Goal: Communication & Community: Answer question/provide support

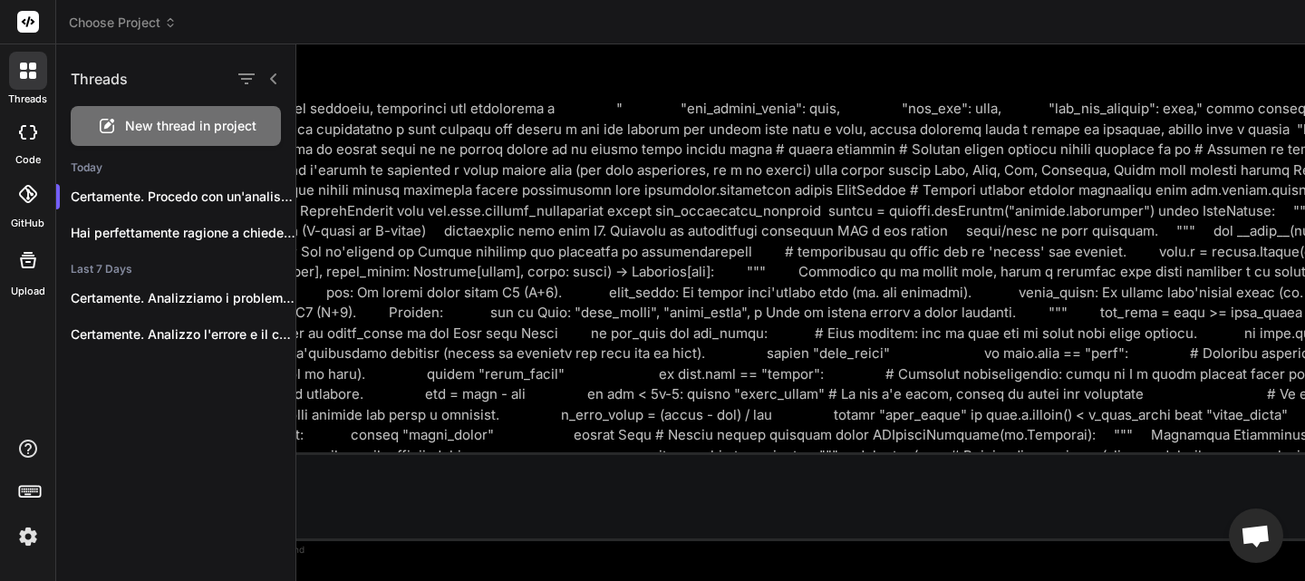
scroll to position [34, 0]
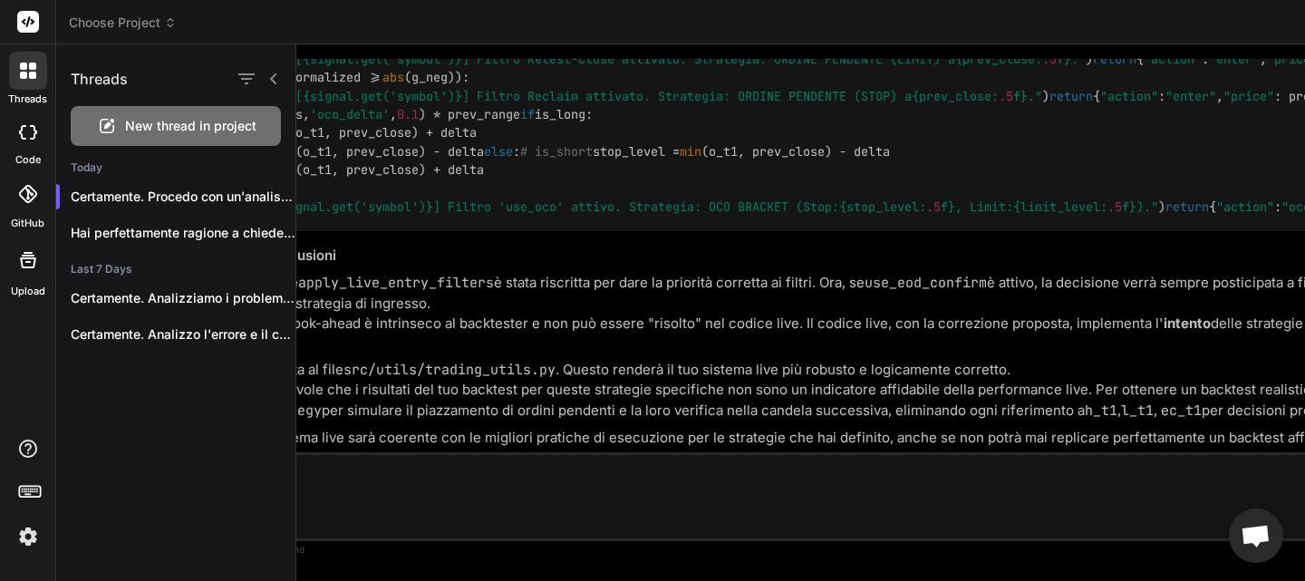
click at [195, 121] on span "New thread in project" at bounding box center [190, 126] width 131 height 18
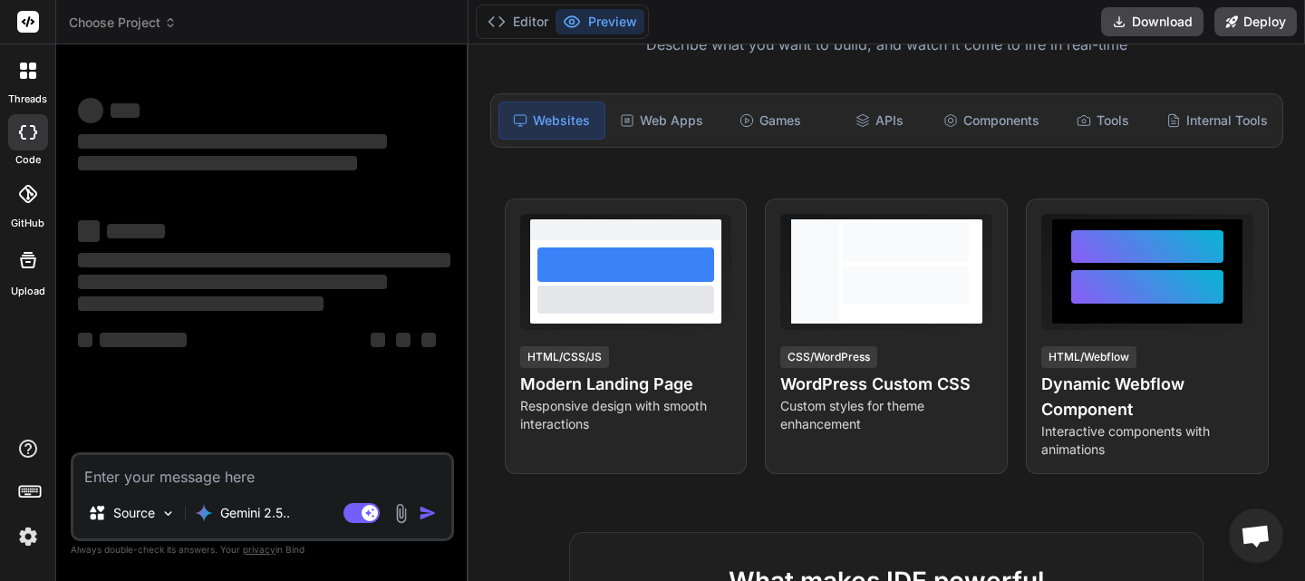
scroll to position [103, 0]
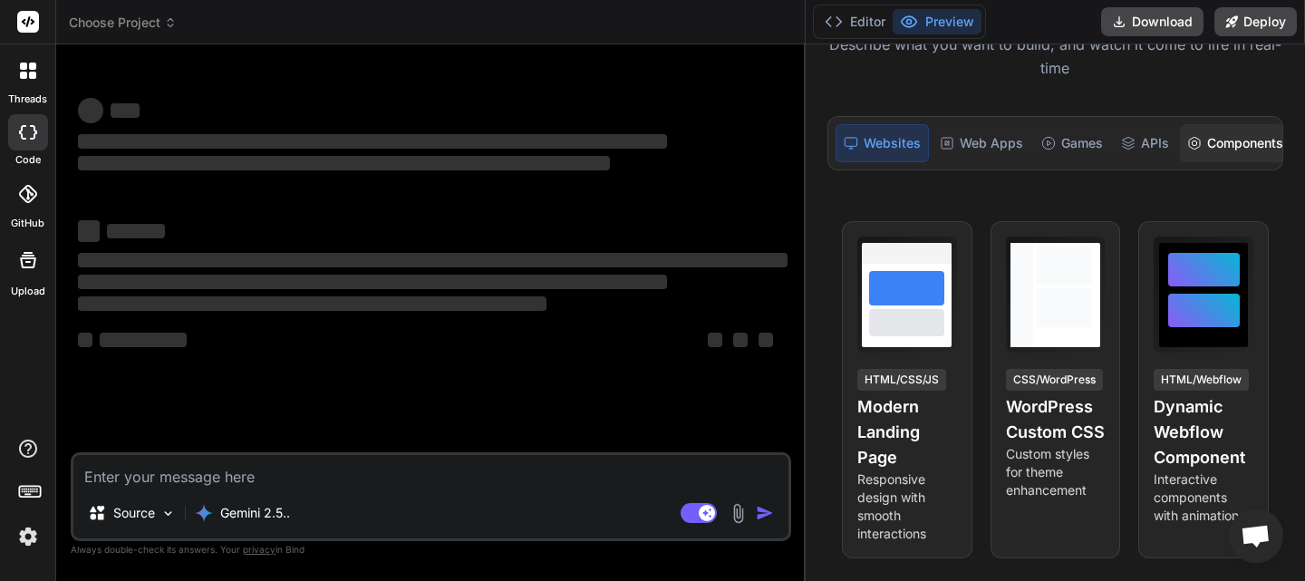
drag, startPoint x: 476, startPoint y: 222, endPoint x: 1130, endPoint y: 183, distance: 655.3
click at [1249, 138] on div "Choose Project Created with Pixso. Custom Bot Bind AI Web Search Created with P…" at bounding box center [680, 290] width 1249 height 581
type textarea "x"
click at [313, 494] on div "Source Gemini 2.5.. Agent Mode. When this toggle is activated, AI automatically…" at bounding box center [431, 496] width 720 height 89
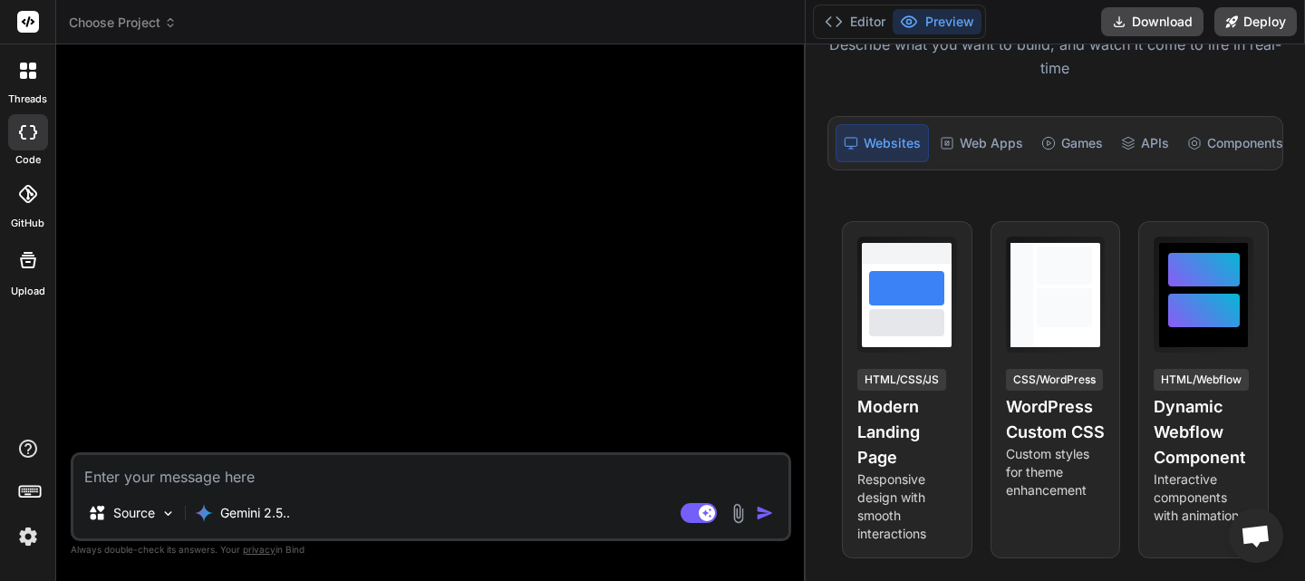
click at [319, 480] on textarea at bounding box center [430, 471] width 715 height 33
paste textarea "Loremips d sitame con "# -*- adipis: eli-6 -*- # Seddoeiu """ =================…"
type textarea "Loremips d sitame con "# -*- adipis: eli-6 -*- # Seddoeiu """ =================…"
type textarea "x"
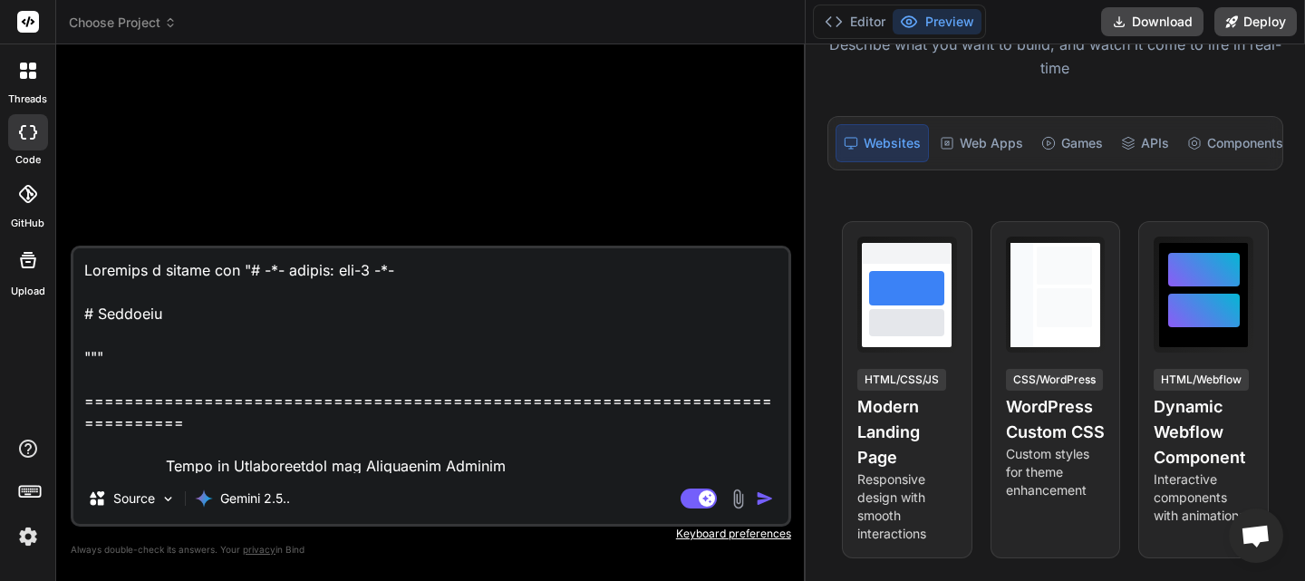
scroll to position [525229, 0]
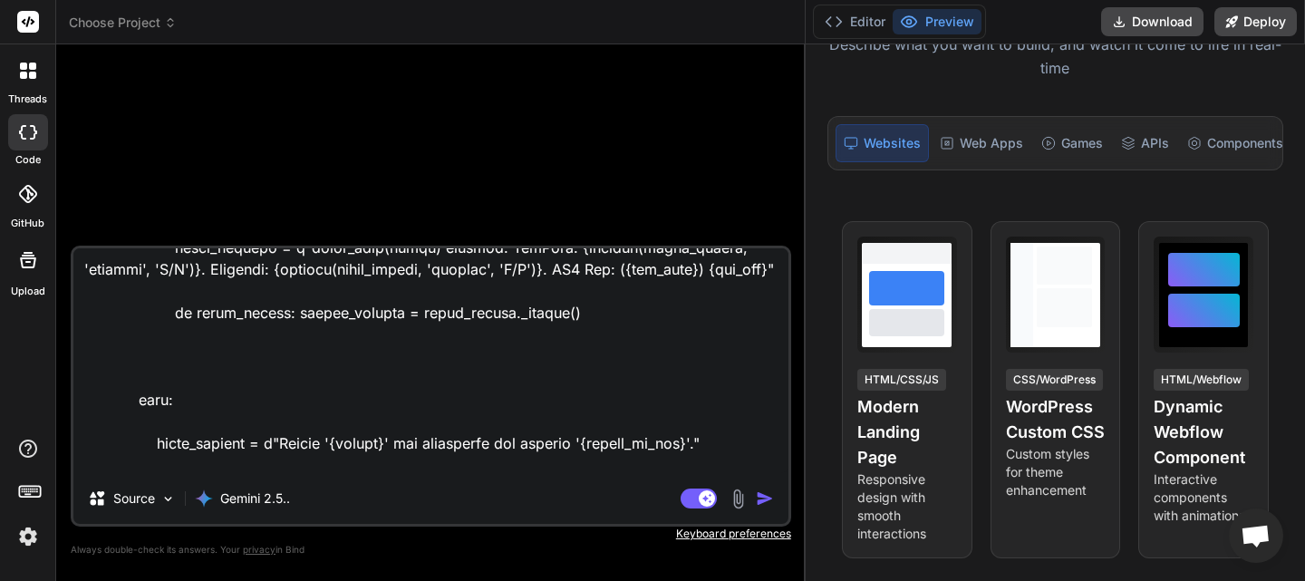
type textarea "Loremips d sitame con "# -*- adipis: eli-6 -*- # Seddoeiu """ =================…"
click at [761, 498] on img "button" at bounding box center [765, 498] width 18 height 18
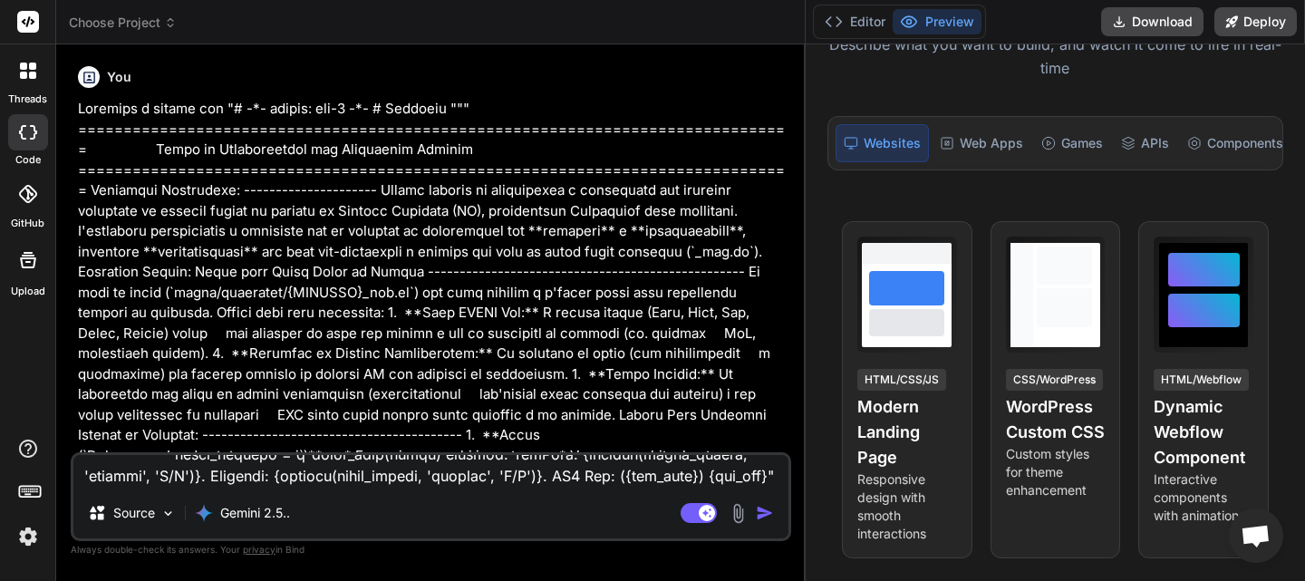
scroll to position [0, 0]
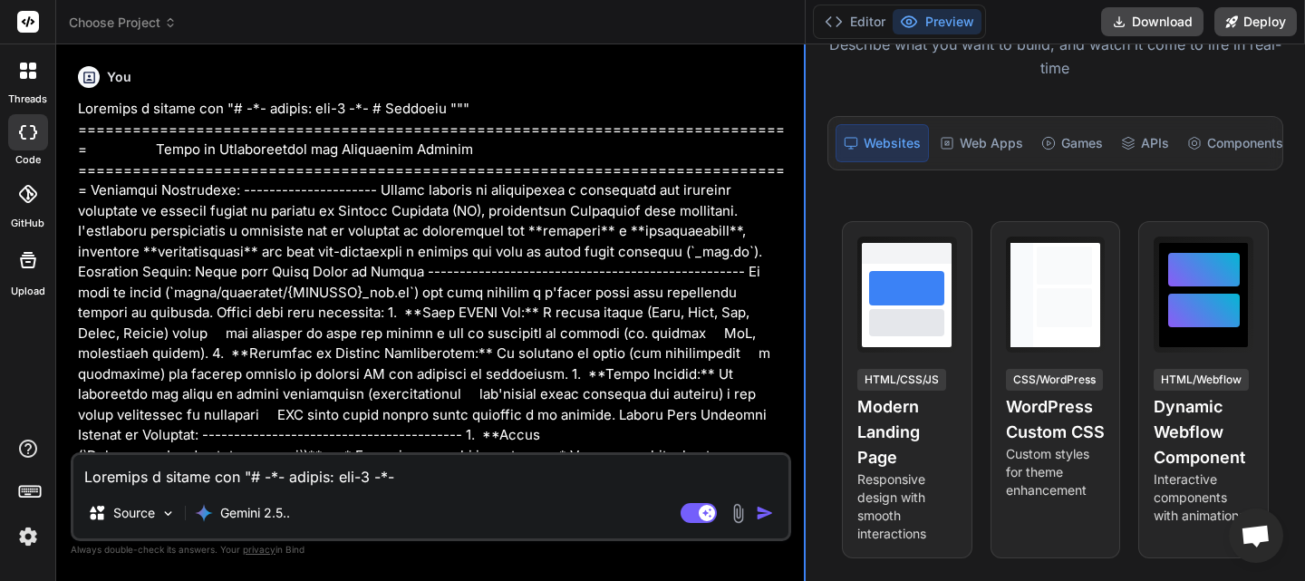
click at [805, 136] on div at bounding box center [805, 312] width 2 height 536
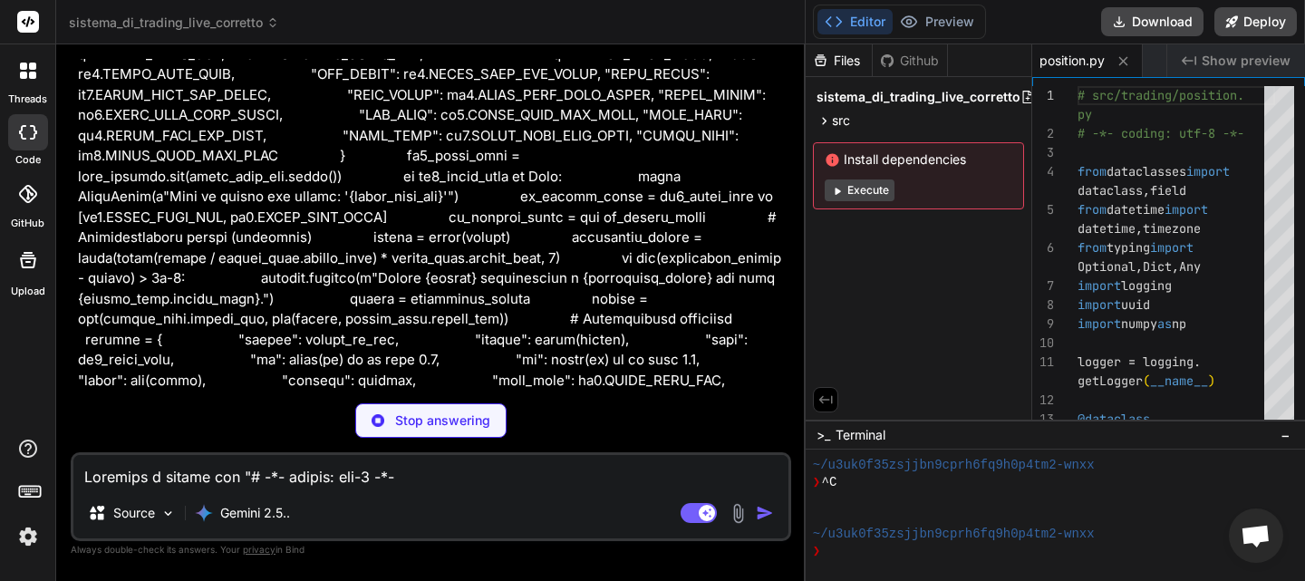
scroll to position [122643, 0]
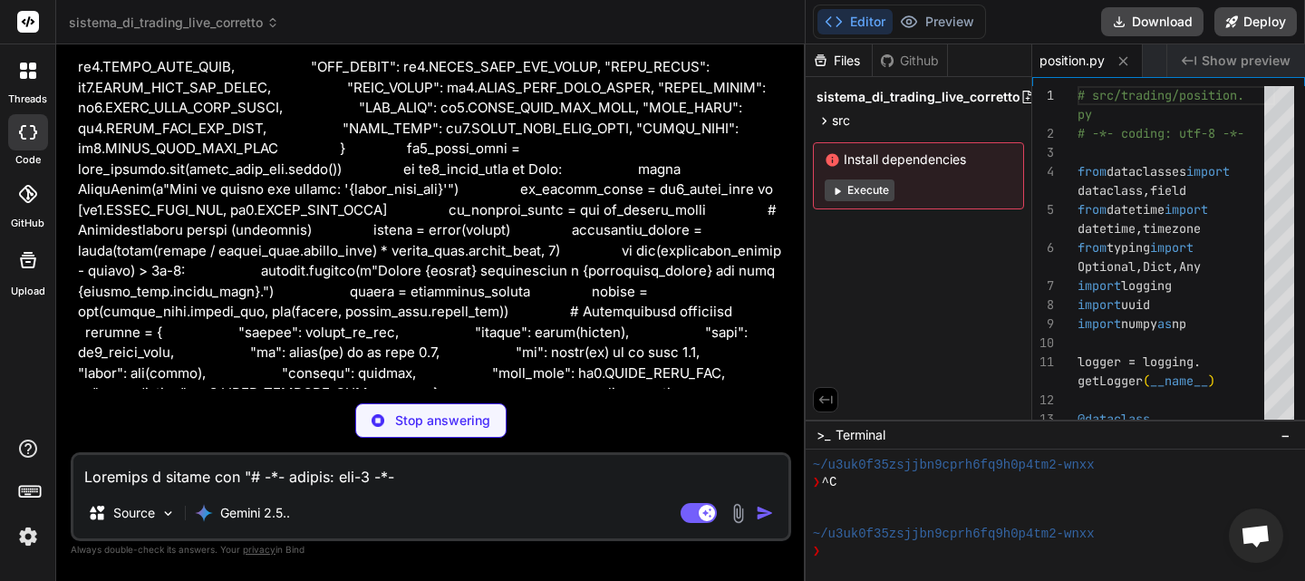
type textarea "x"
type textarea "round(new_stop_price, rounding_sl) return False, None"
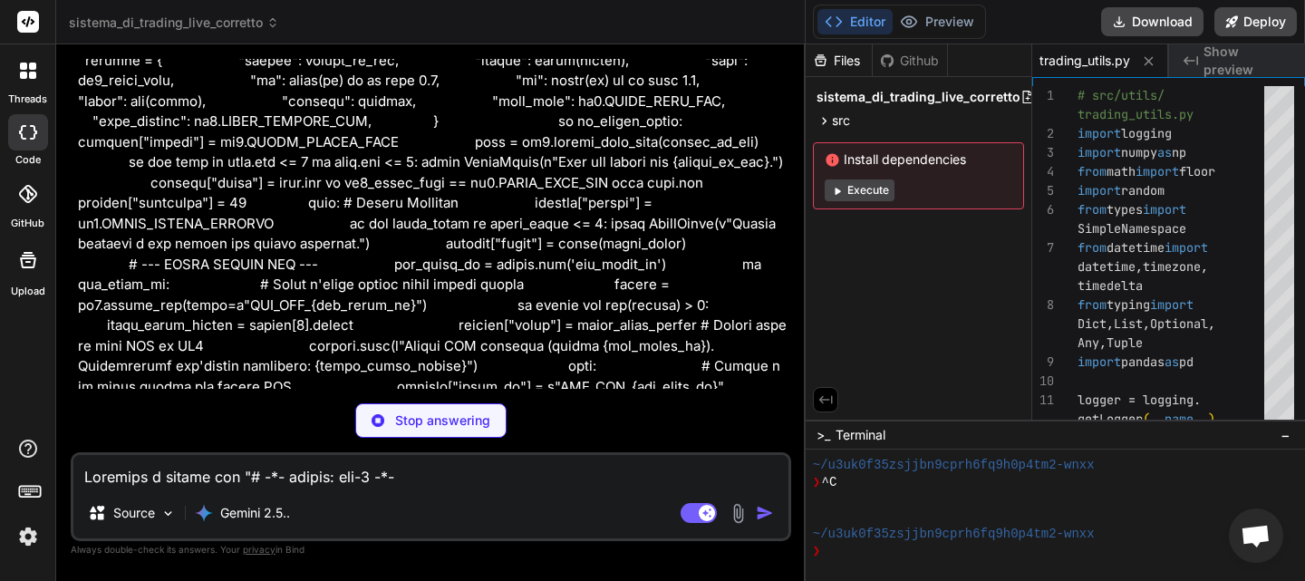
scroll to position [123005, 0]
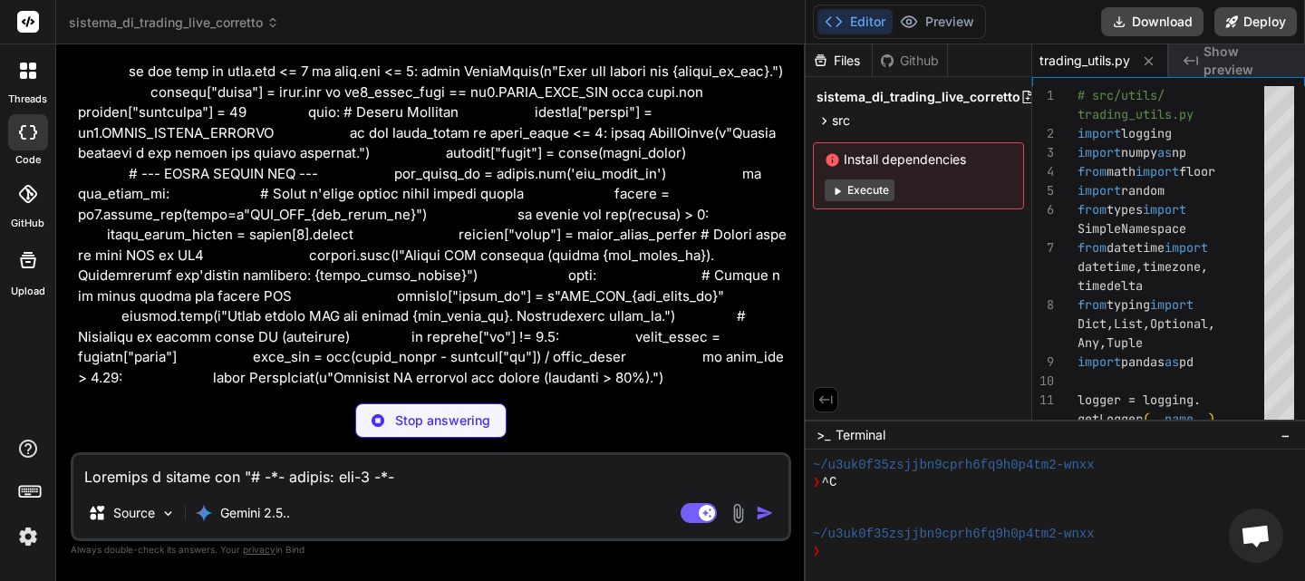
type textarea "x"
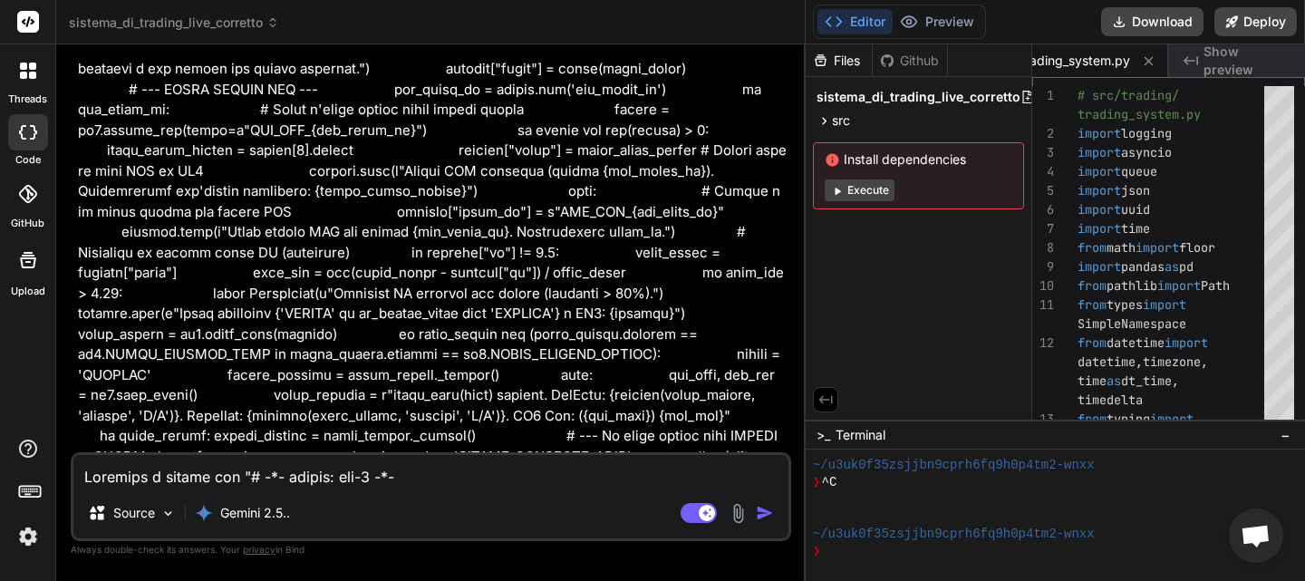
scroll to position [123096, 0]
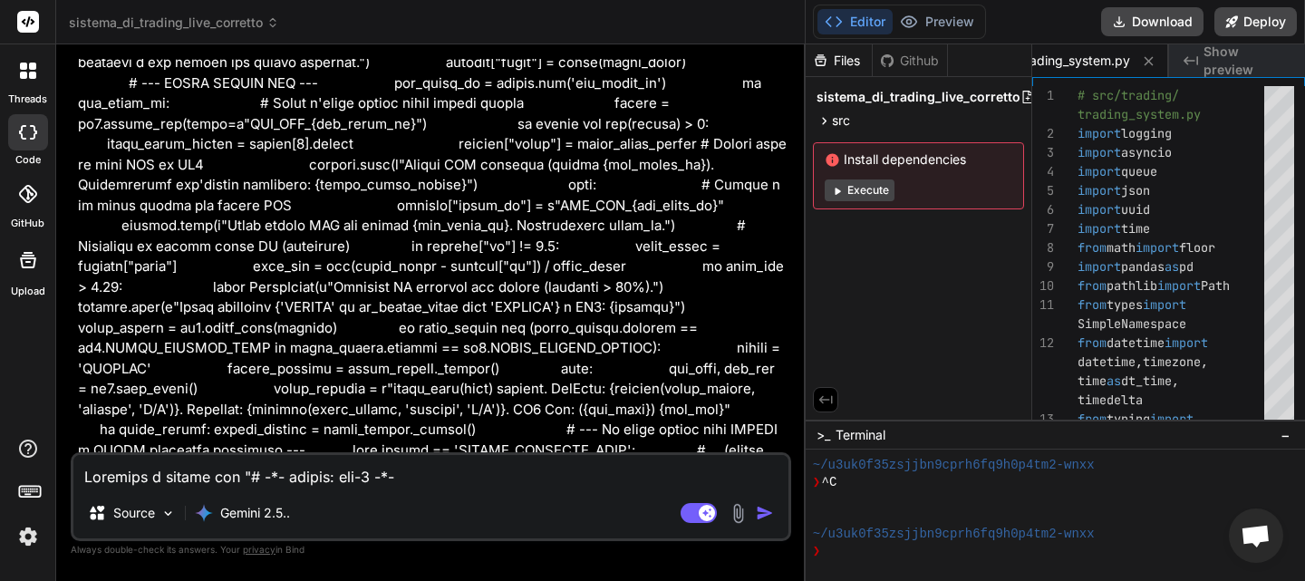
type textarea "x"
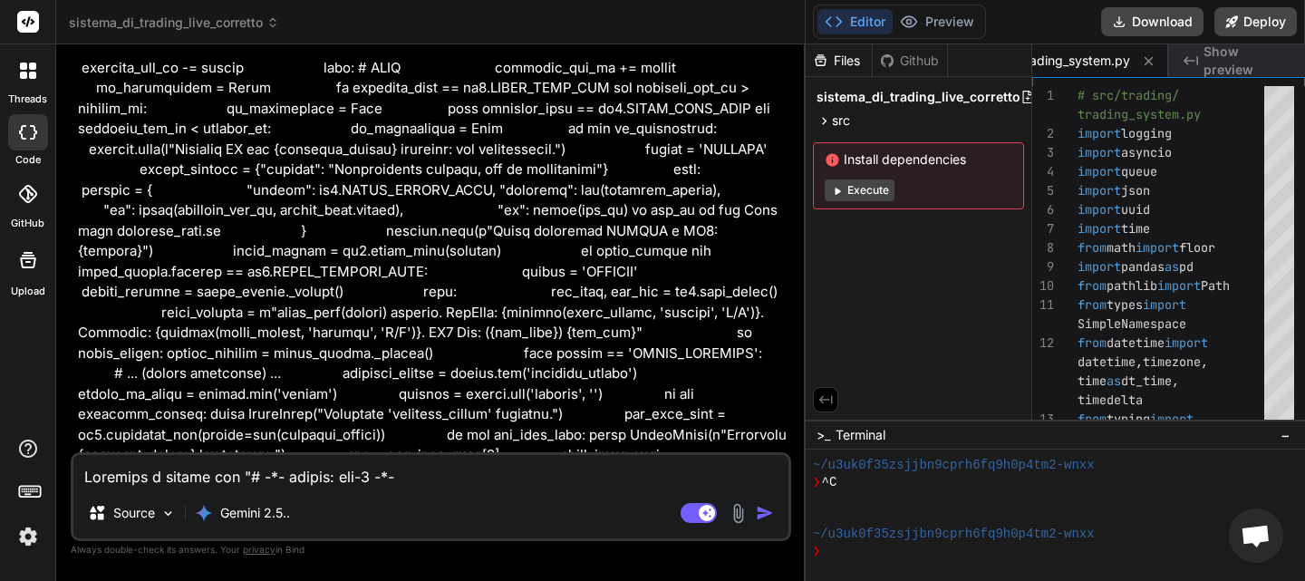
scroll to position [123639, 0]
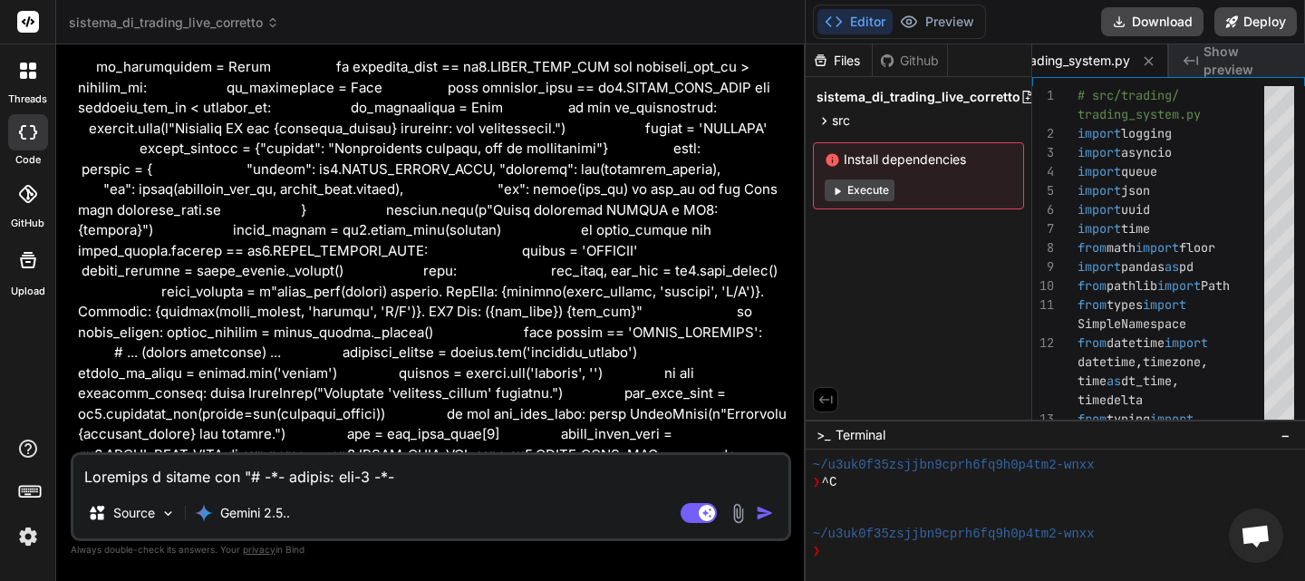
click at [204, 482] on textarea at bounding box center [430, 471] width 715 height 33
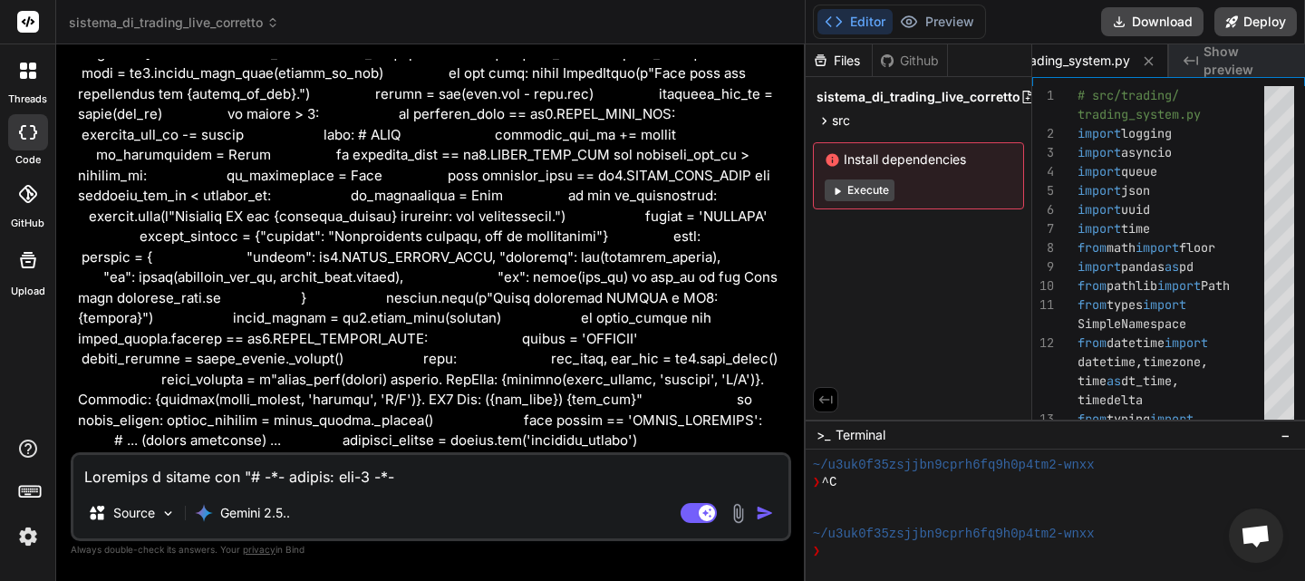
scroll to position [123612, 0]
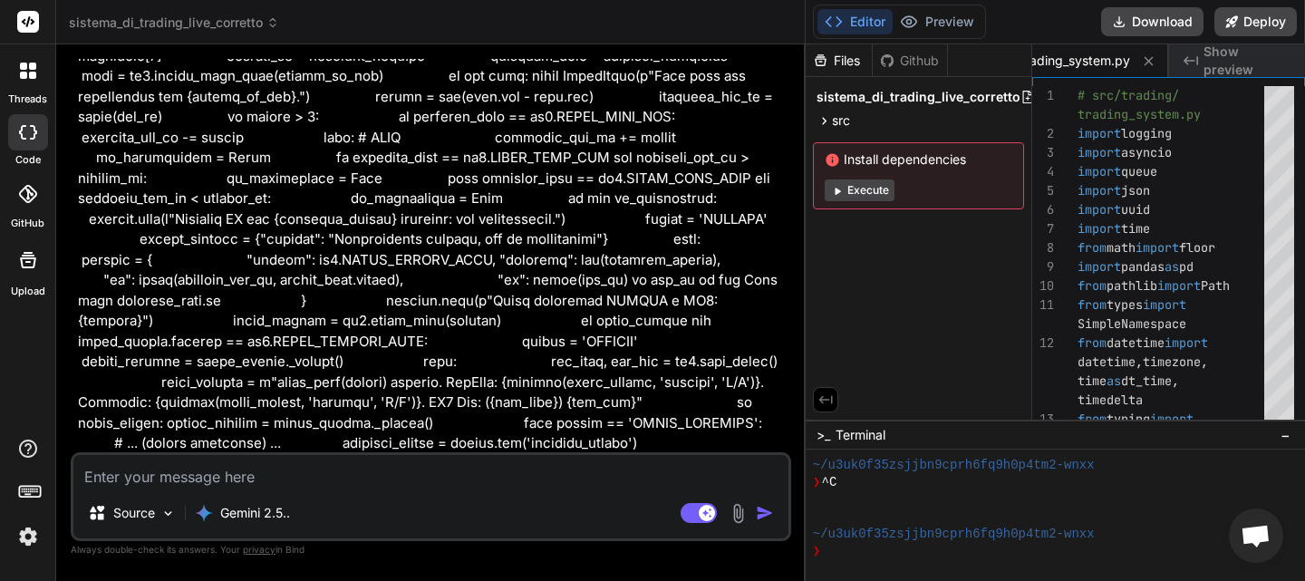
type textarea "1"
type textarea "x"
type textarea "1."
type textarea "x"
type textarea "1."
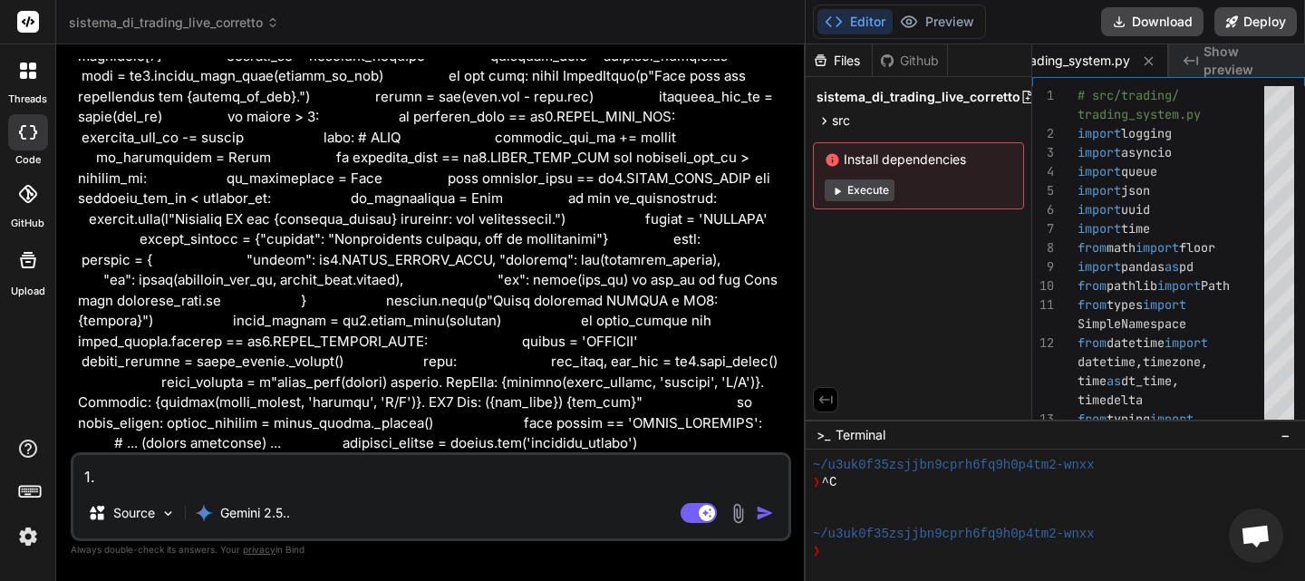
type textarea "x"
drag, startPoint x: 383, startPoint y: 303, endPoint x: 110, endPoint y: 294, distance: 273.7
copy li "Assicurarsi che i nomi dei parametri in risk_params siano identici tra MLSignal…"
click at [188, 474] on textarea "1." at bounding box center [430, 471] width 715 height 33
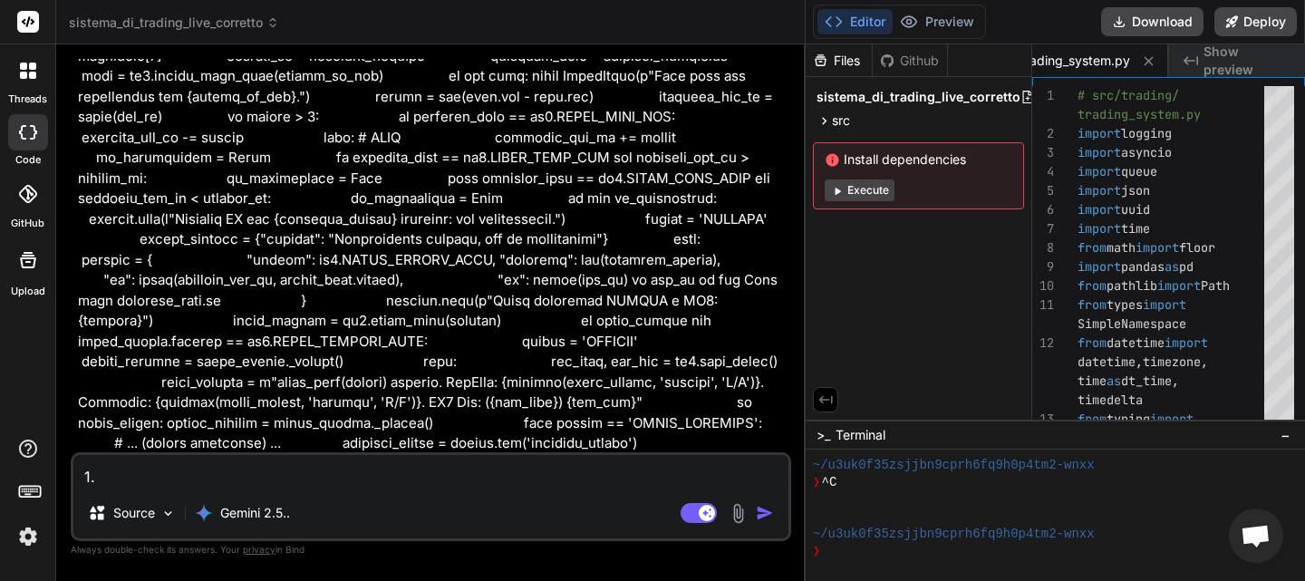
type textarea "1. Q"
type textarea "x"
type textarea "1. Qu"
type textarea "x"
type textarea "1. Que"
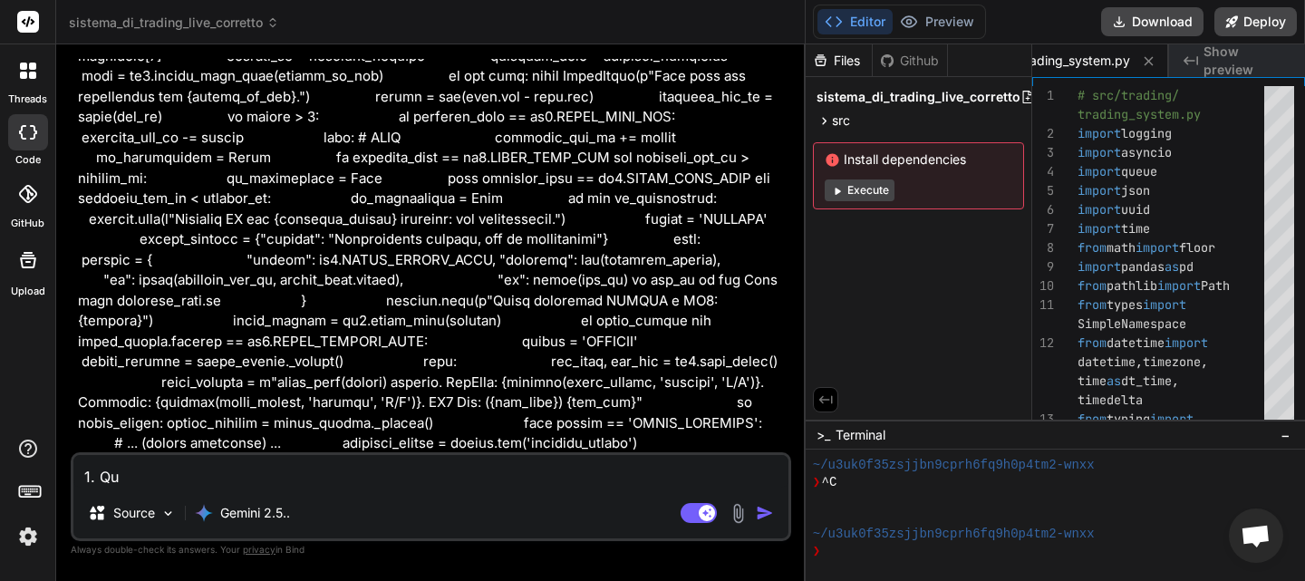
type textarea "x"
type textarea "1. Ques"
type textarea "x"
type textarea "1. Quest"
type textarea "x"
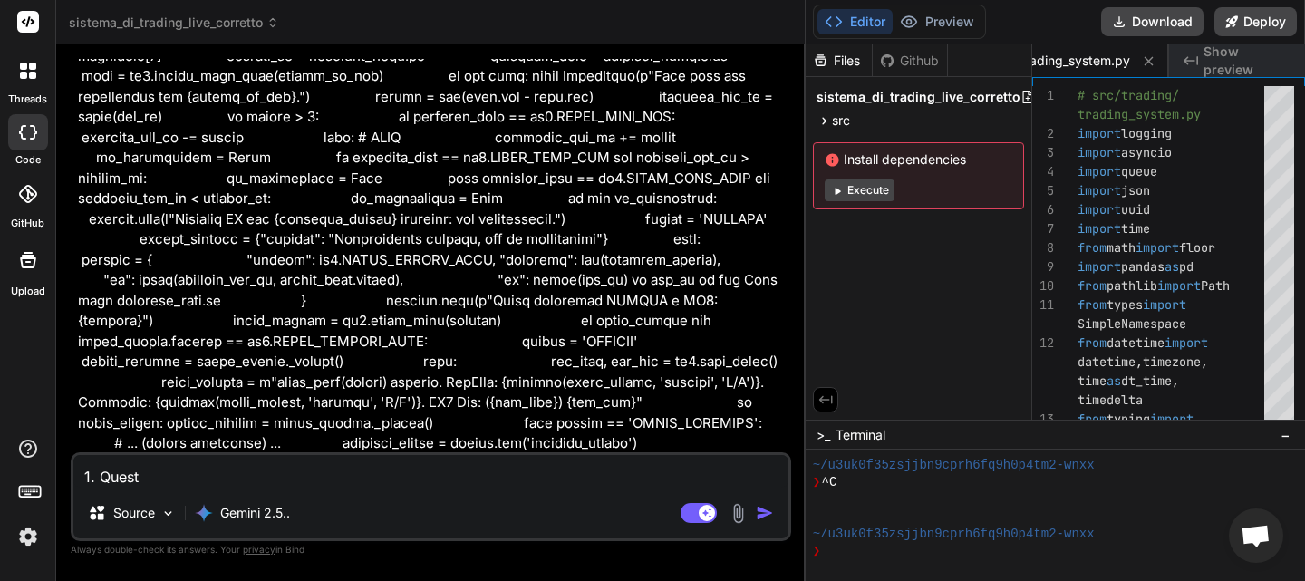
type textarea "1. Questo"
type textarea "x"
type textarea "1. Questo"
type textarea "x"
type textarea "1. Questo ""
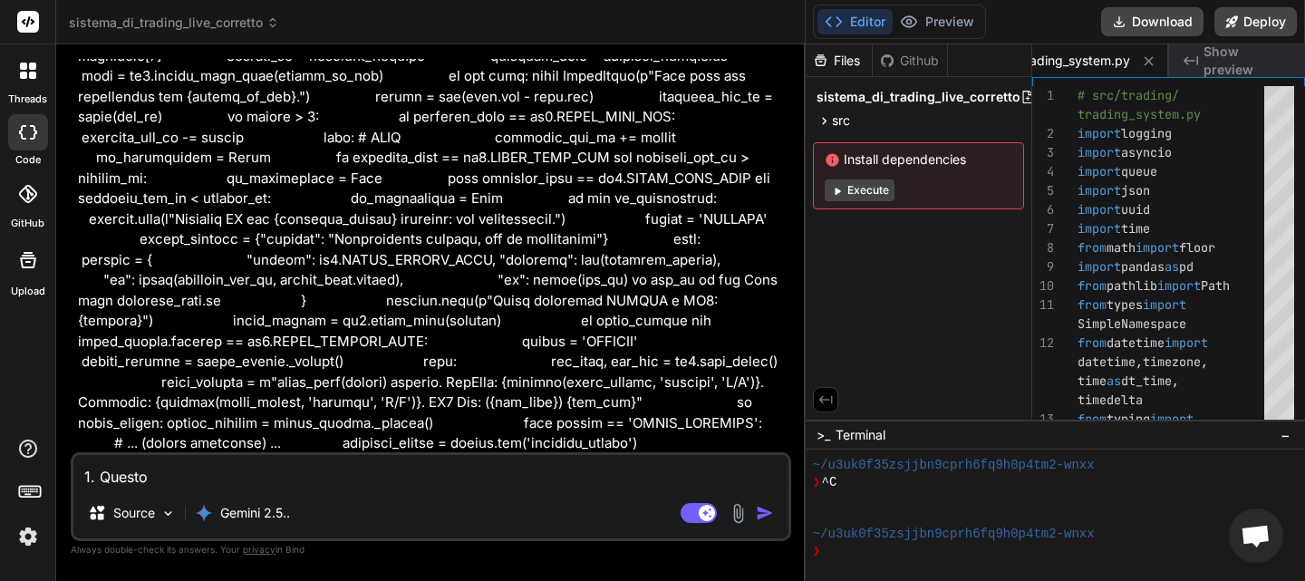
type textarea "x"
type textarea "1. Questo """
type textarea "x"
paste textarea "Assicurarsi che i nomi dei parametri in risk_params siano identici tra MLSignal…"
type textarea "1. Questo "Assicurarsi che i nomi dei parametri in risk_params siano identici t…"
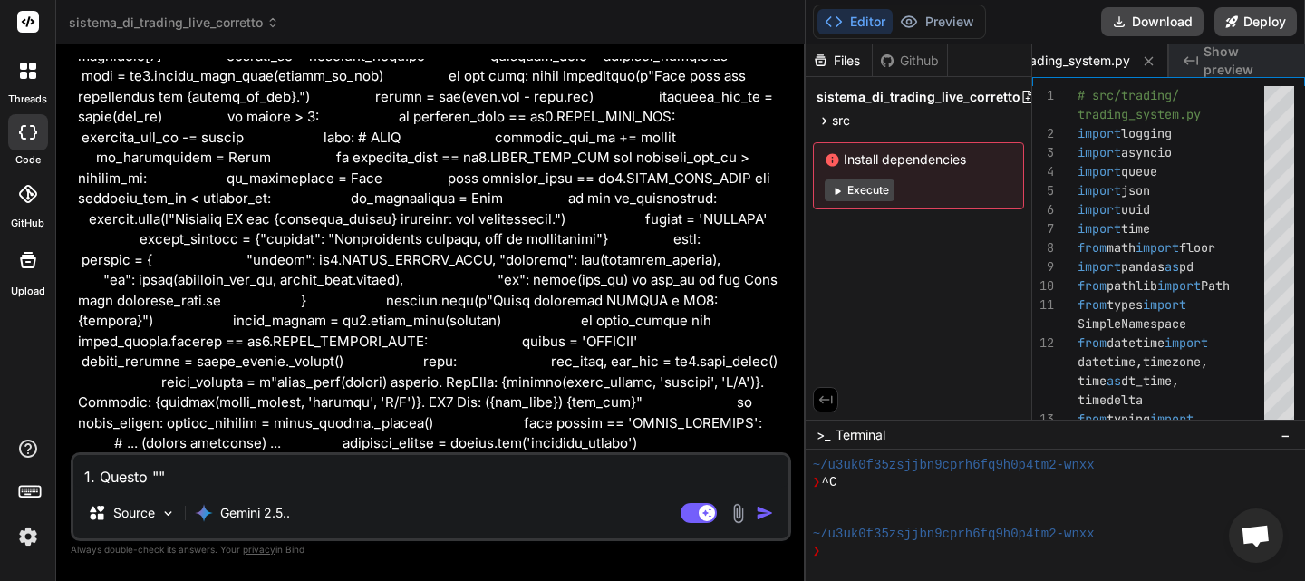
type textarea "x"
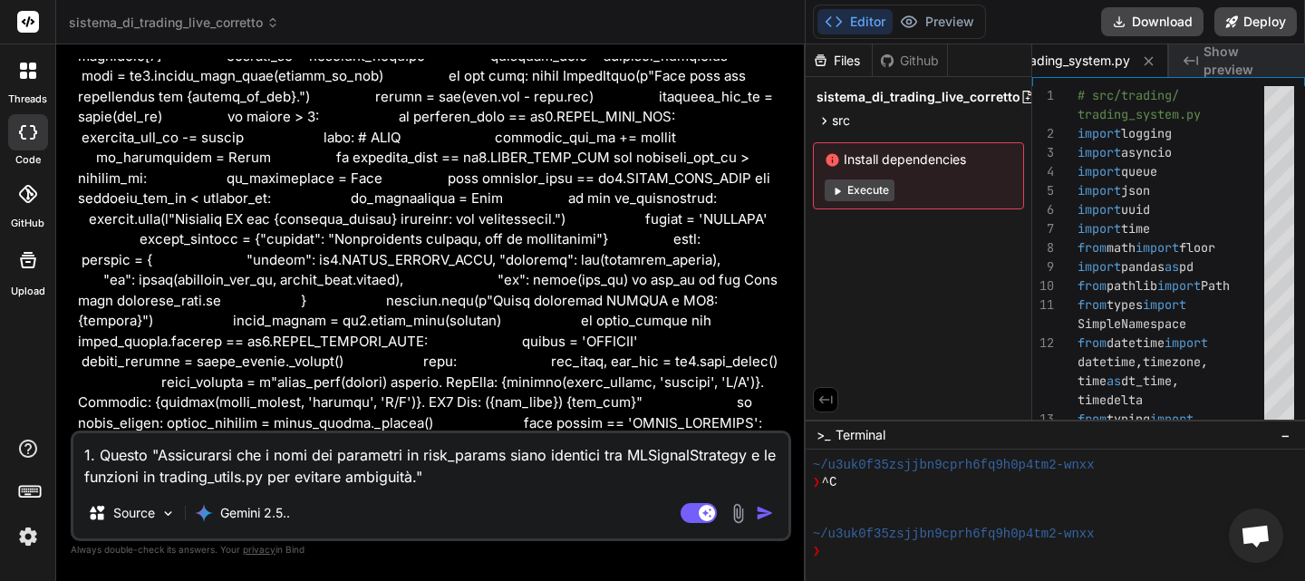
type textarea "1. Questo "Assicurarsi che i nomi dei parametri in risk_params siano identici t…"
type textarea "x"
type textarea "1. Questo "Assicurarsi che i nomi dei parametri in risk_params siano identici t…"
type textarea "x"
type textarea "1. Questo "Assicurarsi che i nomi dei parametri in risk_params siano identici t…"
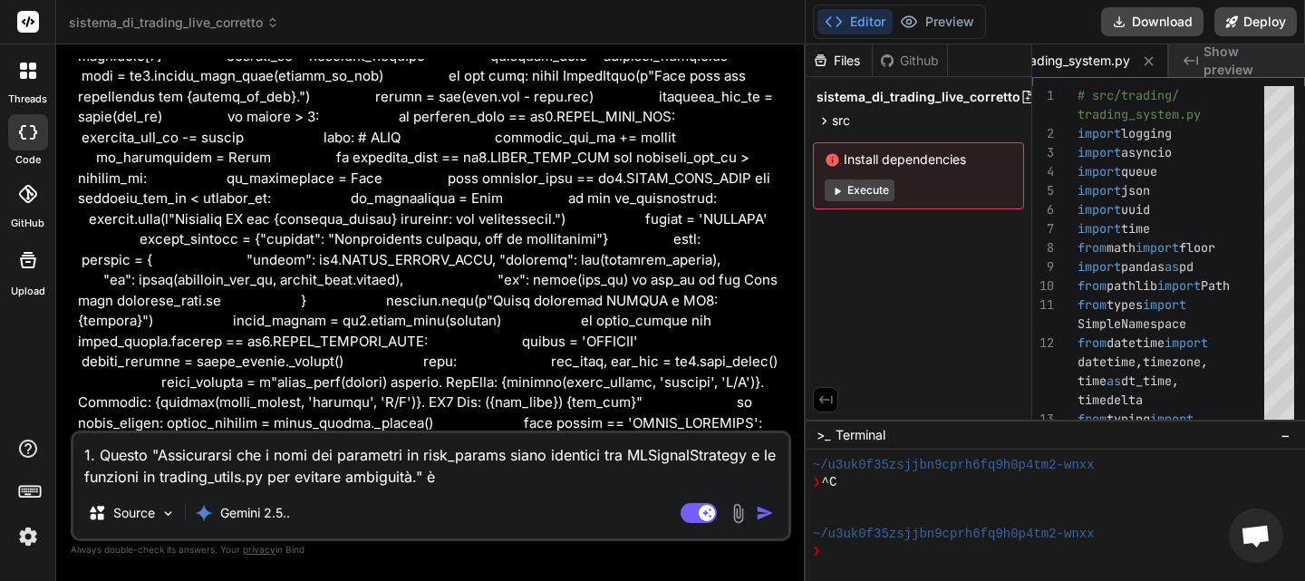
type textarea "x"
type textarea "1. Questo "Assicurarsi che i nomi dei parametri in risk_params siano identici t…"
type textarea "x"
type textarea "1. Questo "Assicurarsi che i nomi dei parametri in risk_params siano identici t…"
type textarea "x"
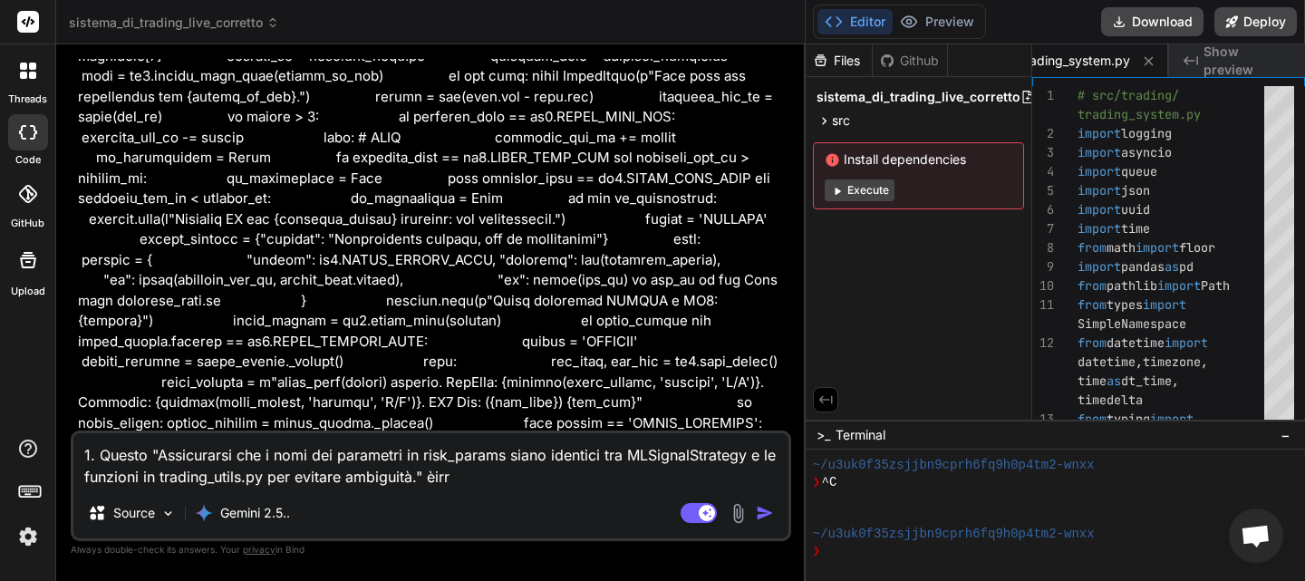
type textarea "1. Questo "Assicurarsi che i nomi dei parametri in risk_params siano identici t…"
type textarea "x"
type textarea "1. Questo "Assicurarsi che i nomi dei parametri in risk_params siano identici t…"
type textarea "x"
type textarea "1. Questo "Assicurarsi che i nomi dei parametri in risk_params siano identici t…"
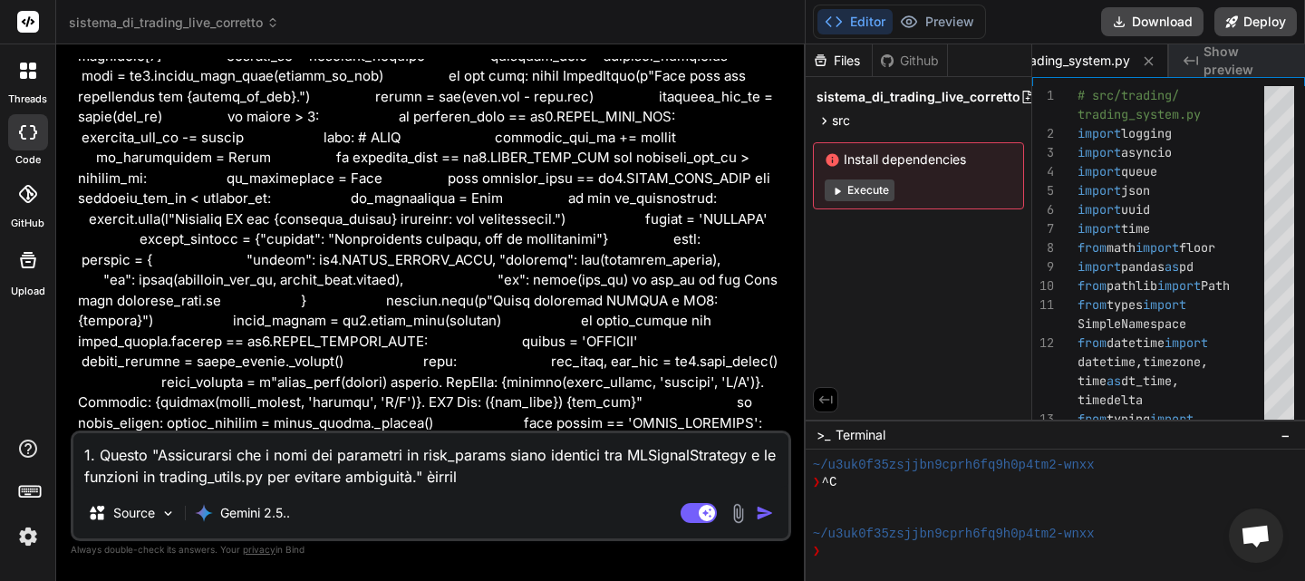
type textarea "x"
type textarea "1. Questo "Assicurarsi che i nomi dei parametri in risk_params siano identici t…"
type textarea "x"
type textarea "1. Questo "Assicurarsi che i nomi dei parametri in risk_params siano identici t…"
type textarea "x"
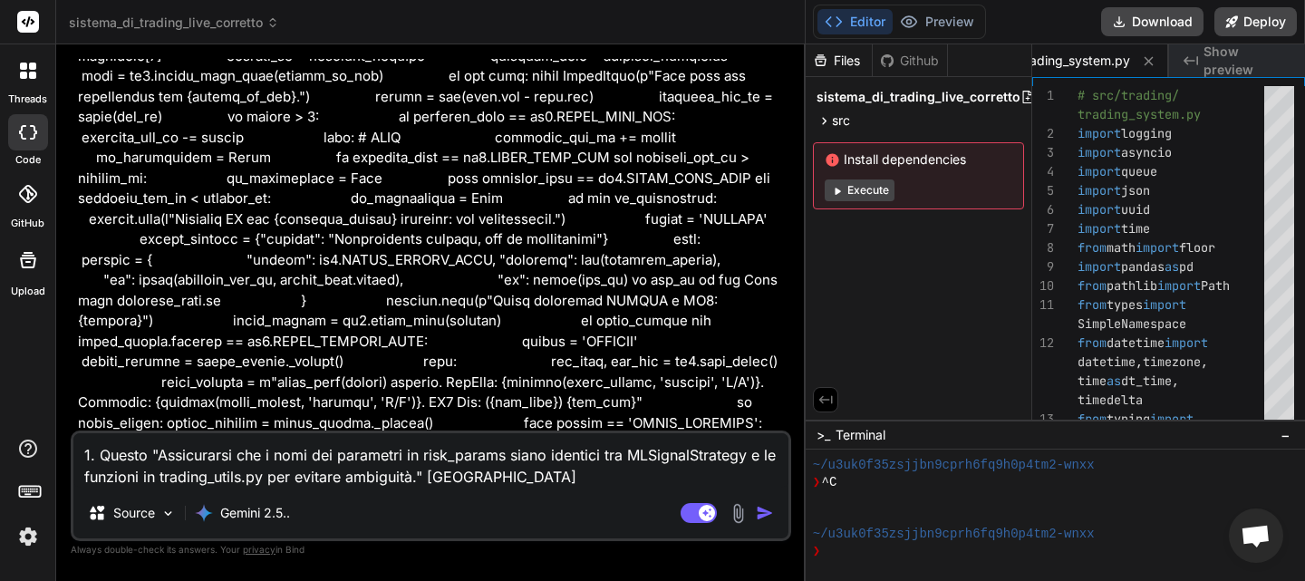
type textarea "1. Questo "Assicurarsi che i nomi dei parametri in risk_params siano identici t…"
type textarea "x"
type textarea "1. Questo "Assicurarsi che i nomi dei parametri in risk_params siano identici t…"
type textarea "x"
type textarea "1. Questo "Assicurarsi che i nomi dei parametri in risk_params siano identici t…"
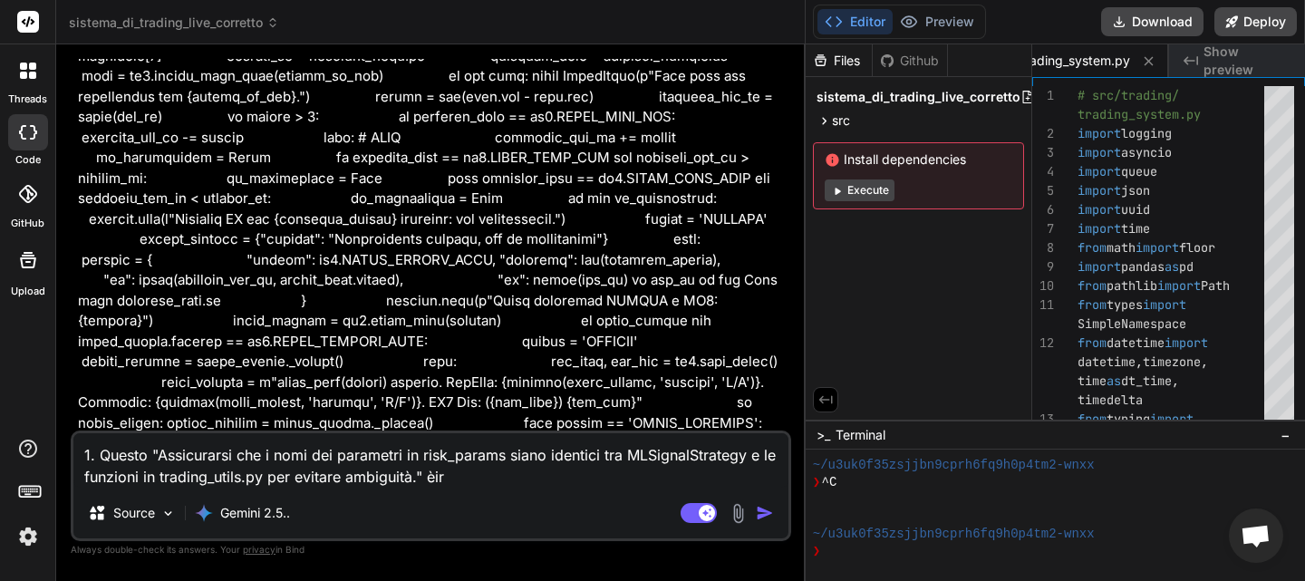
type textarea "x"
type textarea "1. Questo "Assicurarsi che i nomi dei parametri in risk_params siano identici t…"
type textarea "x"
type textarea "1. Questo "Assicurarsi che i nomi dei parametri in risk_params siano identici t…"
type textarea "x"
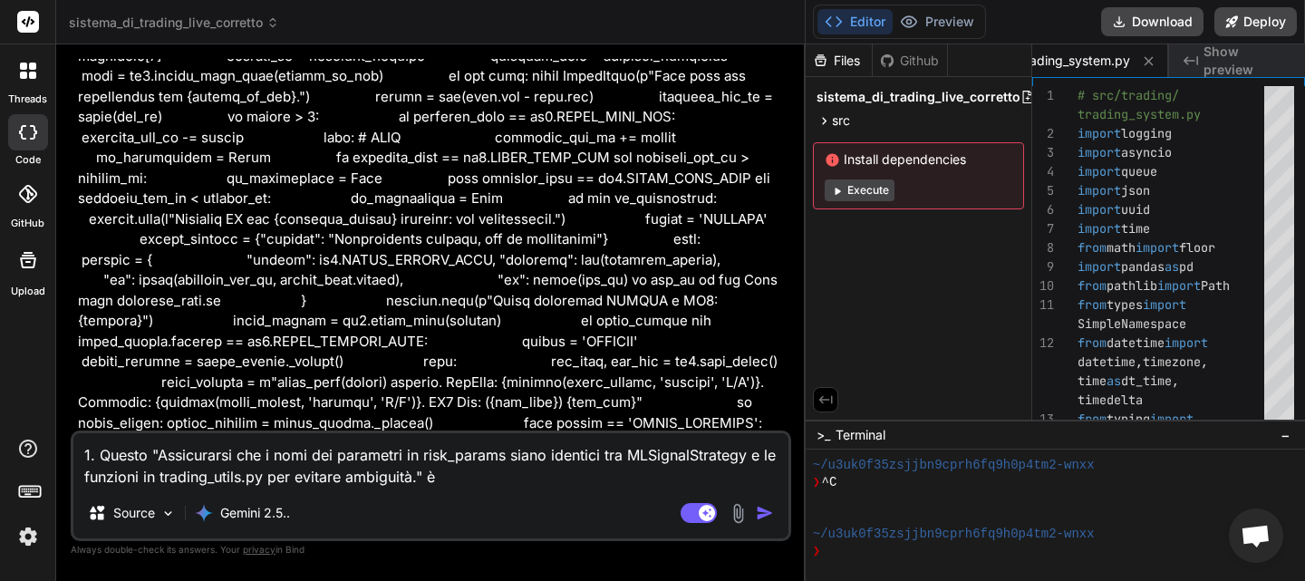
type textarea "1. Questo "Assicurarsi che i nomi dei parametri in risk_params siano identici t…"
type textarea "x"
type textarea "1. Questo "Assicurarsi che i nomi dei parametri in risk_params siano identici t…"
type textarea "x"
type textarea "1. Questo "Assicurarsi che i nomi dei parametri in risk_params siano identici t…"
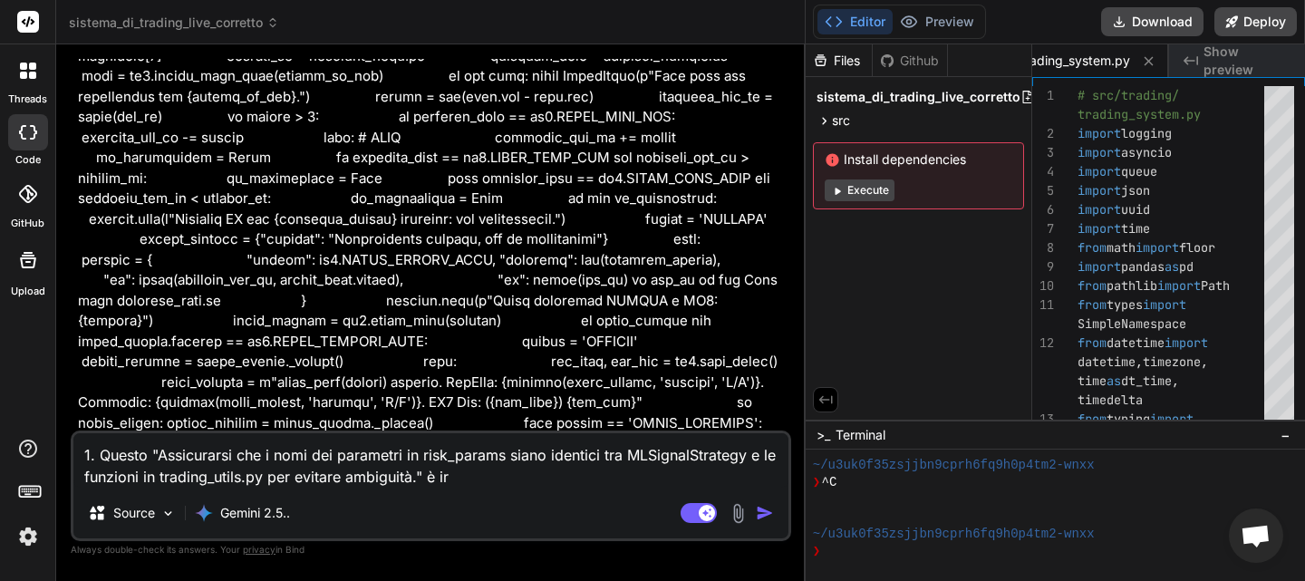
type textarea "x"
type textarea "1. Questo "Assicurarsi che i nomi dei parametri in risk_params siano identici t…"
type textarea "x"
type textarea "1. Questo "Assicurarsi che i nomi dei parametri in risk_params siano identici t…"
type textarea "x"
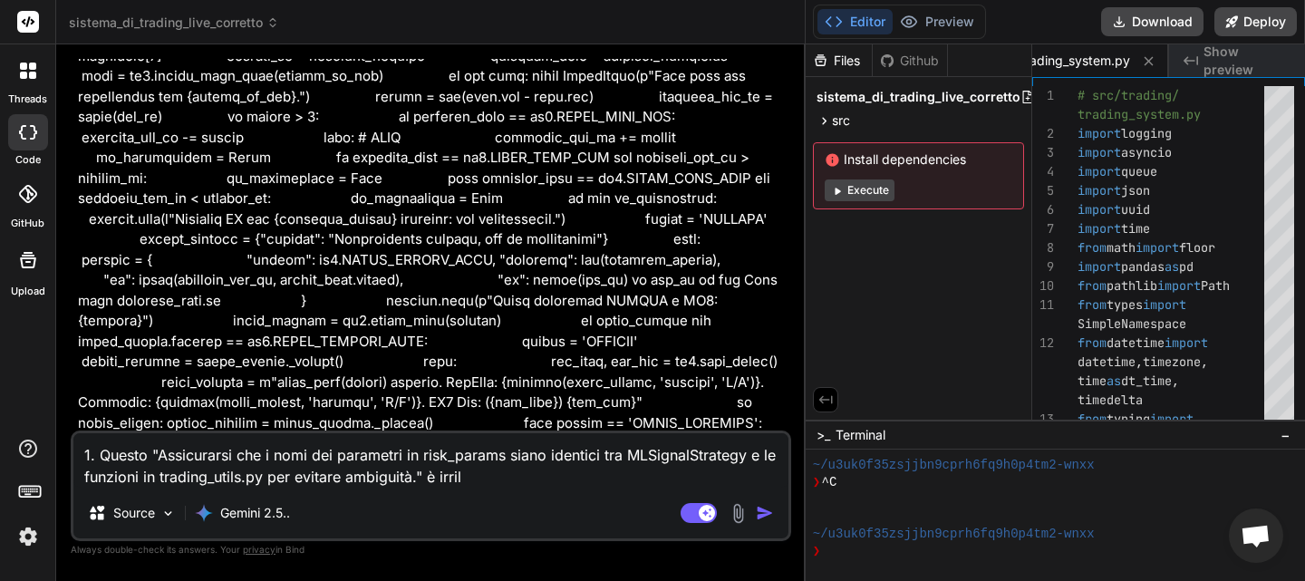
type textarea "1. Questo "Assicurarsi che i nomi dei parametri in risk_params siano identici t…"
type textarea "x"
type textarea "1. Questo "Assicurarsi che i nomi dei parametri in risk_params siano identici t…"
type textarea "x"
type textarea "1. Questo "Assicurarsi che i nomi dei parametri in risk_params siano identici t…"
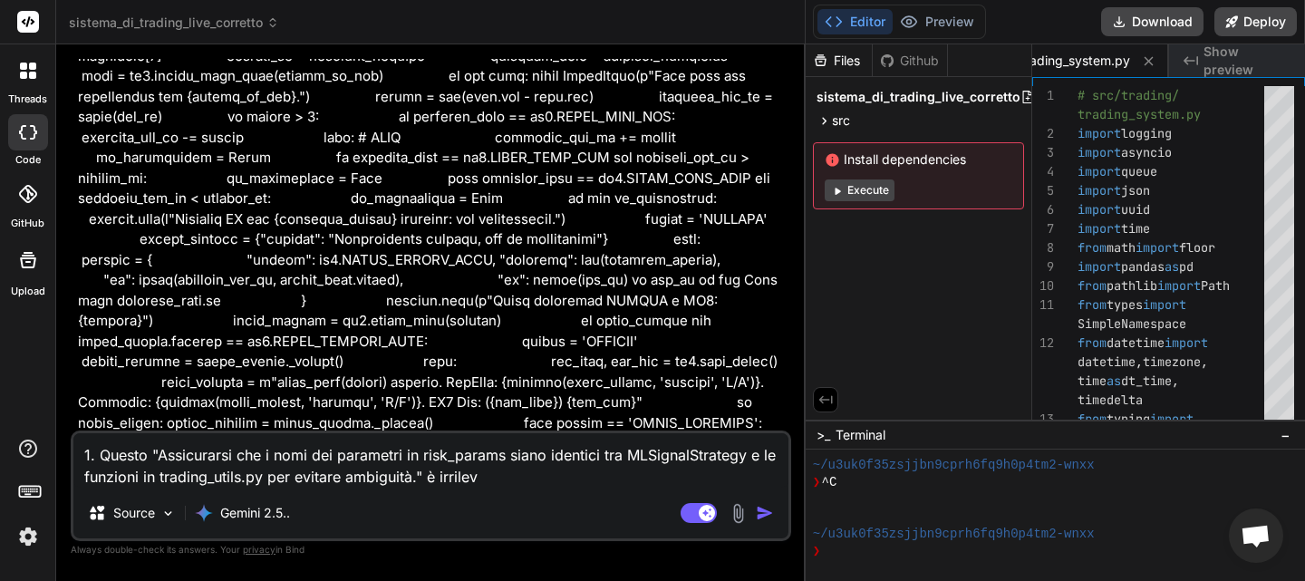
type textarea "x"
type textarea "1. Questo "Assicurarsi che i nomi dei parametri in risk_params siano identici t…"
type textarea "x"
type textarea "1. Questo "Assicurarsi che i nomi dei parametri in risk_params siano identici t…"
type textarea "x"
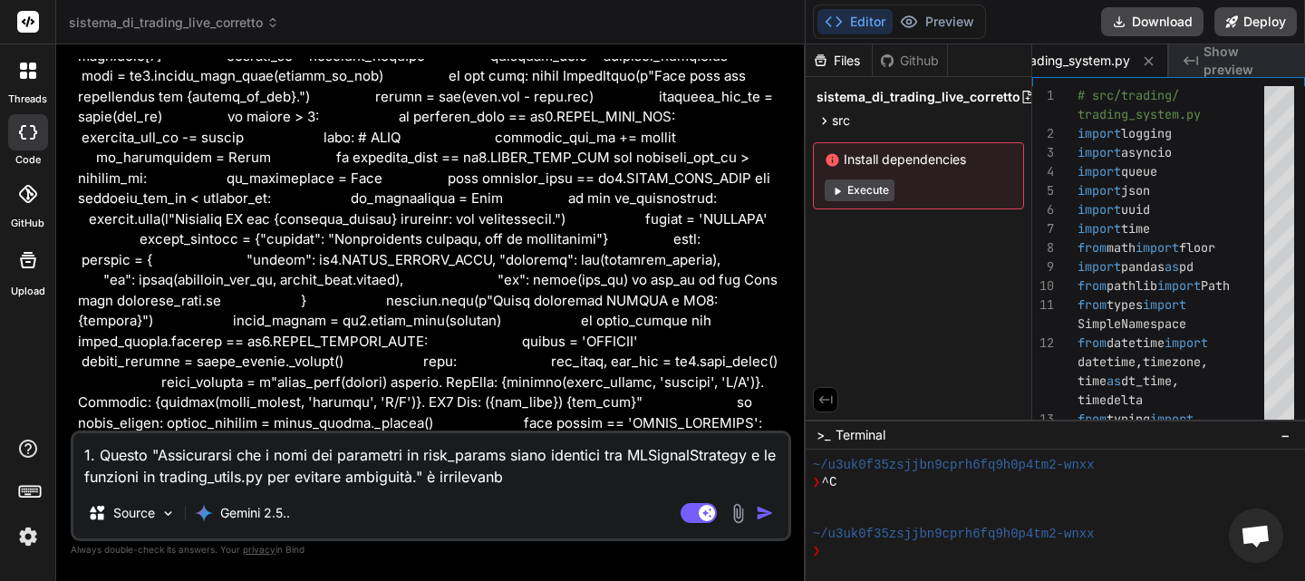
type textarea "1. Questo "Assicurarsi che i nomi dei parametri in risk_params siano identici t…"
type textarea "x"
type textarea "1. Questo "Assicurarsi che i nomi dei parametri in risk_params siano identici t…"
type textarea "x"
type textarea "1. Questo "Assicurarsi che i nomi dei parametri in risk_params siano identici t…"
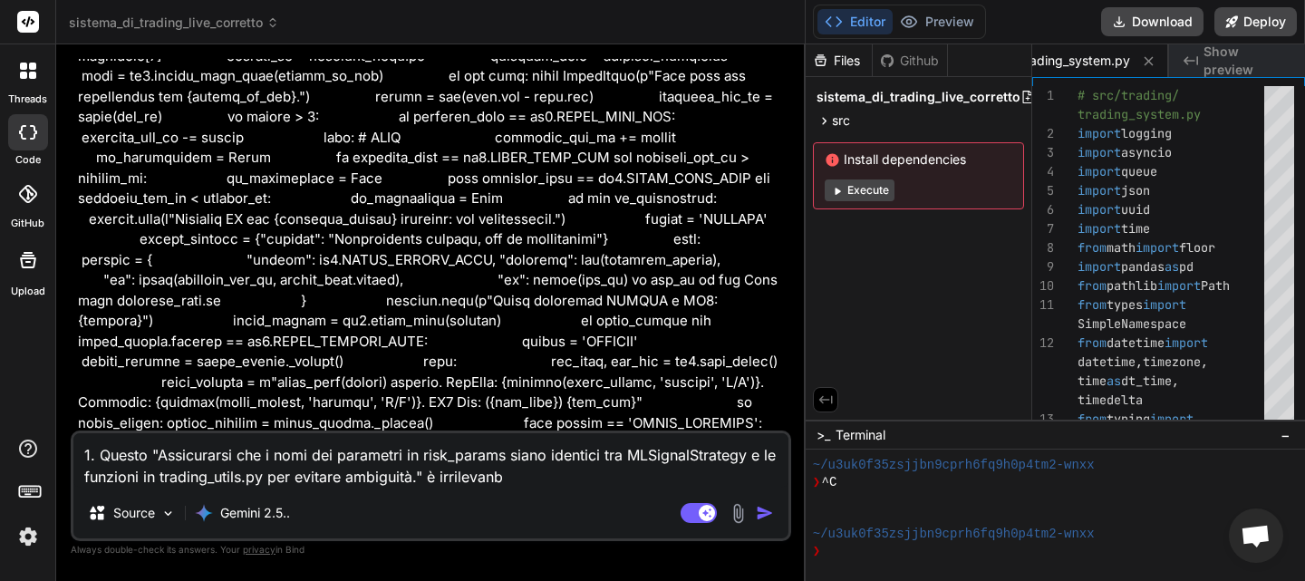
type textarea "x"
type textarea "1. Questo "Assicurarsi che i nomi dei parametri in risk_params siano identici t…"
type textarea "x"
type textarea "1. Questo "Assicurarsi che i nomi dei parametri in risk_params siano identici t…"
type textarea "x"
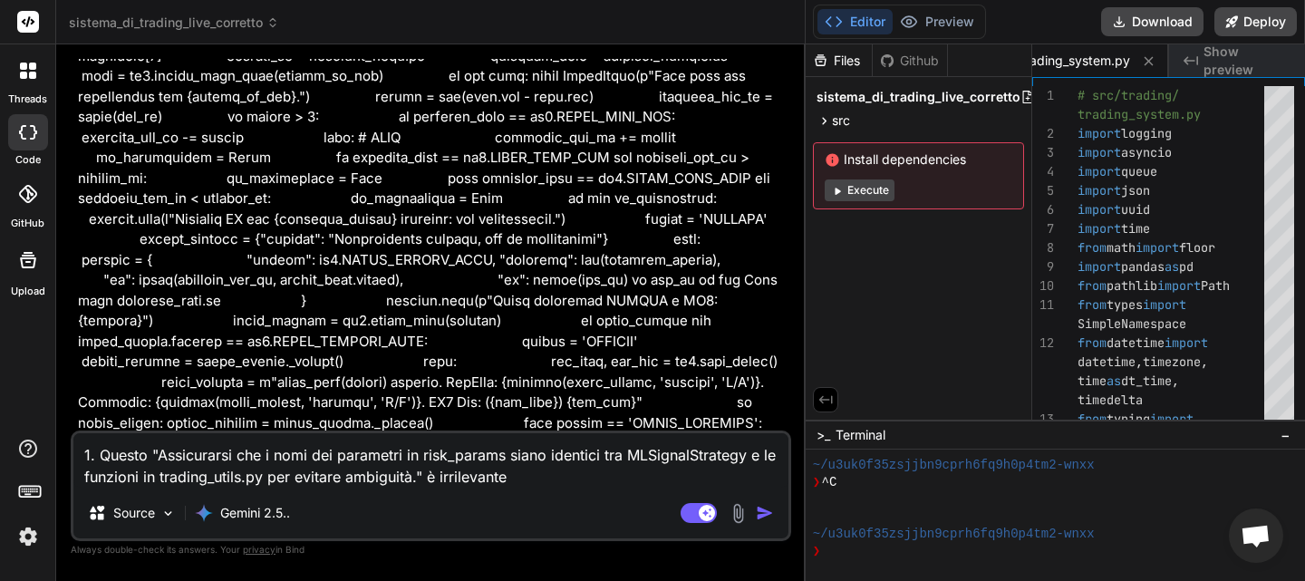
type textarea "1. Questo "Assicurarsi che i nomi dei parametri in risk_params siano identici t…"
type textarea "x"
type textarea "1. Questo "Assicurarsi che i nomi dei parametri in risk_params siano identici t…"
type textarea "x"
type textarea "1. Questo "Assicurarsi che i nomi dei parametri in risk_params siano identici t…"
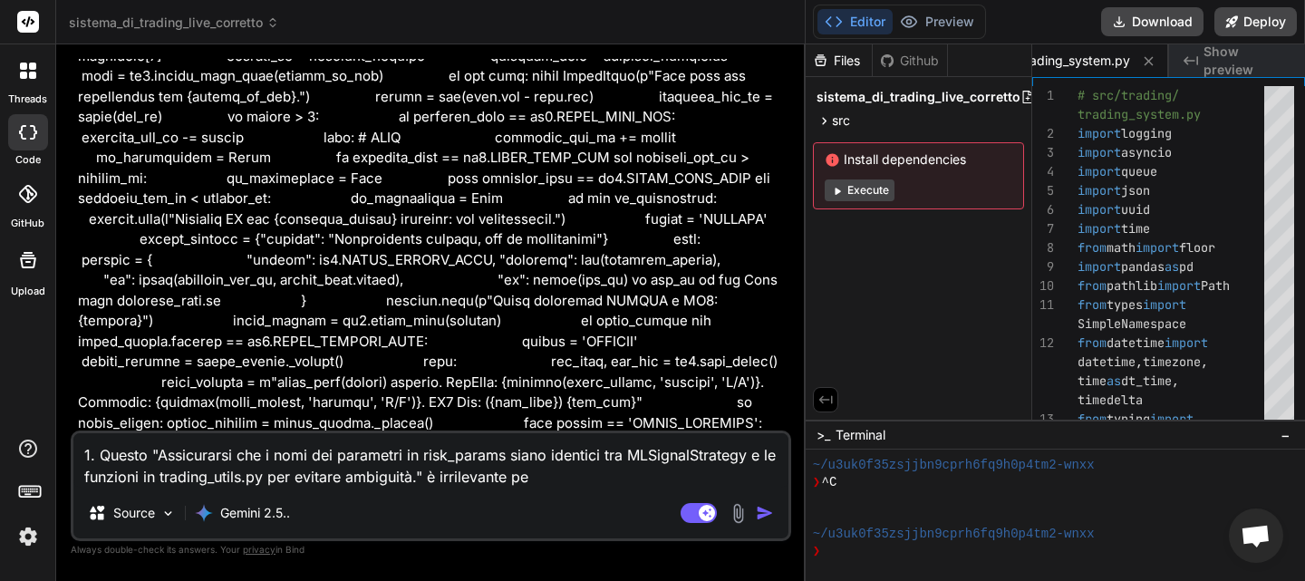
type textarea "x"
type textarea "1. Questo "Assicurarsi che i nomi dei parametri in risk_params siano identici t…"
type textarea "x"
type textarea "1. Questo "Assicurarsi che i nomi dei parametri in risk_params siano identici t…"
type textarea "x"
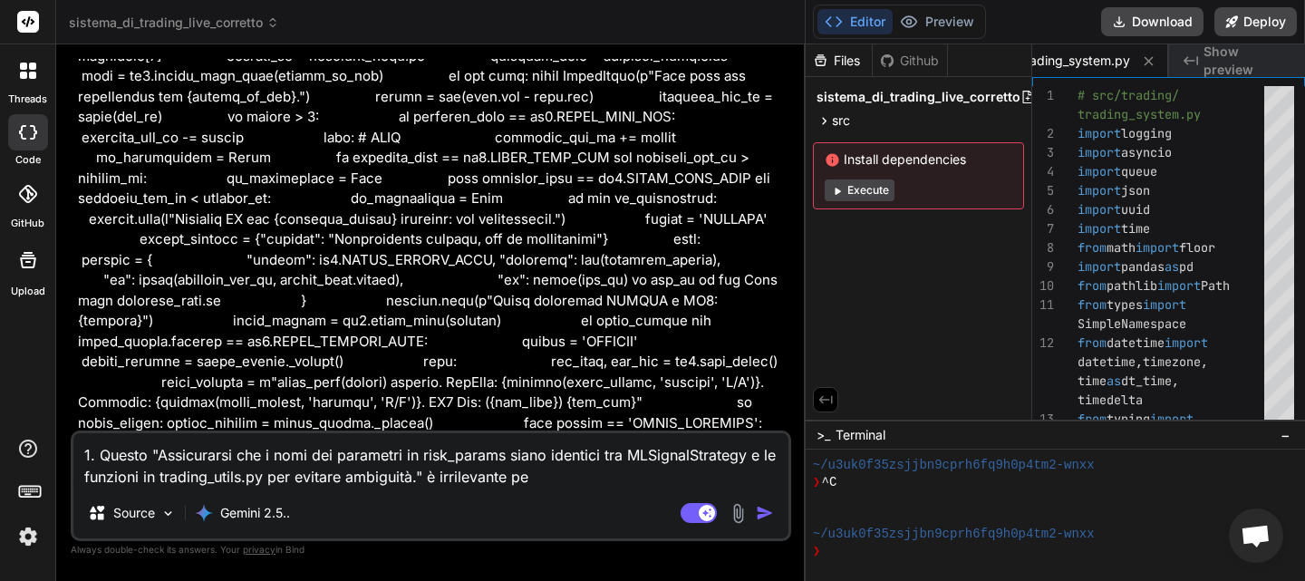
type textarea "1. Questo "Assicurarsi che i nomi dei parametri in risk_params siano identici t…"
type textarea "x"
type textarea "1. Questo "Assicurarsi che i nomi dei parametri in risk_params siano identici t…"
type textarea "x"
type textarea "1. Questo "Assicurarsi che i nomi dei parametri in risk_params siano identici t…"
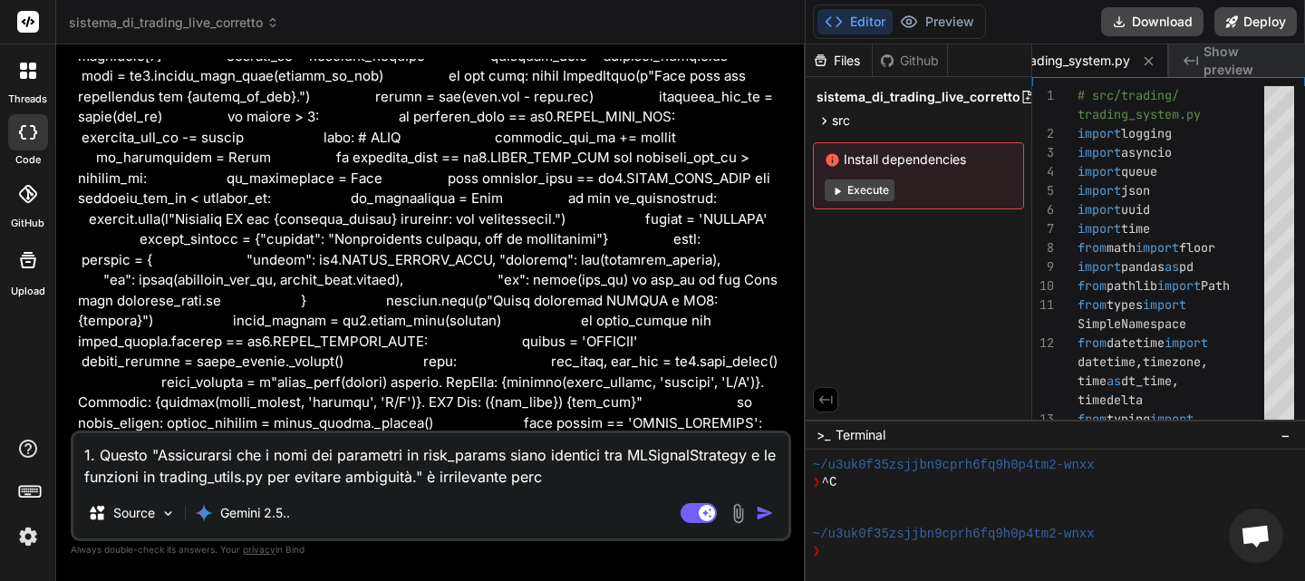
type textarea "x"
type textarea "1. Questo "Assicurarsi che i nomi dei parametri in risk_params siano identici t…"
type textarea "x"
type textarea "1. Questo "Assicurarsi che i nomi dei parametri in risk_params siano identici t…"
type textarea "x"
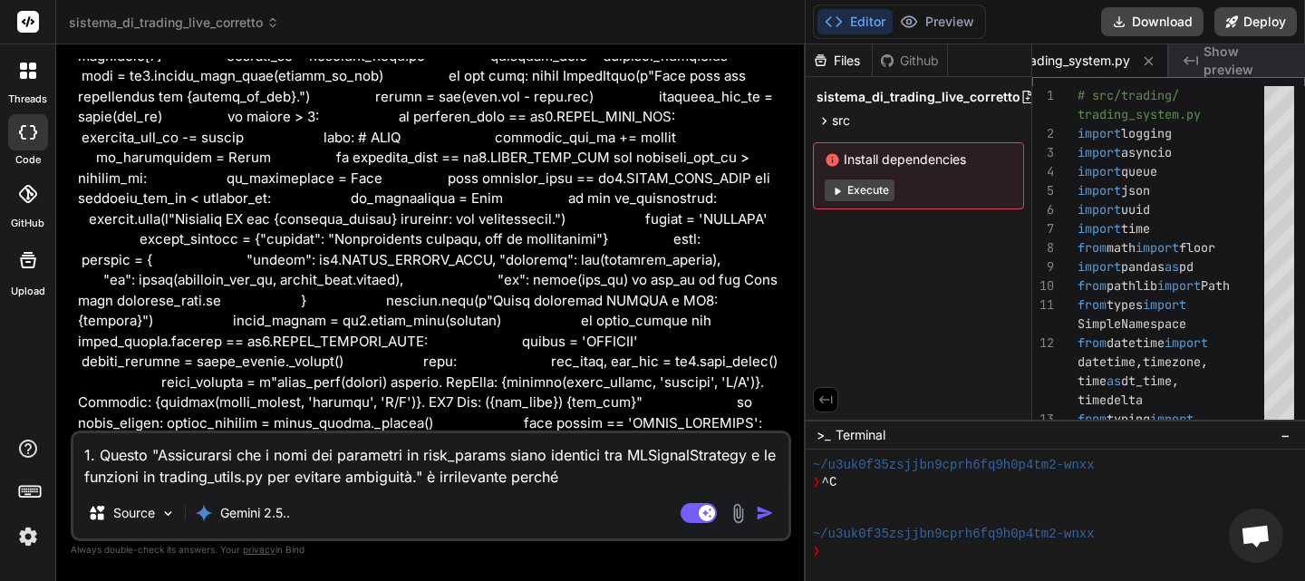
type textarea "1. Questo "Assicurarsi che i nomi dei parametri in risk_params siano identici t…"
type textarea "x"
type textarea "1. Questo "Assicurarsi che i nomi dei parametri in risk_params siano identici t…"
type textarea "x"
type textarea "1. Questo "Assicurarsi che i nomi dei parametri in risk_params siano identici t…"
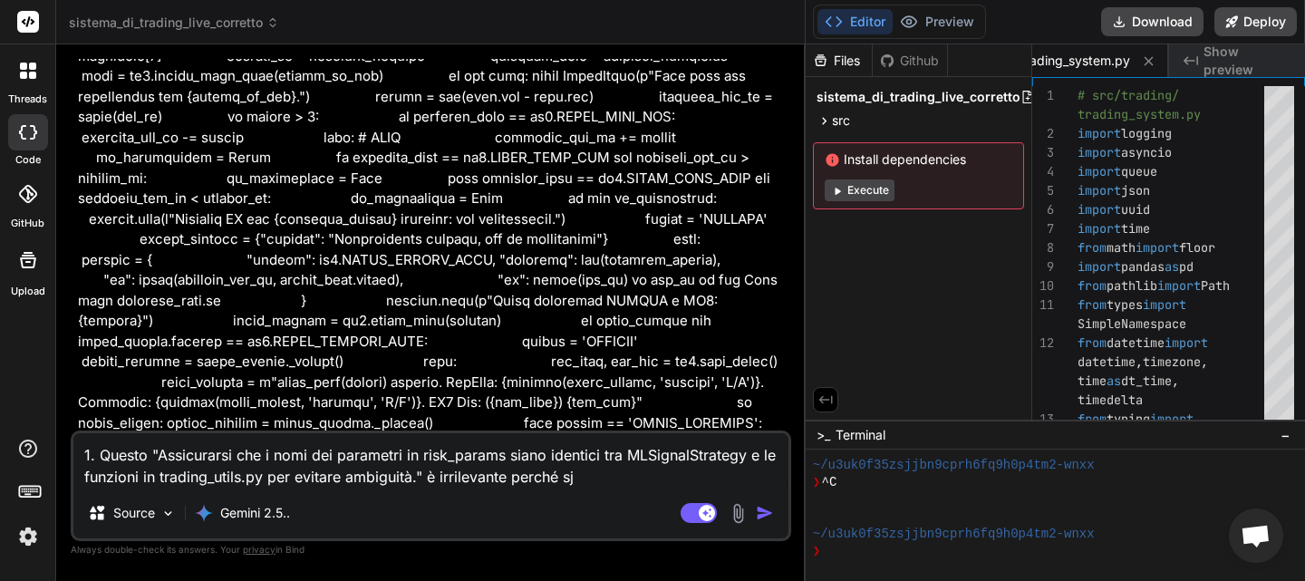
type textarea "x"
type textarea "1. Questo "Assicurarsi che i nomi dei parametri in risk_params siano identici t…"
type textarea "x"
type textarea "1. Questo "Assicurarsi che i nomi dei parametri in risk_params siano identici t…"
type textarea "x"
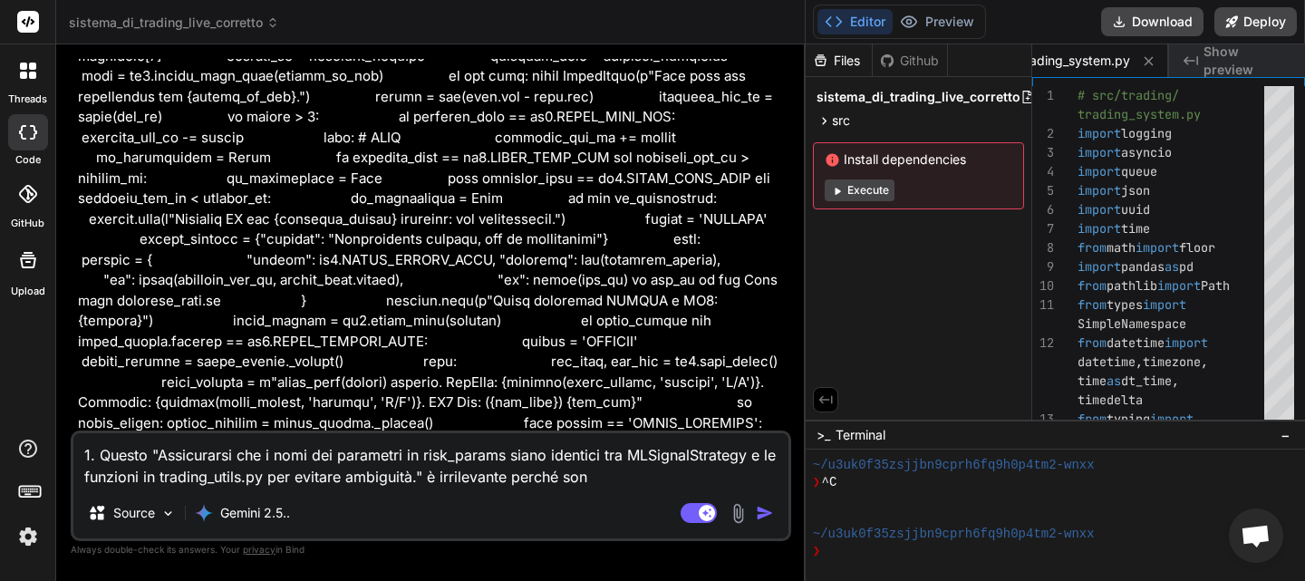
type textarea "1. Questo "Assicurarsi che i nomi dei parametri in risk_params siano identici t…"
type textarea "x"
type textarea "1. Questo "Assicurarsi che i nomi dei parametri in risk_params siano identici t…"
type textarea "x"
type textarea "1. Questo "Assicurarsi che i nomi dei parametri in risk_params siano identici t…"
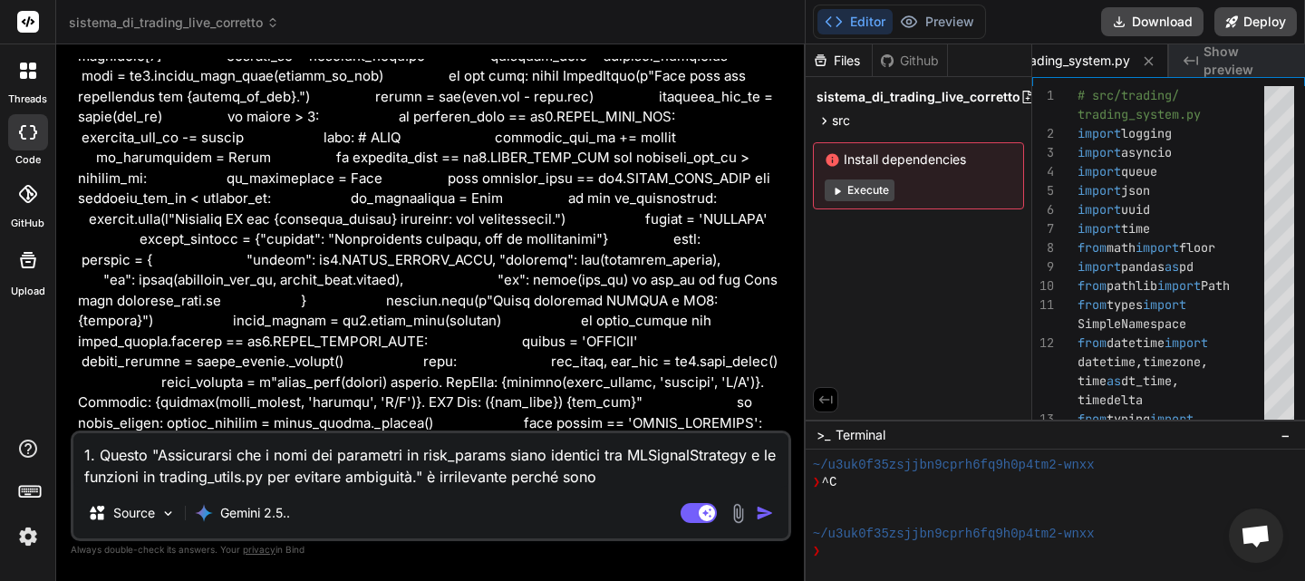
type textarea "x"
type textarea "1. Questo "Assicurarsi che i nomi dei parametri in risk_params siano identici t…"
type textarea "x"
type textarea "1. Questo "Assicurarsi che i nomi dei parametri in risk_params siano identici t…"
type textarea "x"
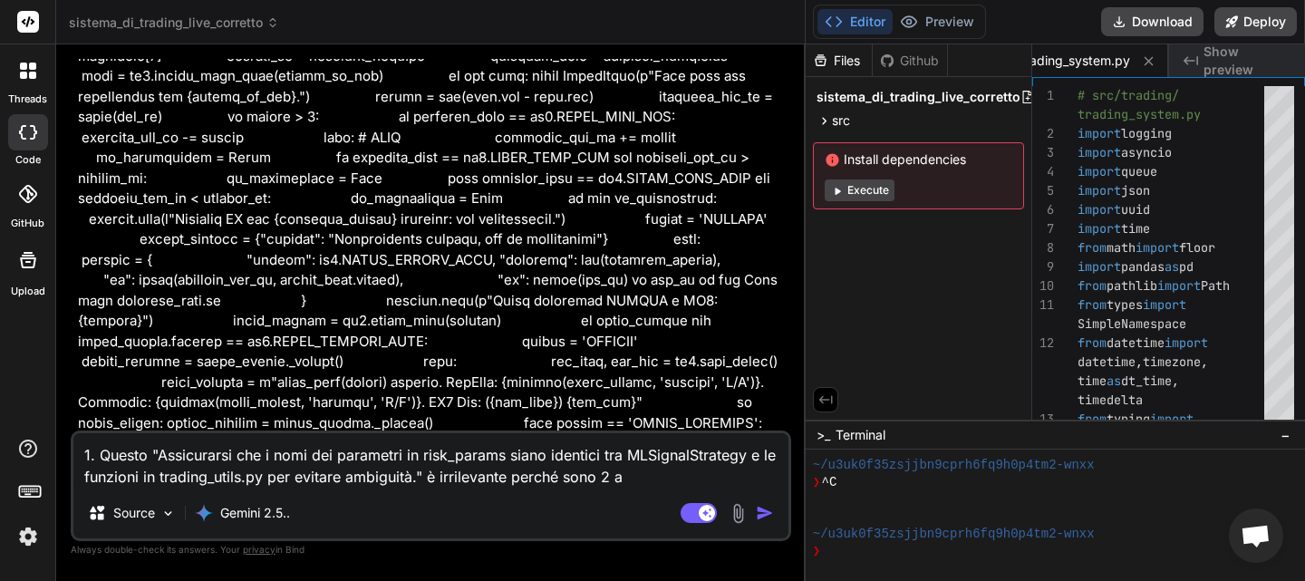
type textarea "1. Questo "Assicurarsi che i nomi dei parametri in risk_params siano identici t…"
type textarea "x"
type textarea "1. Questo "Assicurarsi che i nomi dei parametri in risk_params siano identici t…"
type textarea "x"
type textarea "1. Questo "Assicurarsi che i nomi dei parametri in risk_params siano identici t…"
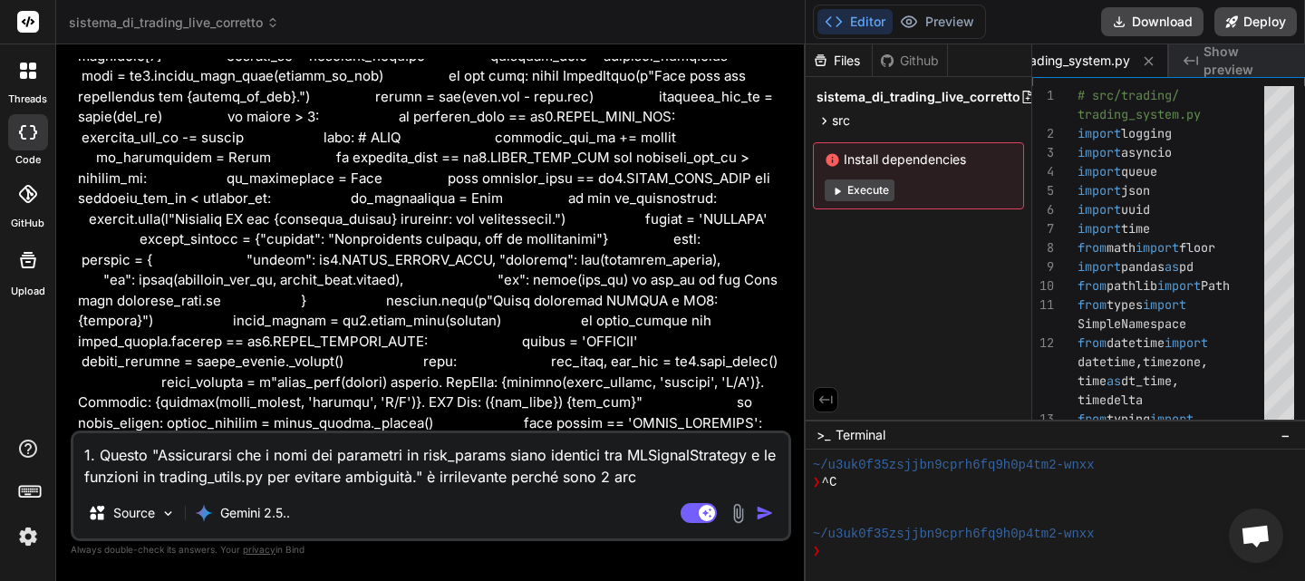
type textarea "x"
type textarea "1. Questo "Assicurarsi che i nomi dei parametri in risk_params siano identici t…"
type textarea "x"
type textarea "1. Questo "Assicurarsi che i nomi dei parametri in risk_params siano identici t…"
type textarea "x"
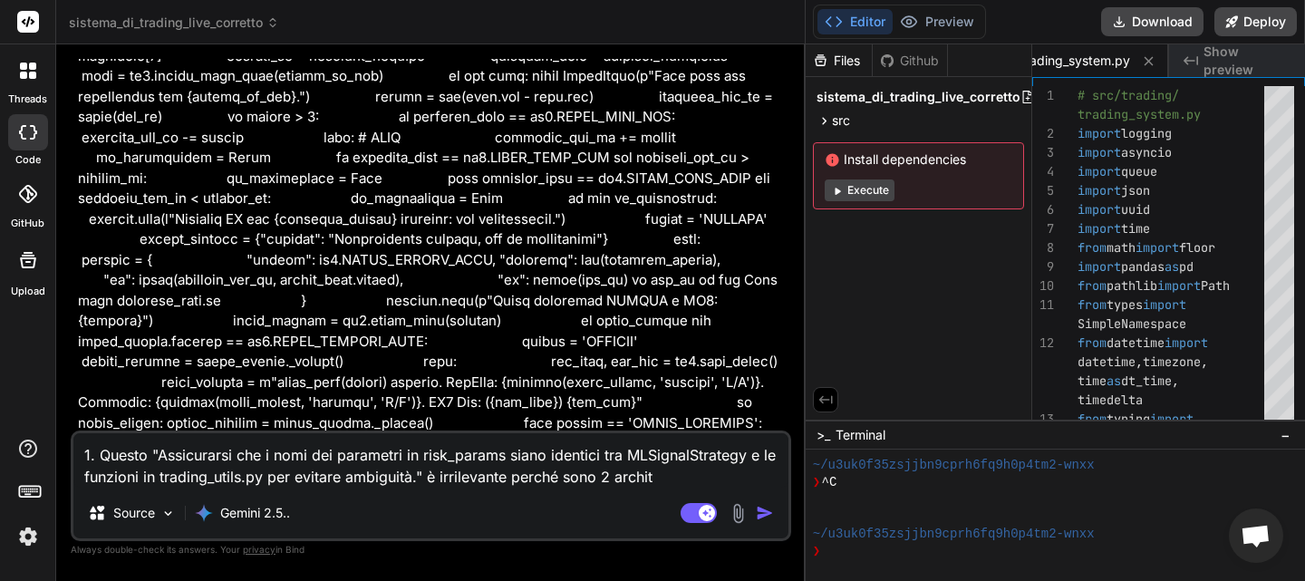
type textarea "1. Questo "Assicurarsi che i nomi dei parametri in risk_params siano identici t…"
type textarea "x"
type textarea "1. Questo "Assicurarsi che i nomi dei parametri in risk_params siano identici t…"
type textarea "x"
type textarea "1. Questo "Assicurarsi che i nomi dei parametri in risk_params siano identici t…"
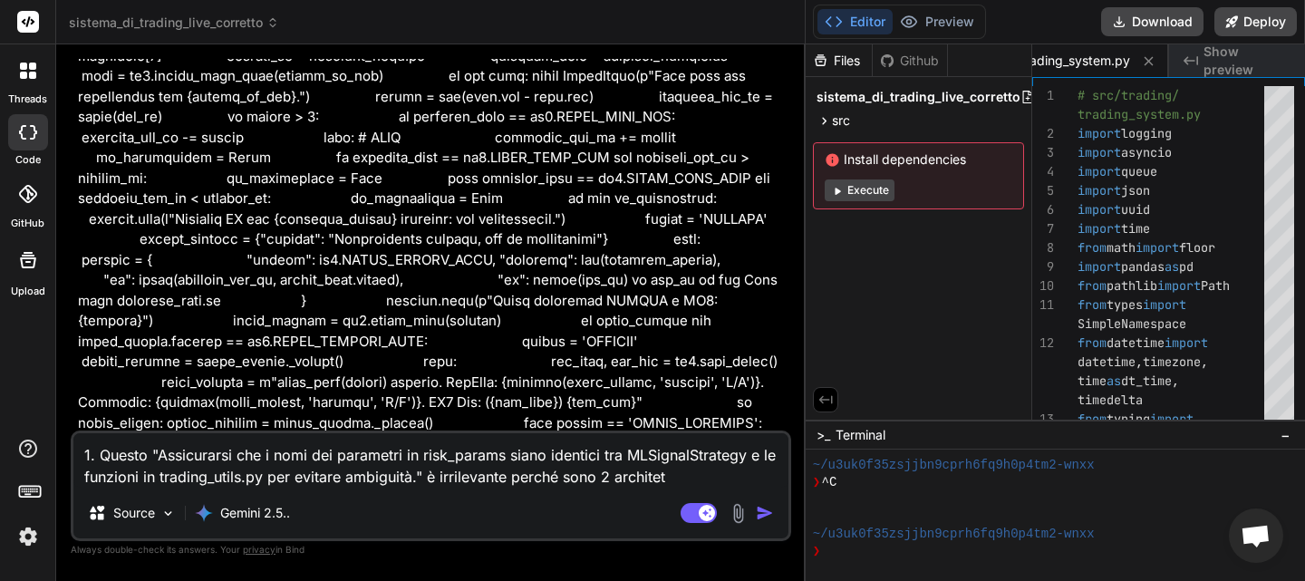
type textarea "x"
type textarea "1. Questo "Assicurarsi che i nomi dei parametri in risk_params siano identici t…"
type textarea "x"
type textarea "1. Questo "Assicurarsi che i nomi dei parametri in risk_params siano identici t…"
type textarea "x"
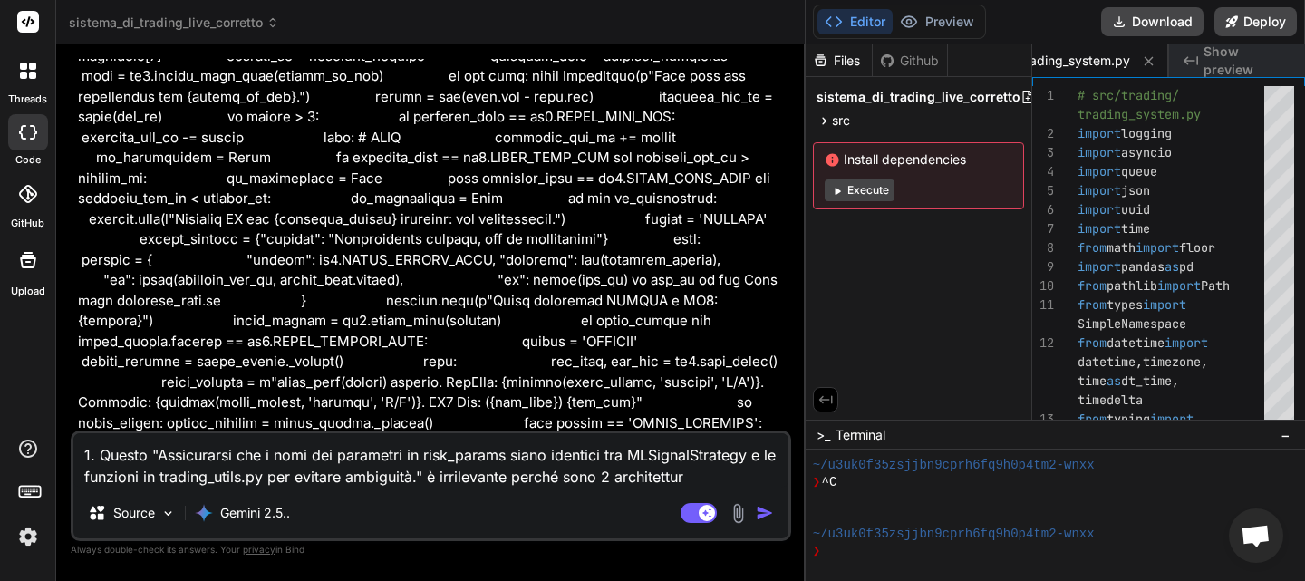
type textarea "1. Questo "Assicurarsi che i nomi dei parametri in risk_params siano identici t…"
type textarea "x"
type textarea "1. Questo "Assicurarsi che i nomi dei parametri in risk_params siano identici t…"
type textarea "x"
type textarea "1. Questo "Assicurarsi che i nomi dei parametri in risk_params siano identici t…"
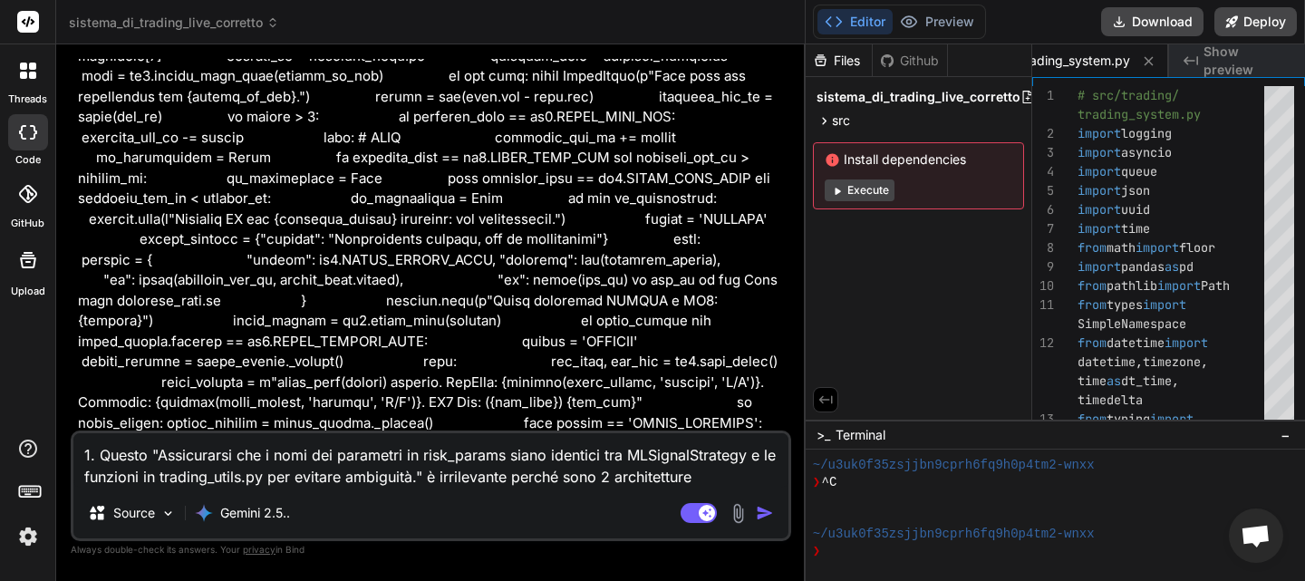
type textarea "x"
type textarea "1. Questo "Assicurarsi che i nomi dei parametri in risk_params siano identici t…"
type textarea "x"
type textarea "1. Questo "Assicurarsi che i nomi dei parametri in risk_params siano identici t…"
type textarea "x"
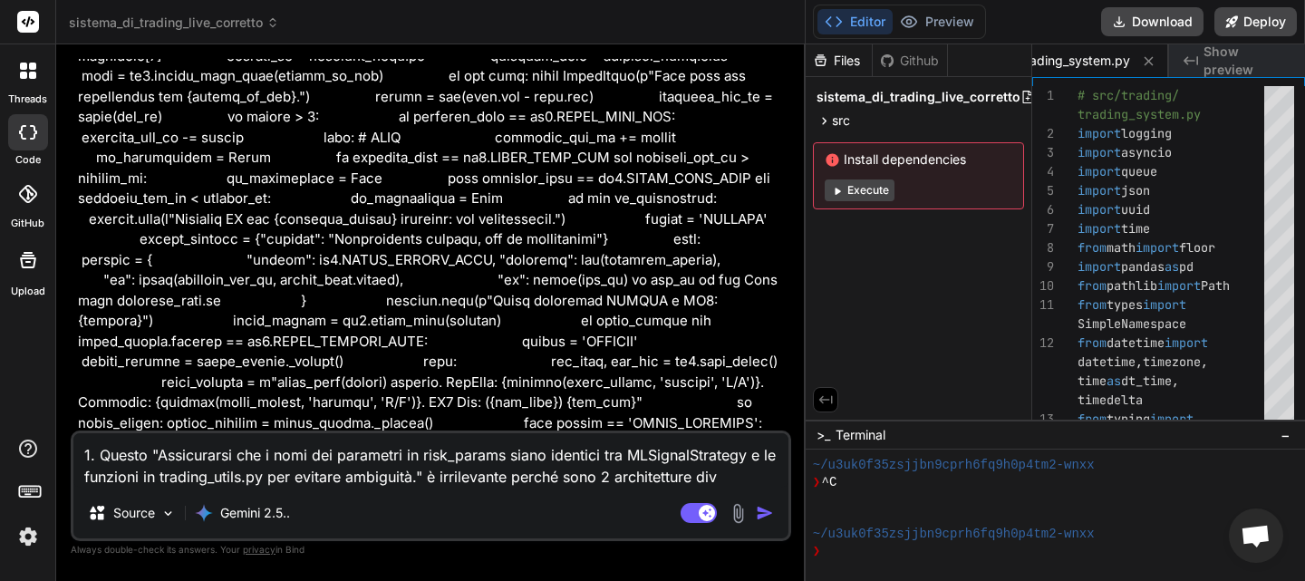
type textarea "1. Questo "Assicurarsi che i nomi dei parametri in risk_params siano identici t…"
type textarea "x"
type textarea "1. Questo "Assicurarsi che i nomi dei parametri in risk_params siano identici t…"
type textarea "x"
type textarea "1. Questo "Assicurarsi che i nomi dei parametri in risk_params siano identici t…"
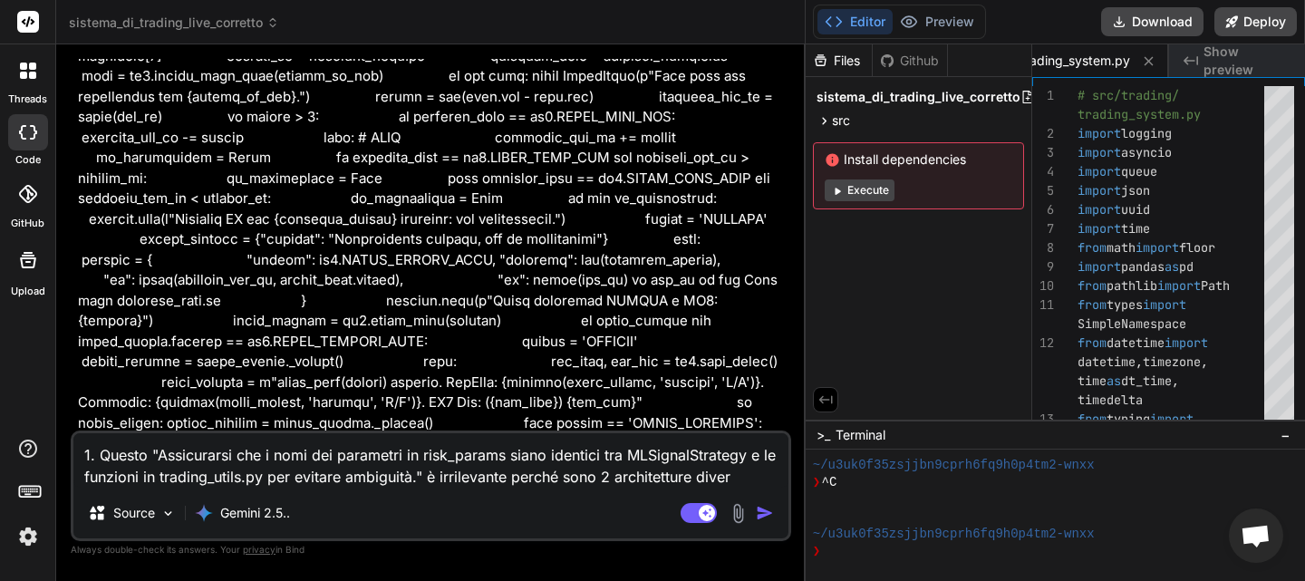
type textarea "x"
type textarea "1. Questo "Assicurarsi che i nomi dei parametri in risk_params siano identici t…"
type textarea "x"
type textarea "1. Questo "Assicurarsi che i nomi dei parametri in risk_params siano identici t…"
type textarea "x"
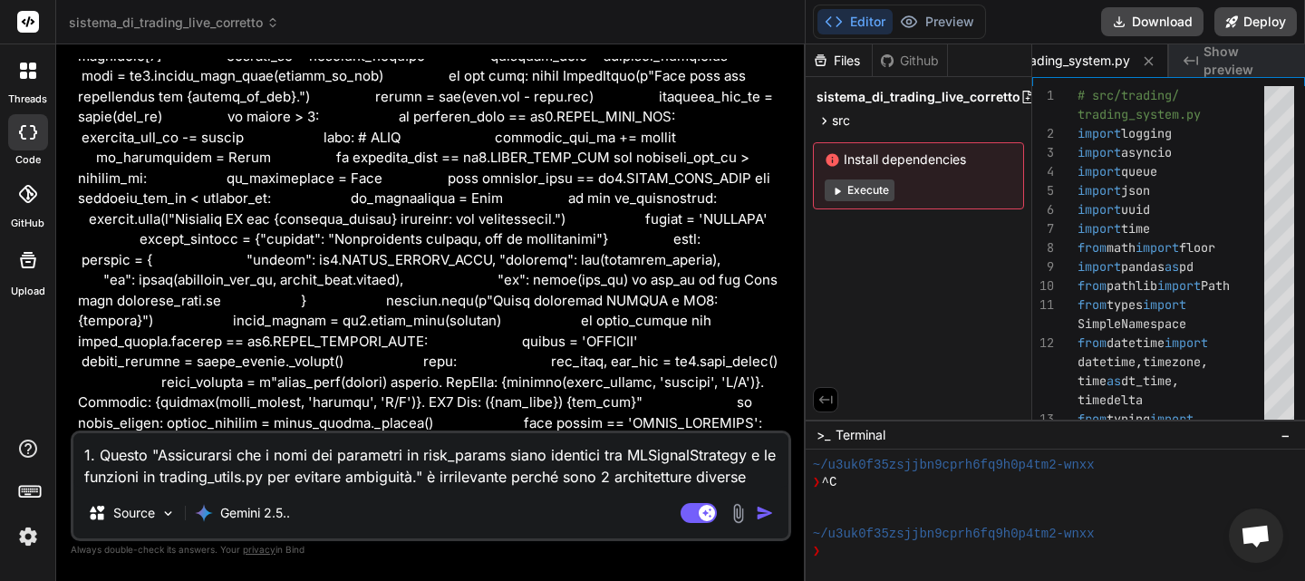
type textarea "1. Questo "Assicurarsi che i nomi dei parametri in risk_params siano identici t…"
type textarea "x"
type textarea "1. Questo "Assicurarsi che i nomi dei parametri in risk_params siano identici t…"
type textarea "x"
type textarea "1. Questo "Assicurarsi che i nomi dei parametri in risk_params siano identici t…"
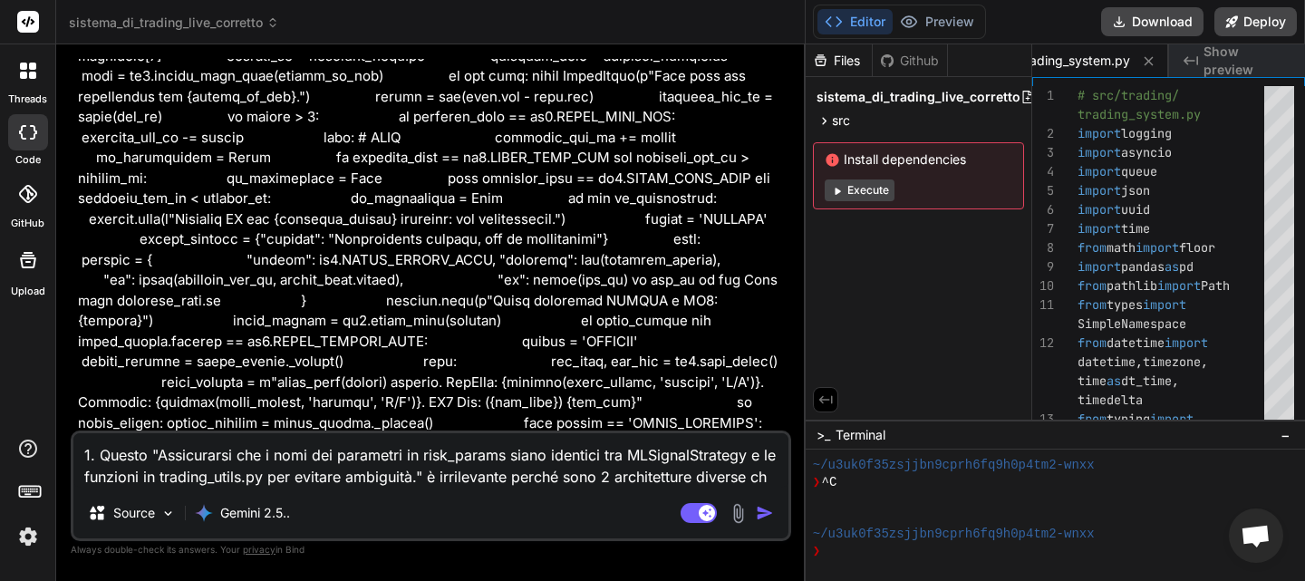
type textarea "x"
type textarea "1. Questo "Assicurarsi che i nomi dei parametri in risk_params siano identici t…"
type textarea "x"
type textarea "1. Questo "Assicurarsi che i nomi dei parametri in risk_params siano identici t…"
type textarea "x"
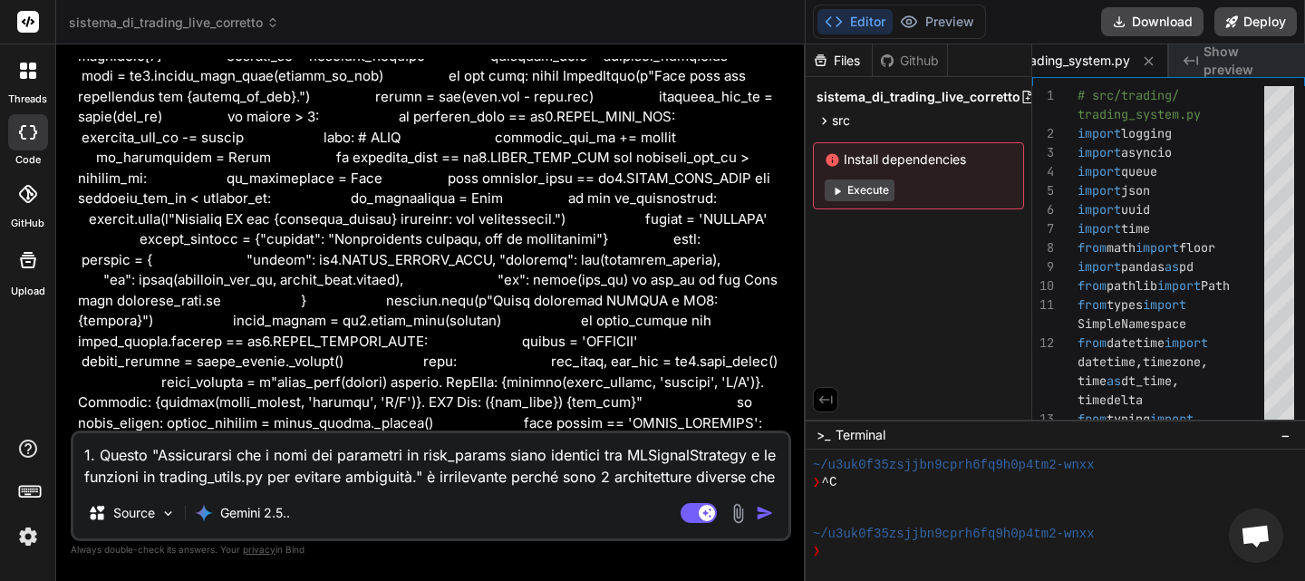
type textarea "1. Questo "Assicurarsi che i nomi dei parametri in risk_params siano identici t…"
type textarea "x"
type textarea "1. Questo "Assicurarsi che i nomi dei parametri in risk_params siano identici t…"
type textarea "x"
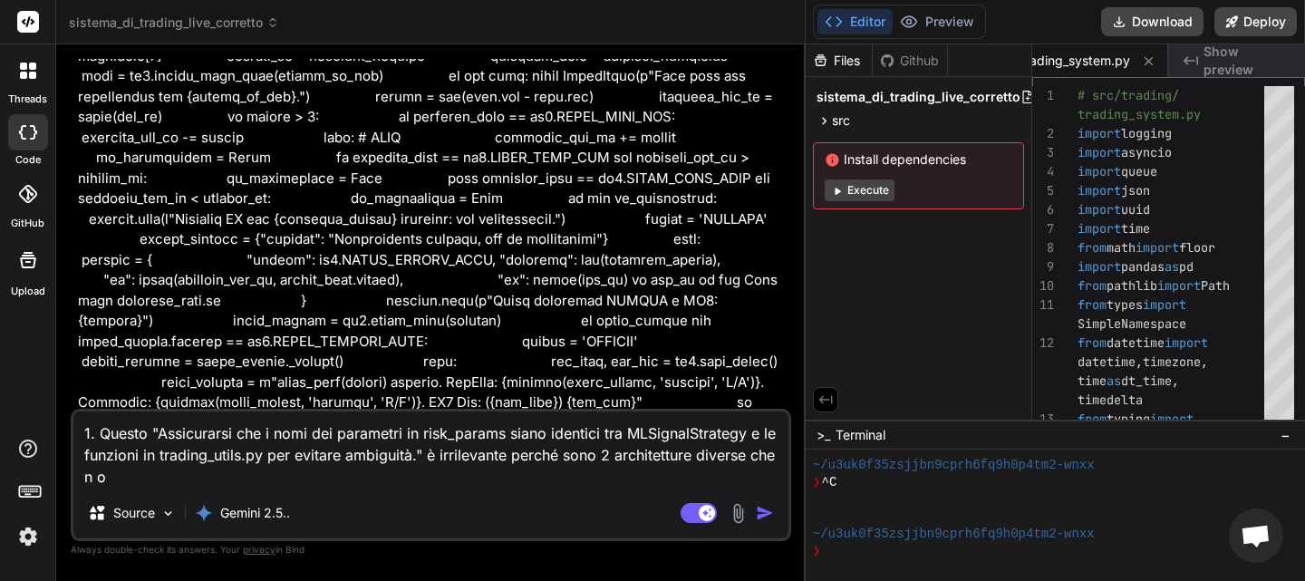
type textarea "1. Questo "Assicurarsi che i nomi dei parametri in risk_params siano identici t…"
type textarea "x"
type textarea "1. Questo "Assicurarsi che i nomi dei parametri in risk_params siano identici t…"
type textarea "x"
type textarea "1. Questo "Assicurarsi che i nomi dei parametri in risk_params siano identici t…"
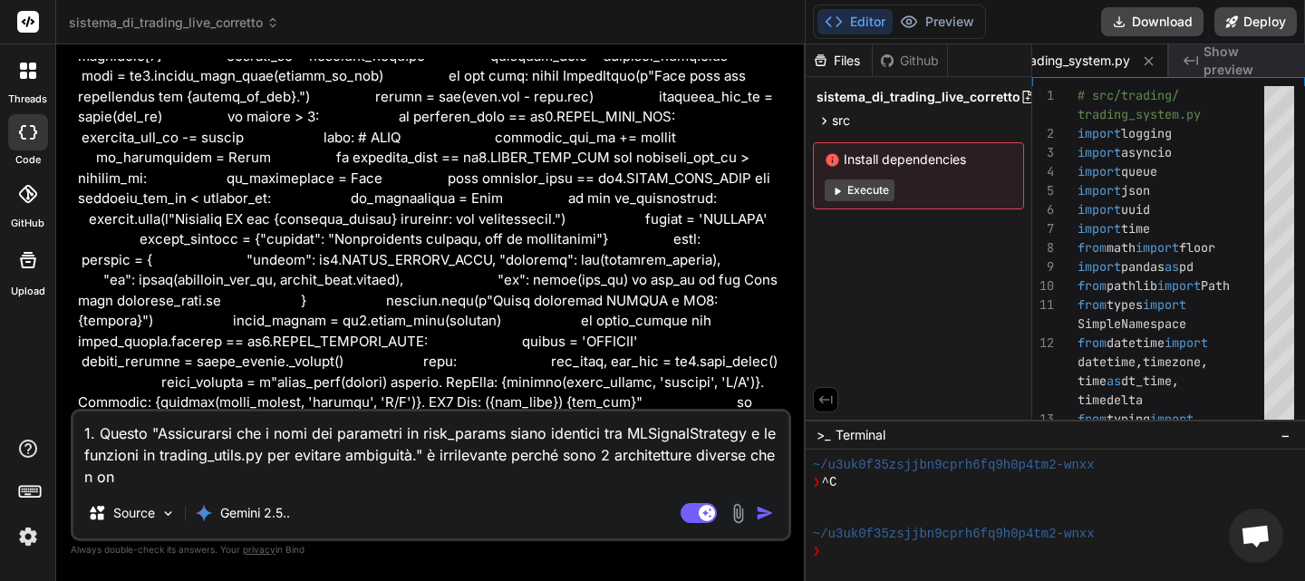
type textarea "x"
type textarea "1. Questo "Assicurarsi che i nomi dei parametri in risk_params siano identici t…"
type textarea "x"
type textarea "1. Questo "Assicurarsi che i nomi dei parametri in risk_params siano identici t…"
type textarea "x"
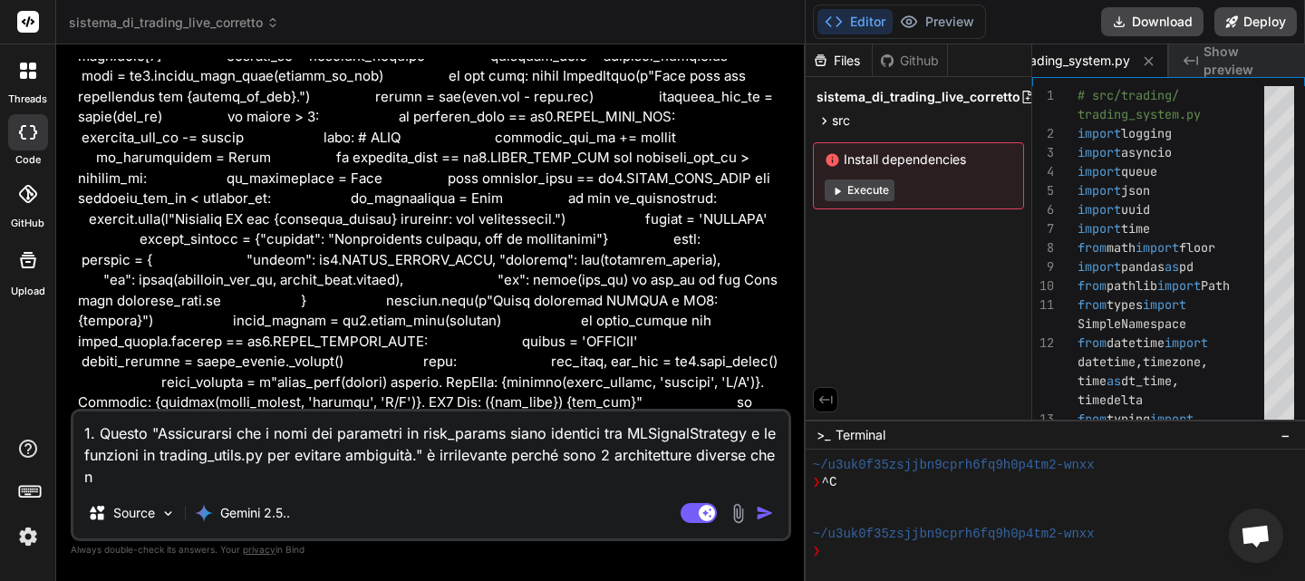
type textarea "1. Questo "Assicurarsi che i nomi dei parametri in risk_params siano identici t…"
drag, startPoint x: 212, startPoint y: 252, endPoint x: 103, endPoint y: 212, distance: 115.8
copy li "Correggere e Unificare ExecPolicy : Sostituire la ExecPolicy semplificata in tr…"
click at [651, 473] on textarea "1. Questo "Assicurarsi che i nomi dei parametri in risk_params siano identici t…" at bounding box center [430, 449] width 715 height 76
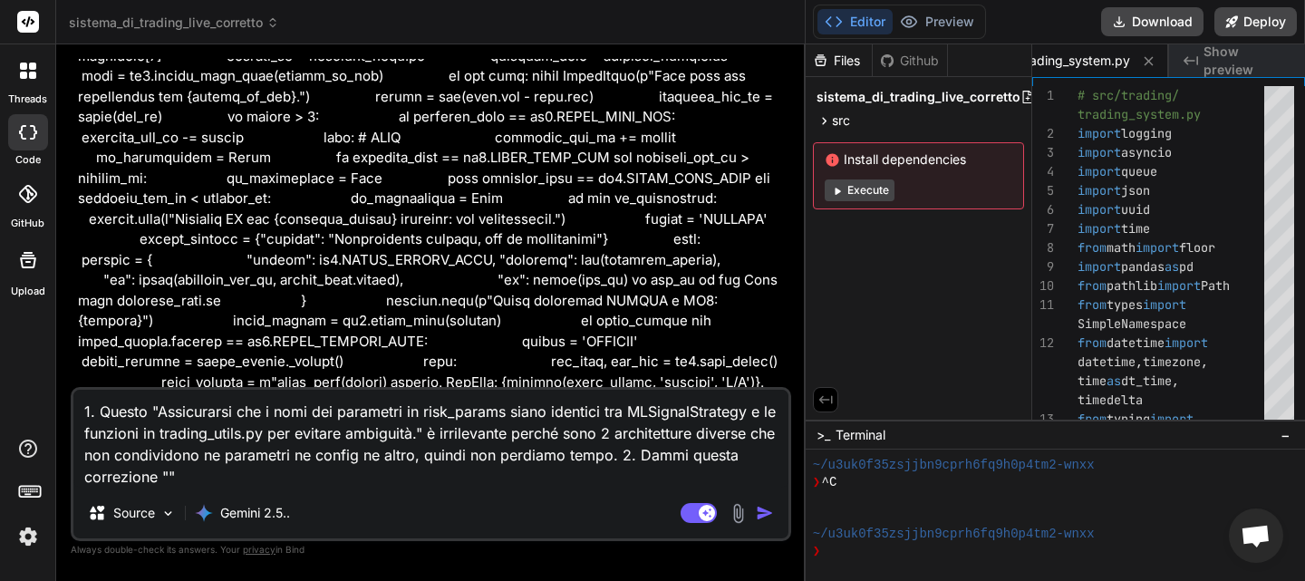
paste textarea "Correggere e Unificare ExecPolicy: Sostituire la ExecPolicy semplificata in tra…"
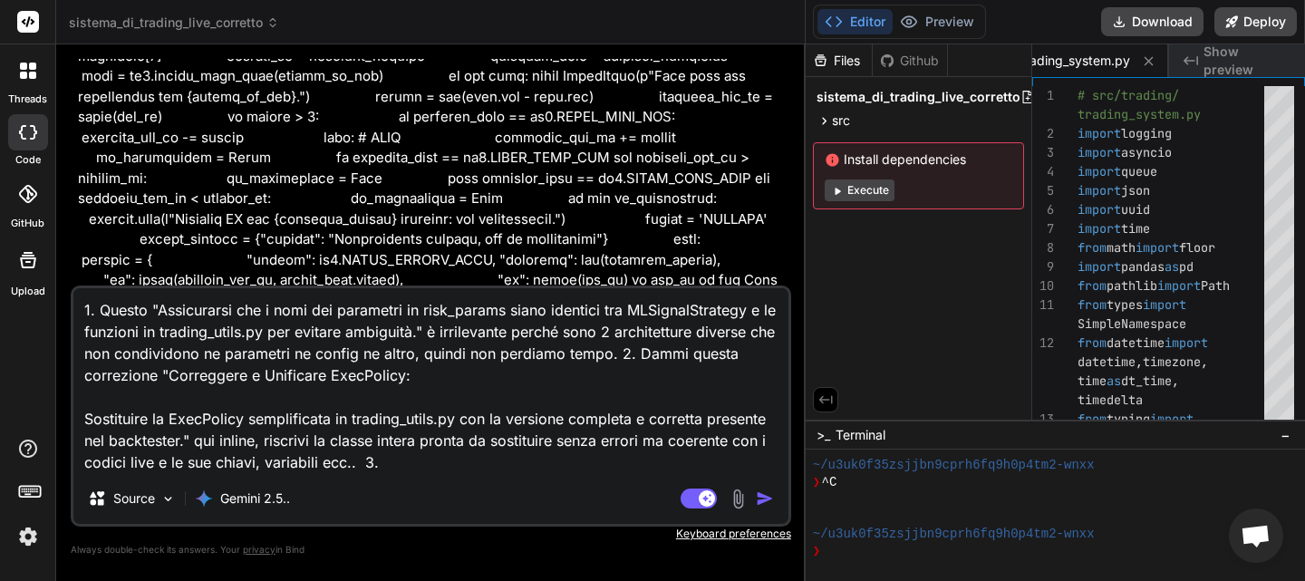
drag, startPoint x: 787, startPoint y: 189, endPoint x: 217, endPoint y: 262, distance: 575.4
click at [113, 169] on div "You Bind AI Certamente. Ho analizzato in dettaglio entrambi i sistemi di codice…" at bounding box center [432, 172] width 717 height 227
copy li "Modificare calculate_sl_level_live in trading_utils.py per usare il prezzo di i…"
click at [422, 464] on textarea "1. Questo "Assicurarsi che i nomi dei parametri in risk_params siano identici t…" at bounding box center [430, 380] width 715 height 185
paste textarea "Modificare calculate_sl_level_live in trading_utils.py per usare il prezzo di i…"
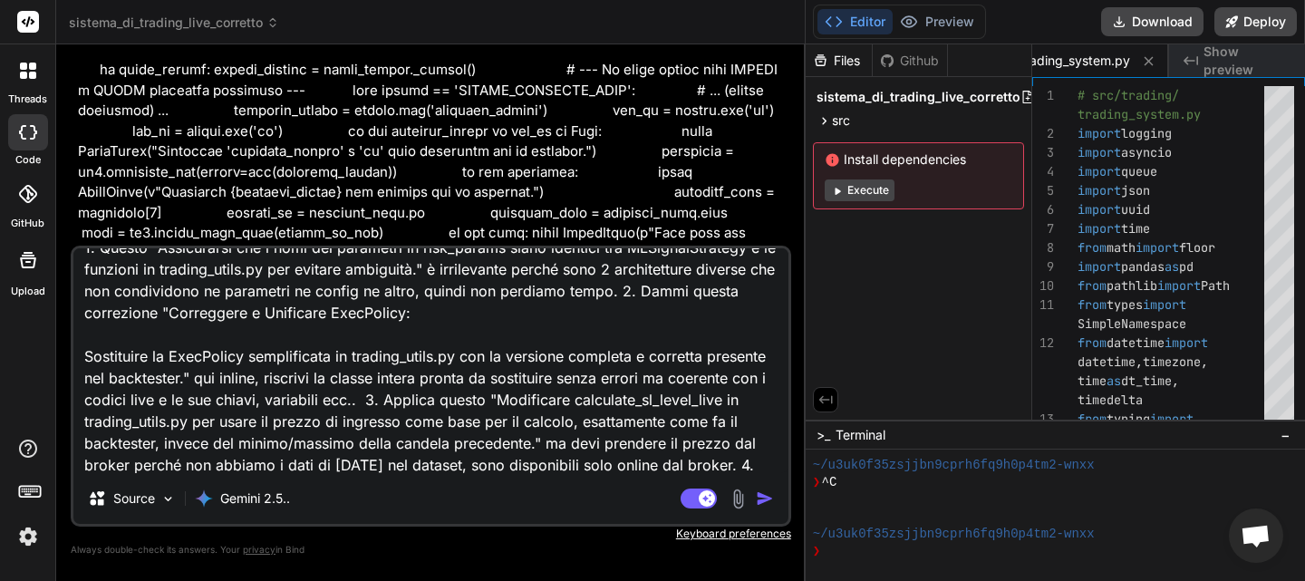
scroll to position [123424, 0]
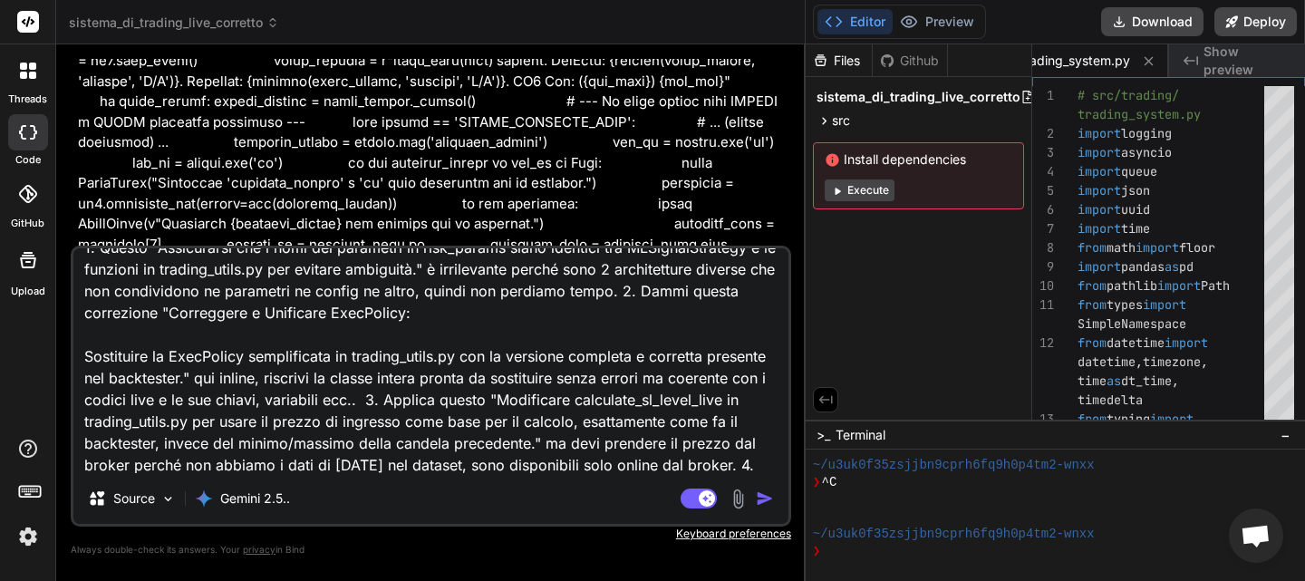
drag, startPoint x: 432, startPoint y: 210, endPoint x: 105, endPoint y: 141, distance: 334.3
copy li "Replicare la Simulazione EOD: Introdurre una "EOD Watchlist" in Redis. Modifica…"
drag, startPoint x: 737, startPoint y: 461, endPoint x: 750, endPoint y: 460, distance: 13.6
click at [737, 461] on textarea "1. Questo "Assicurarsi che i nomi dei parametri in risk_params siano identici t…" at bounding box center [430, 360] width 715 height 225
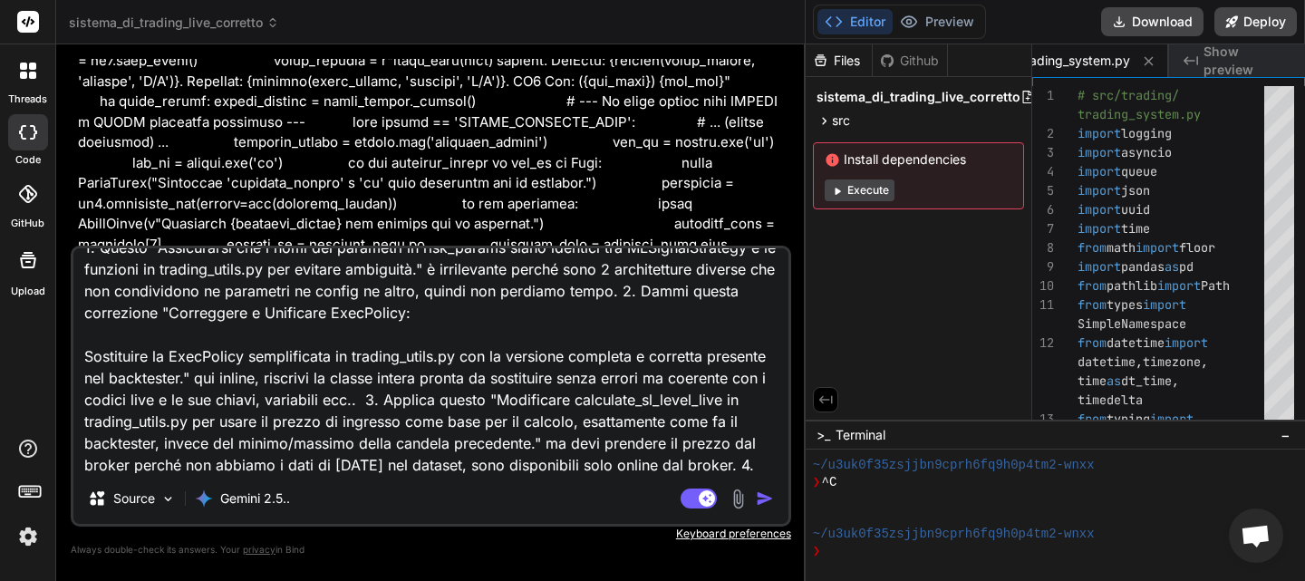
scroll to position [44, 0]
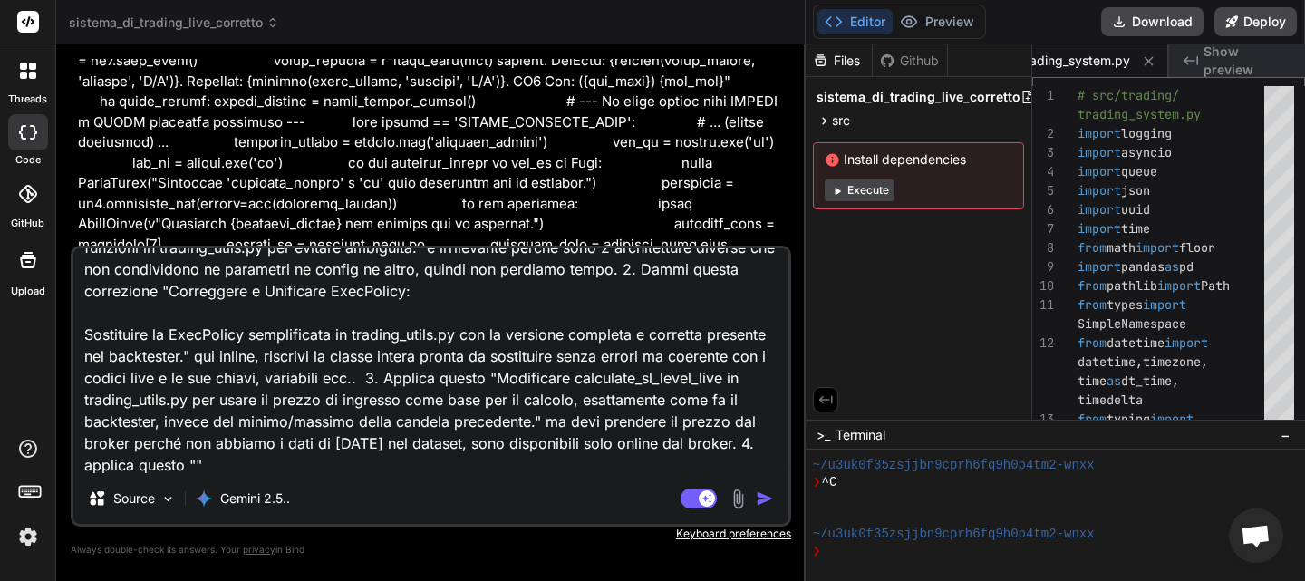
paste textarea "Replicare la Simulazione EOD: Introdurre una "EOD Watchlist" in Redis. Modifica…"
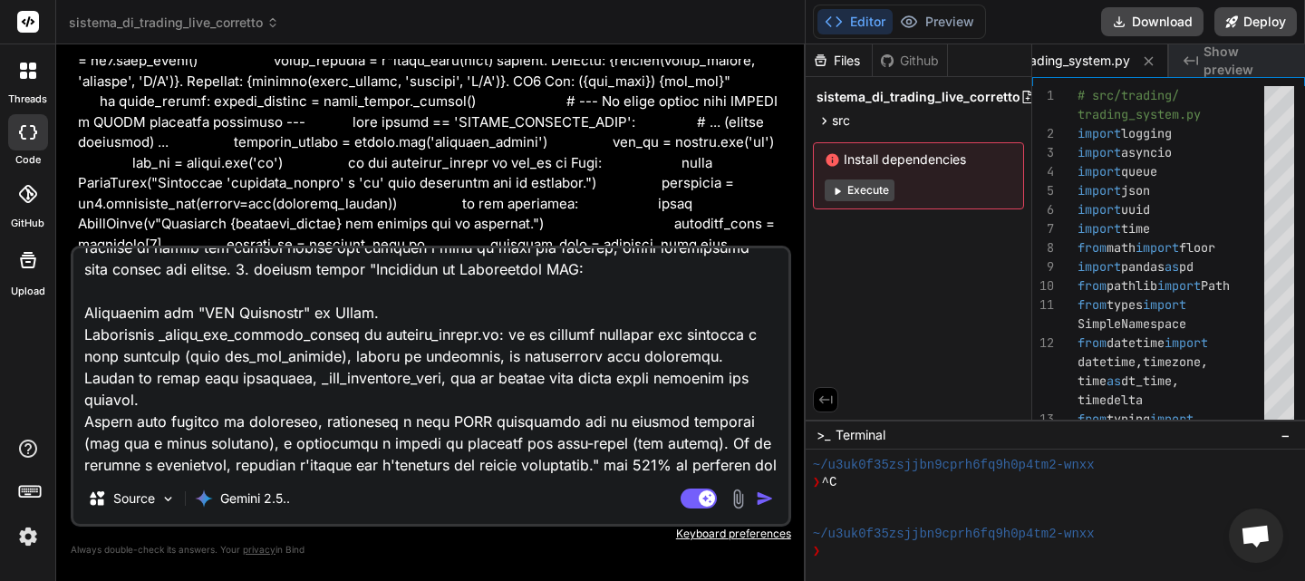
scroll to position [262, 0]
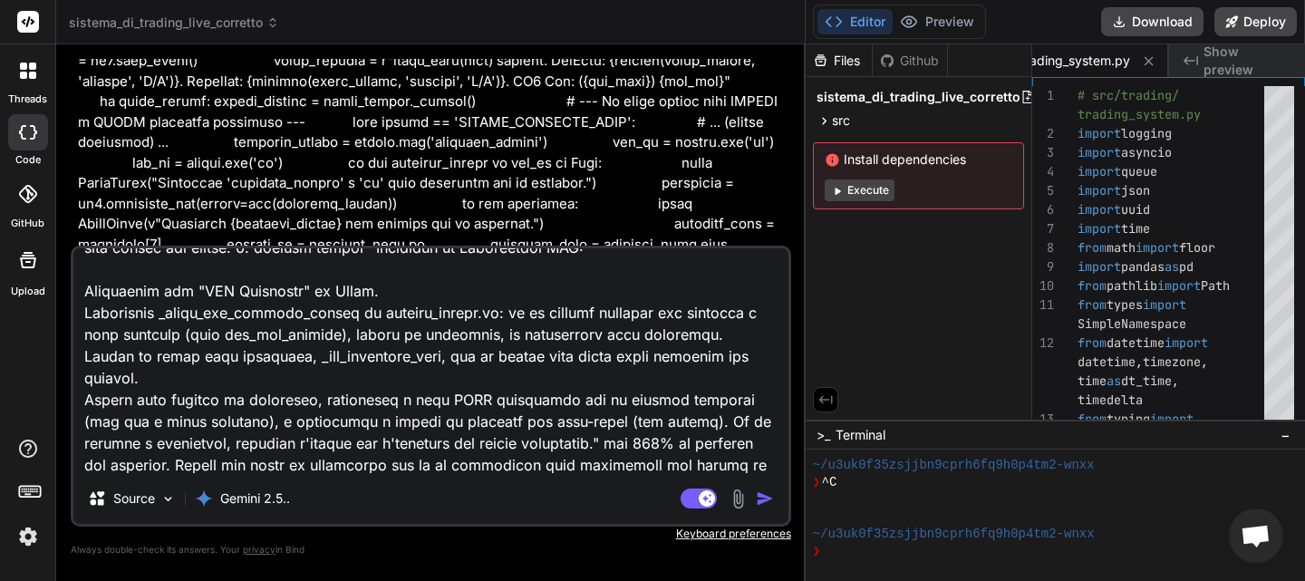
paste textarea "seguendo le seguenti istruzioni: 1. **Analisi del Codice:** Basa le tue correzi…"
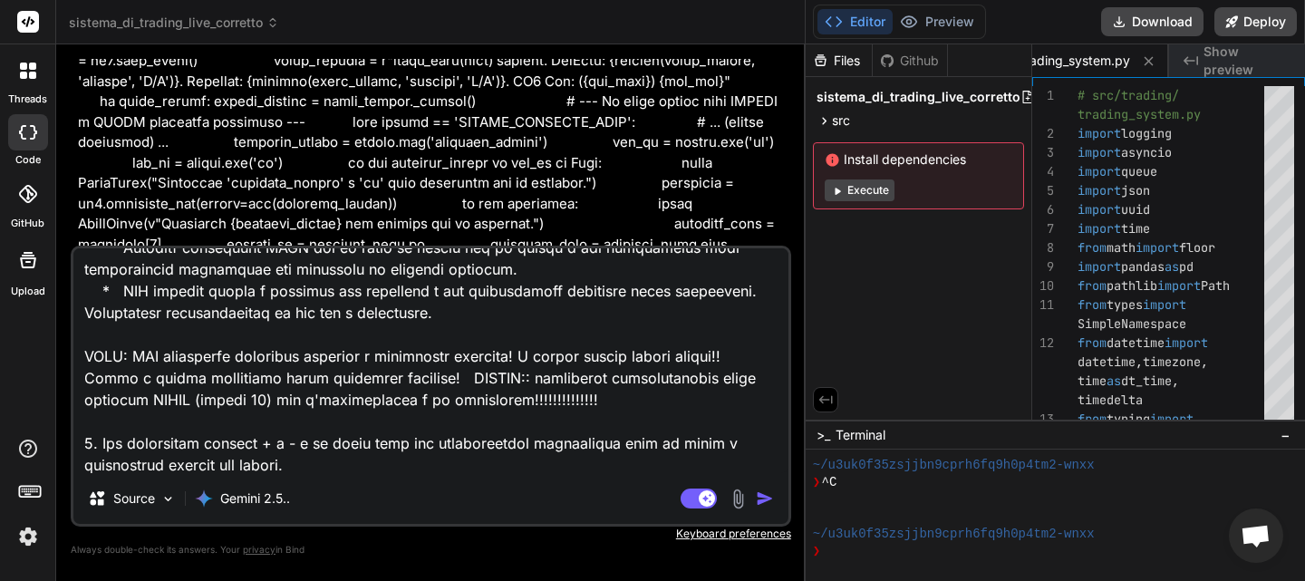
click at [759, 498] on img "button" at bounding box center [765, 498] width 18 height 18
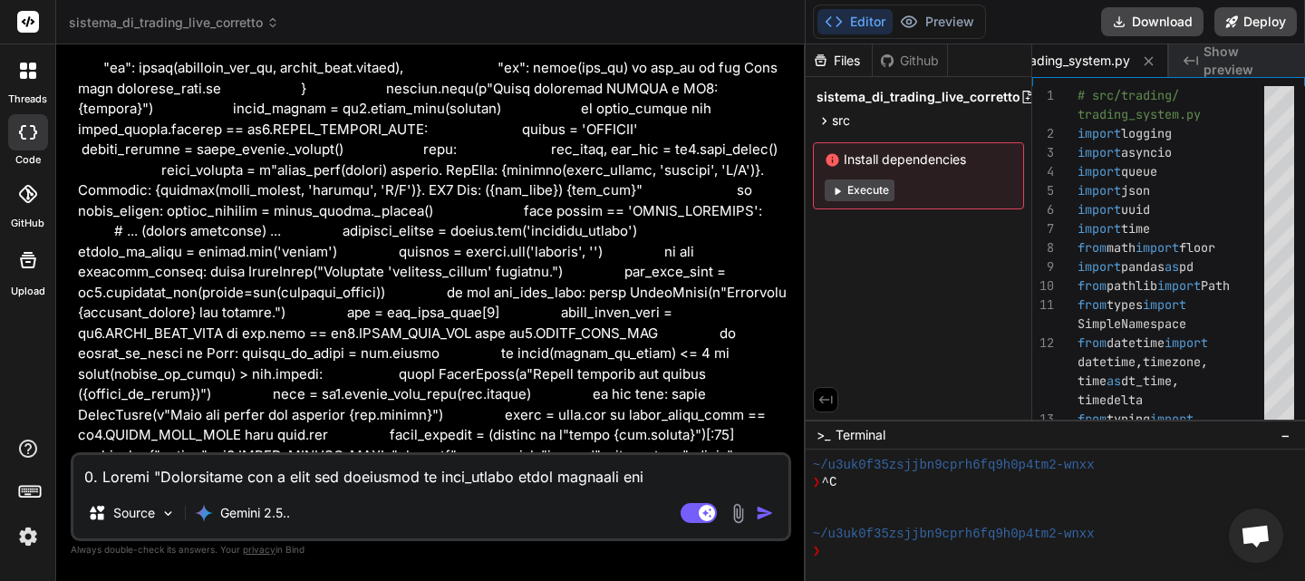
scroll to position [123824, 0]
drag, startPoint x: 175, startPoint y: 147, endPoint x: 131, endPoint y: 123, distance: 49.5
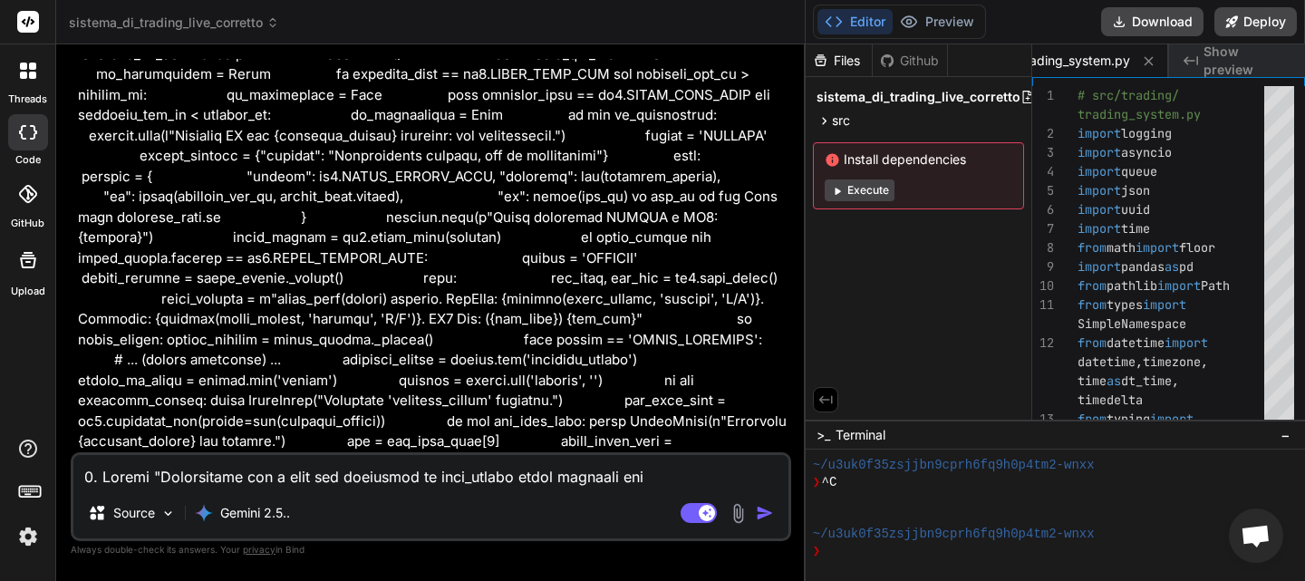
scroll to position [123643, 0]
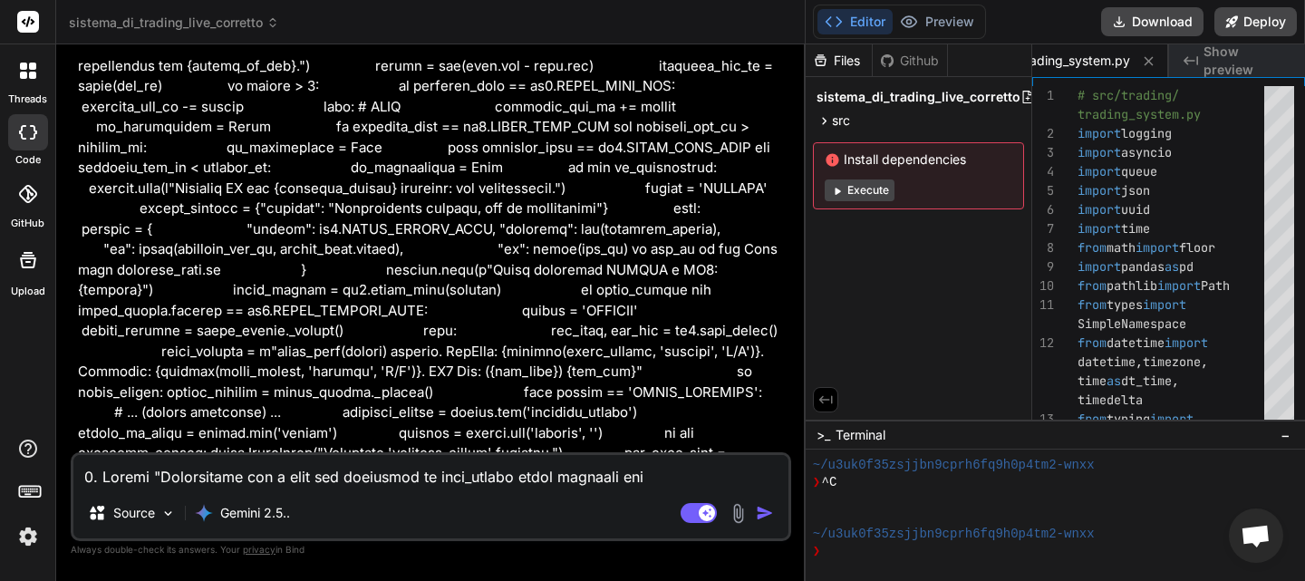
drag, startPoint x: 404, startPoint y: 280, endPoint x: 105, endPoint y: 152, distance: 325.1
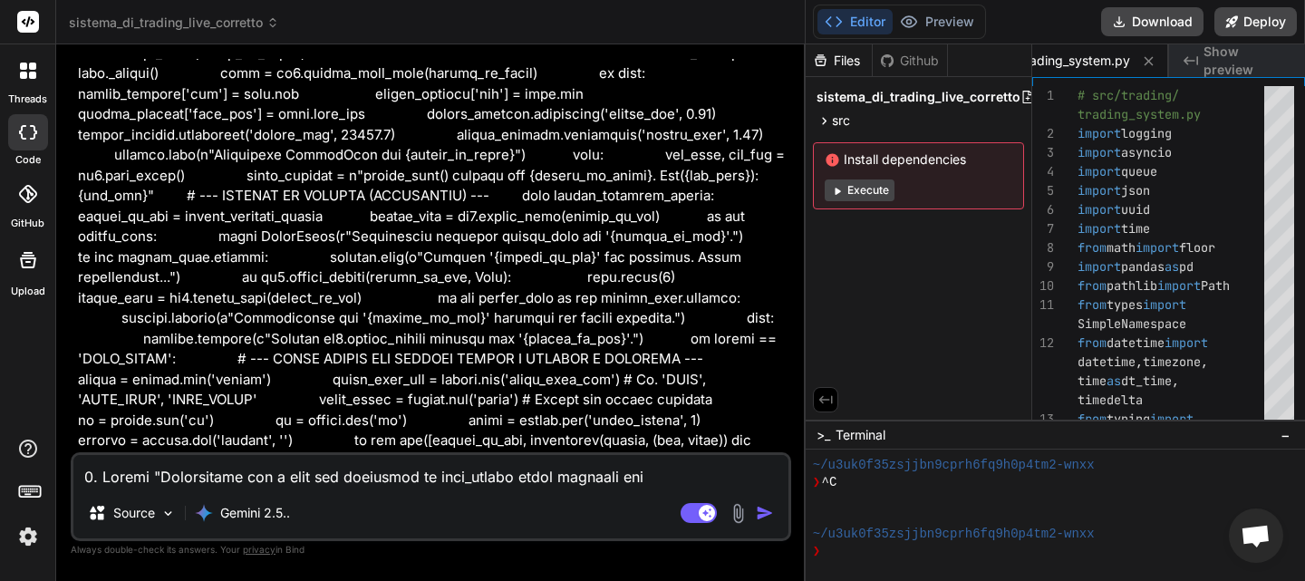
scroll to position [122287, 0]
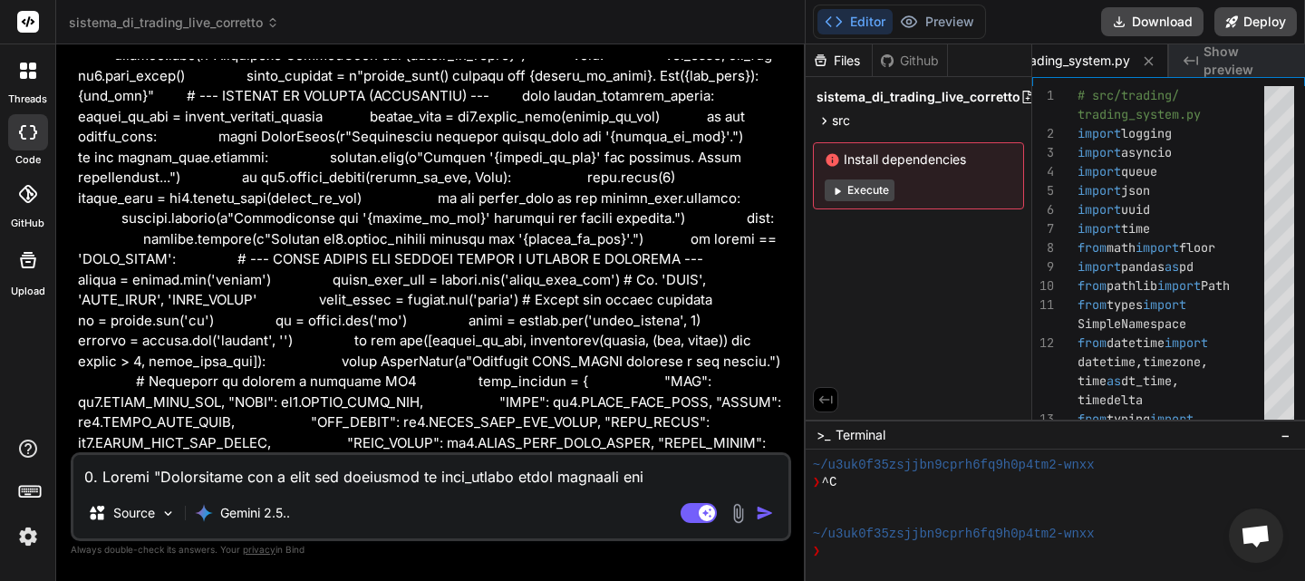
drag, startPoint x: 236, startPoint y: 210, endPoint x: 71, endPoint y: 179, distance: 168.6
click at [71, 179] on div "You Bind AI Certamente. Ho analizzato in dettaglio entrambi i sistemi di codice…" at bounding box center [431, 319] width 720 height 521
copy div "Loremip Dolorsitame: Consecte ad. Elit Se doe tempori utlabo etd, magnaal e adm…"
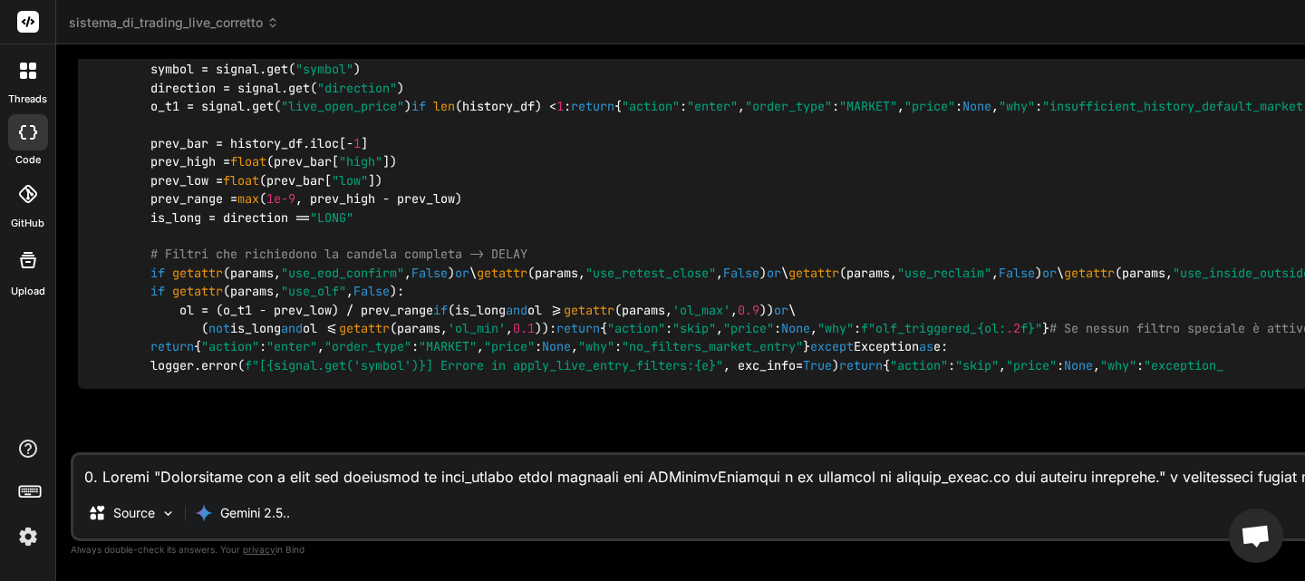
scroll to position [97127, 0]
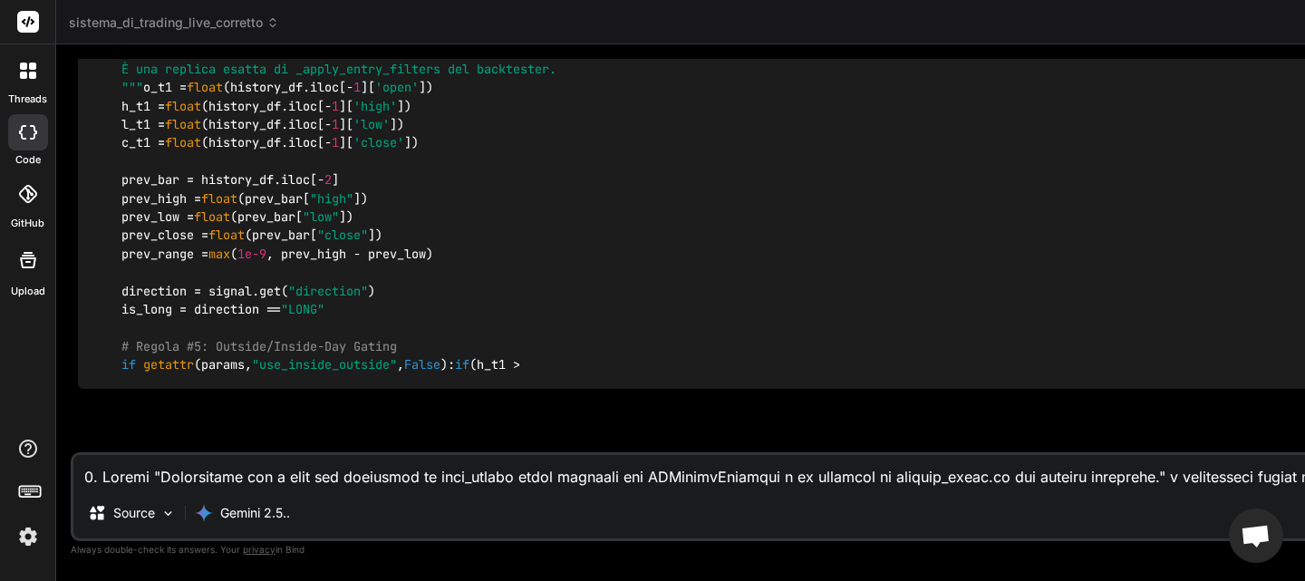
drag, startPoint x: 201, startPoint y: 238, endPoint x: 94, endPoint y: 238, distance: 106.9
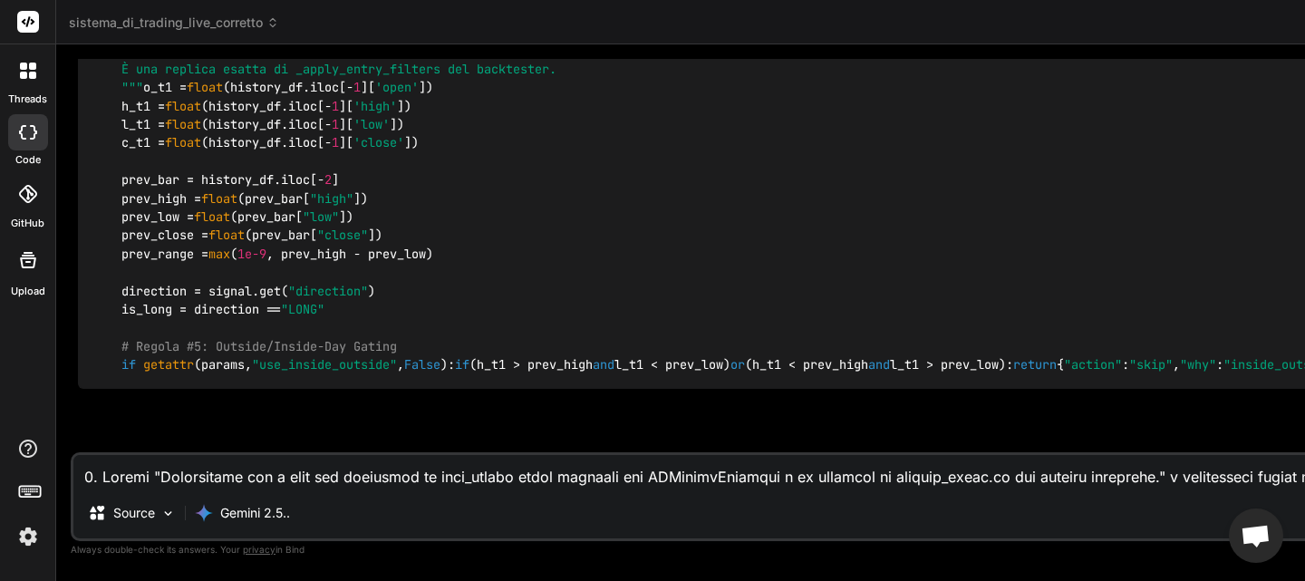
copy code "class ExecPolic"
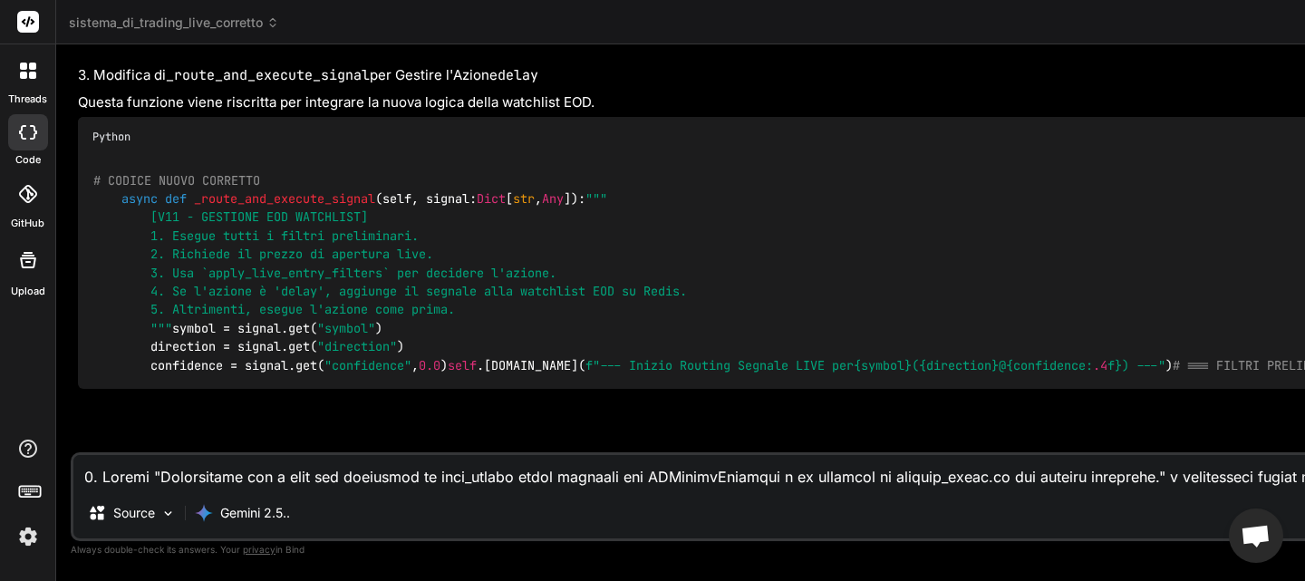
scroll to position [97217, 0]
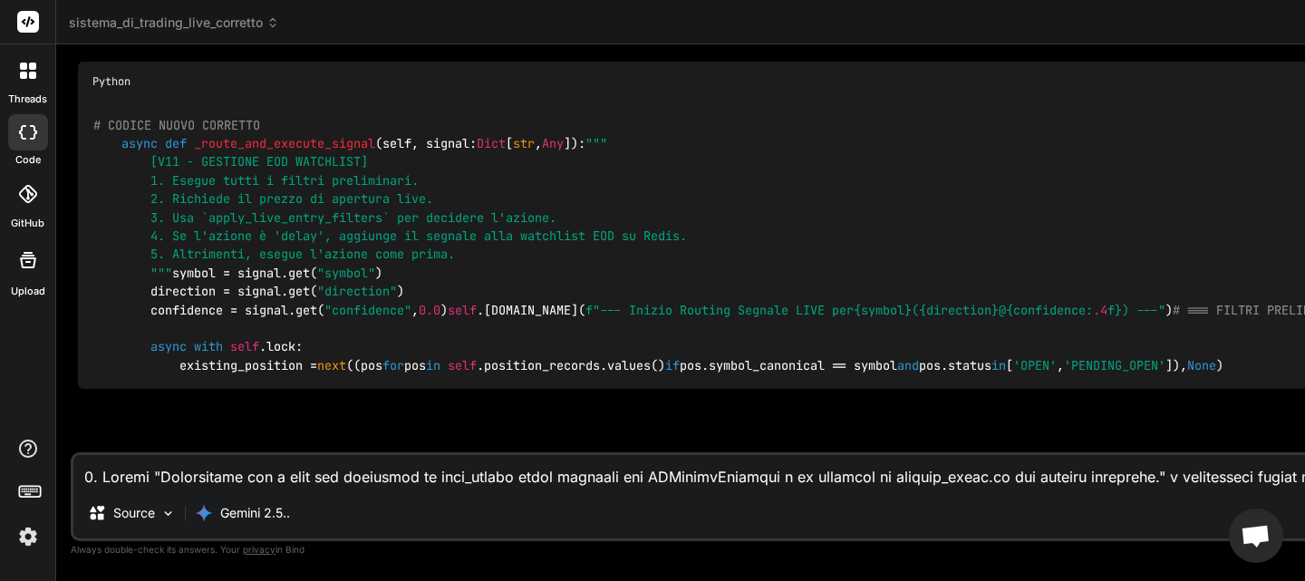
scroll to position [89531, 0]
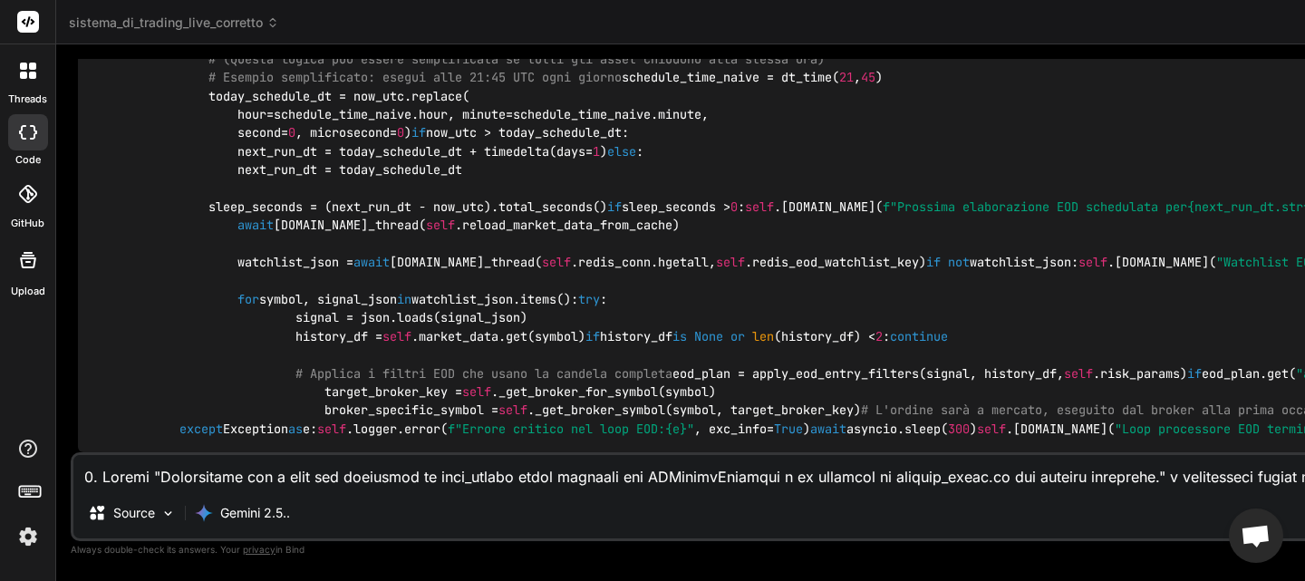
scroll to position [89878, 0]
drag, startPoint x: 291, startPoint y: 270, endPoint x: 77, endPoint y: 263, distance: 213.9
copy code "def calculate_sl_level_live"
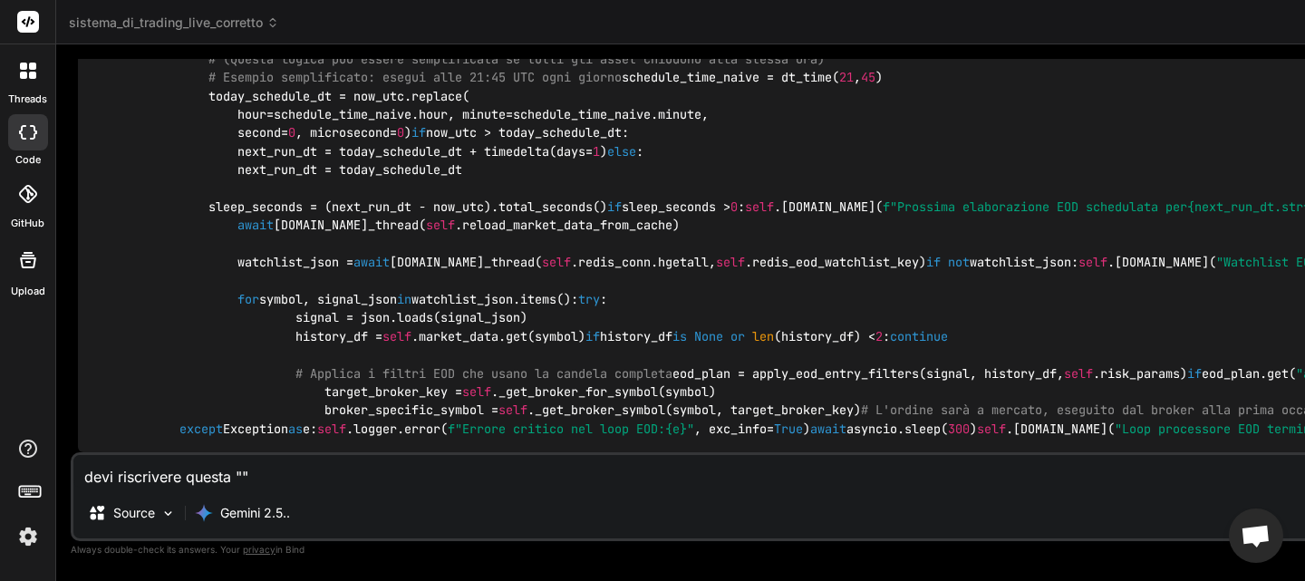
paste textarea "lor ipsumdolo_si_ametc_adip(elits: doeiu, temporin_utla: etd, magn_aliqua: Eni,…"
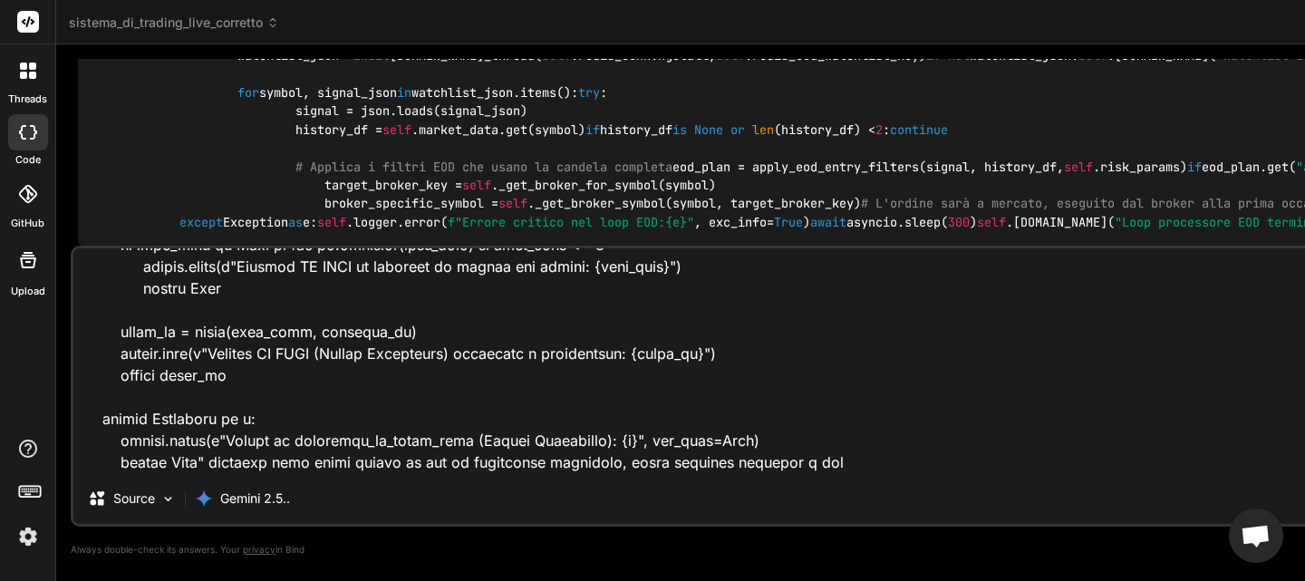
scroll to position [91056, 0]
drag, startPoint x: 339, startPoint y: 143, endPoint x: 92, endPoint y: 144, distance: 247.4
copy code "def apply_live_entry_filters ( signal"
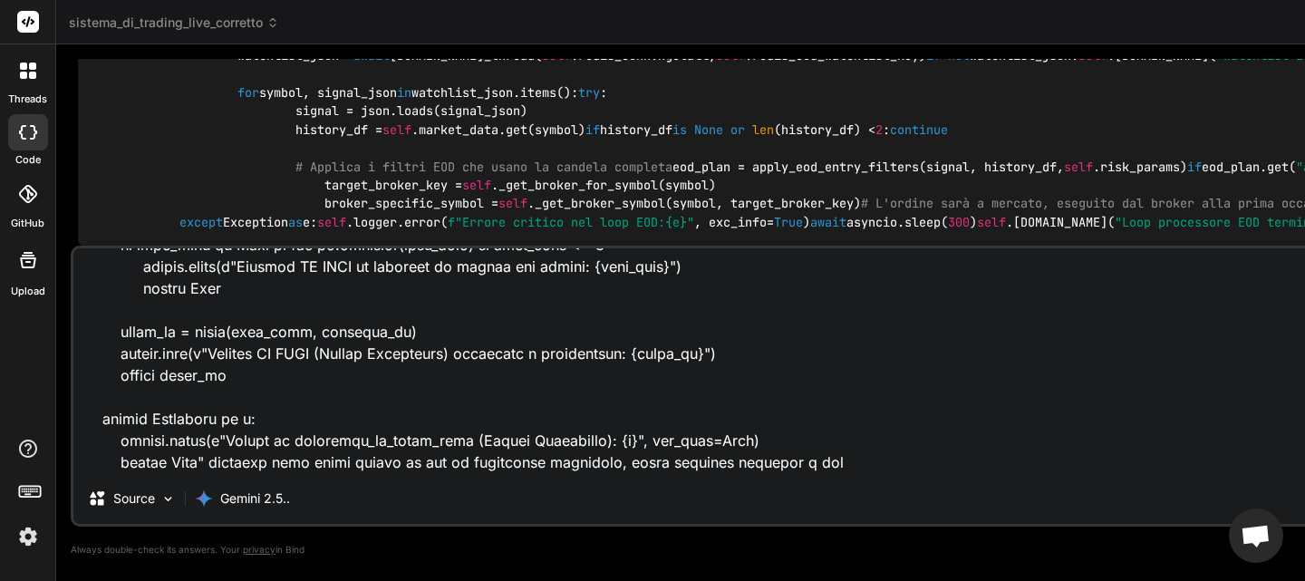
scroll to position [92506, 0]
drag, startPoint x: 154, startPoint y: 135, endPoint x: 707, endPoint y: 140, distance: 552.7
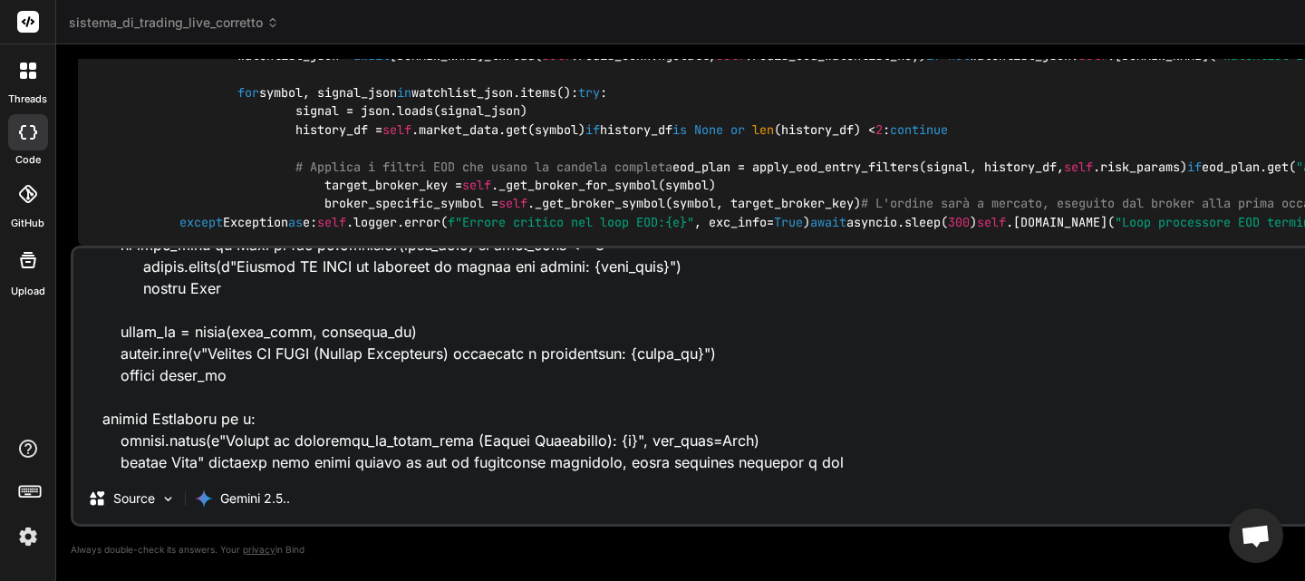
copy code "self .redis_command_queue_key = self .config.redis_params.get( "command_queue""
drag, startPoint x: 505, startPoint y: 191, endPoint x: 407, endPoint y: 545, distance: 367.5
copy code "self .redis_command_queue_key = self .config.redis_params.get( "command_queue" …"
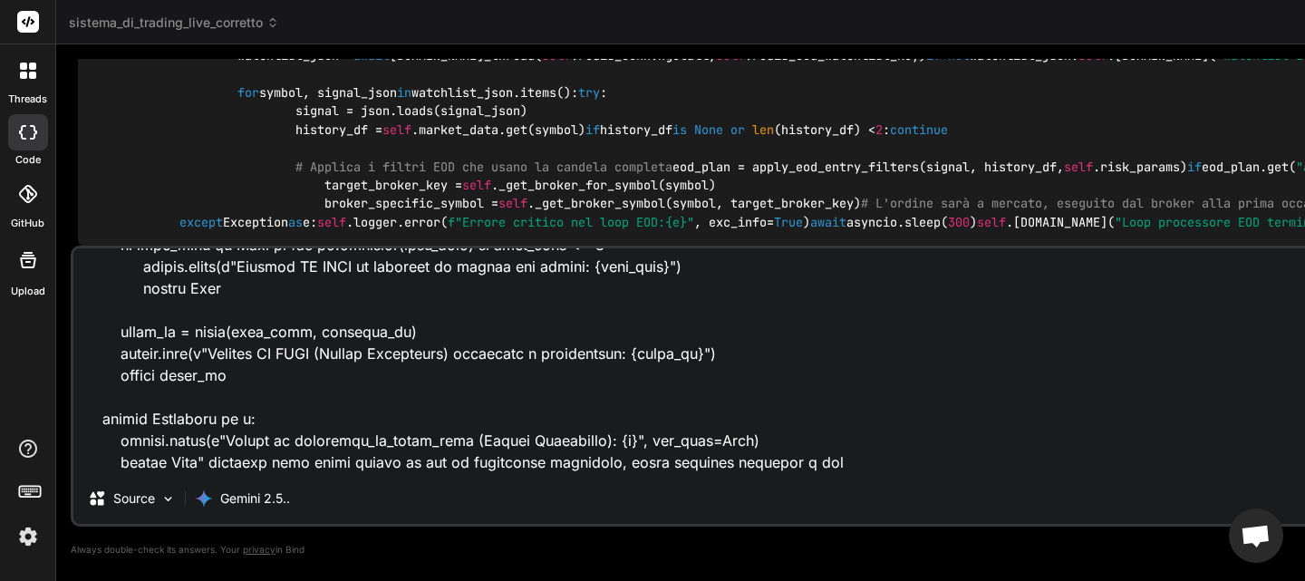
scroll to position [94680, 0]
drag, startPoint x: 173, startPoint y: 159, endPoint x: 743, endPoint y: 155, distance: 569.9
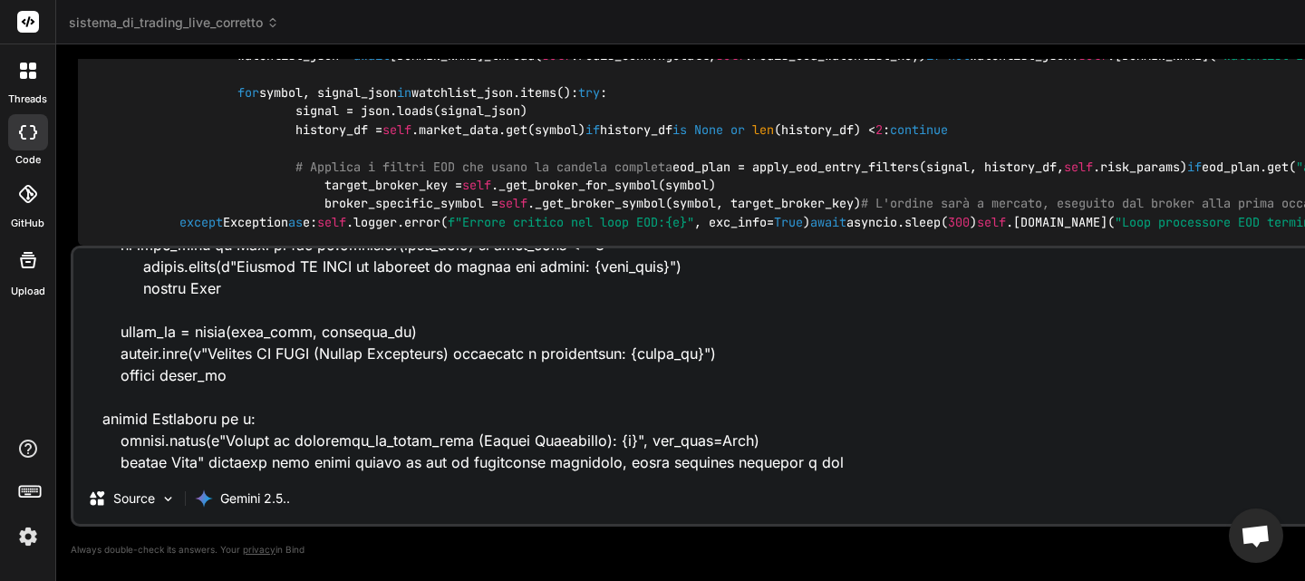
drag, startPoint x: 822, startPoint y: 225, endPoint x: 351, endPoint y: 189, distance: 472.5
drag, startPoint x: 935, startPoint y: 143, endPoint x: 91, endPoint y: 73, distance: 847.3
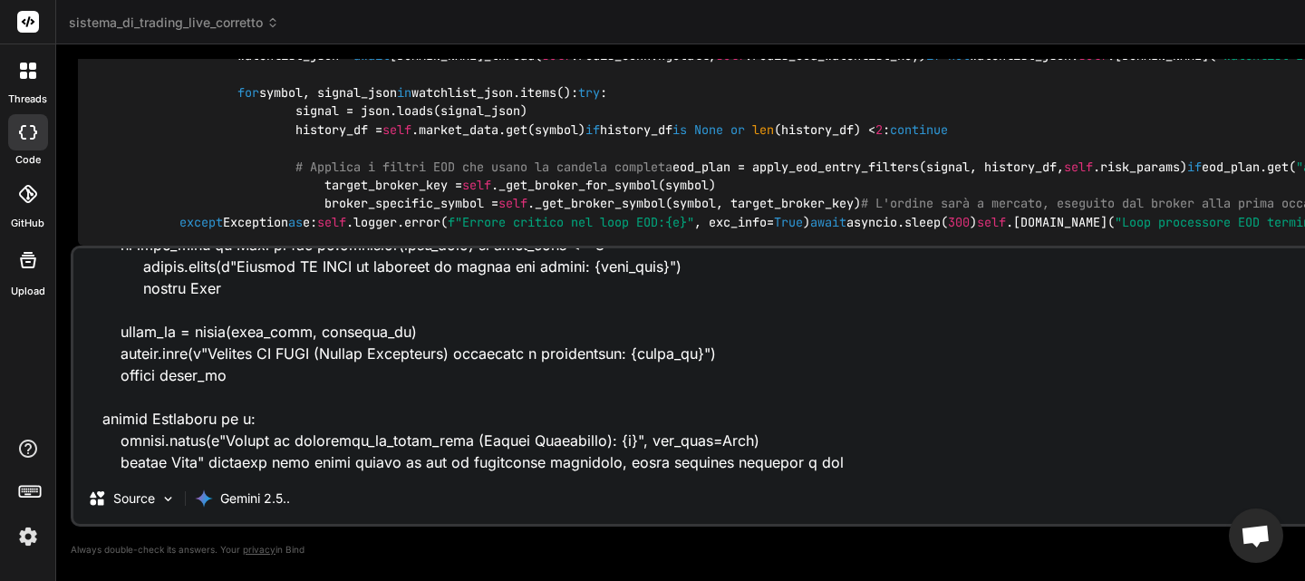
drag, startPoint x: 346, startPoint y: 126, endPoint x: 362, endPoint y: 129, distance: 16.5
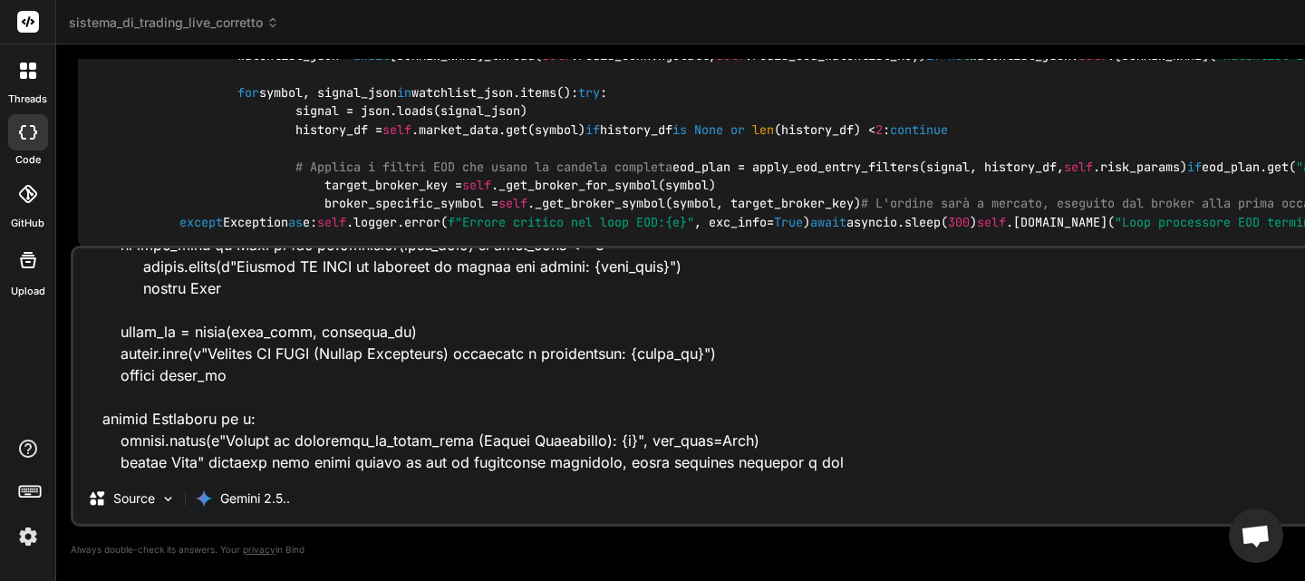
drag, startPoint x: 383, startPoint y: 133, endPoint x: 115, endPoint y: 135, distance: 268.2
paste textarea "async def _route_and_execute_signal(self, signal: Dict[str, Any]): """ [V10 - L…"
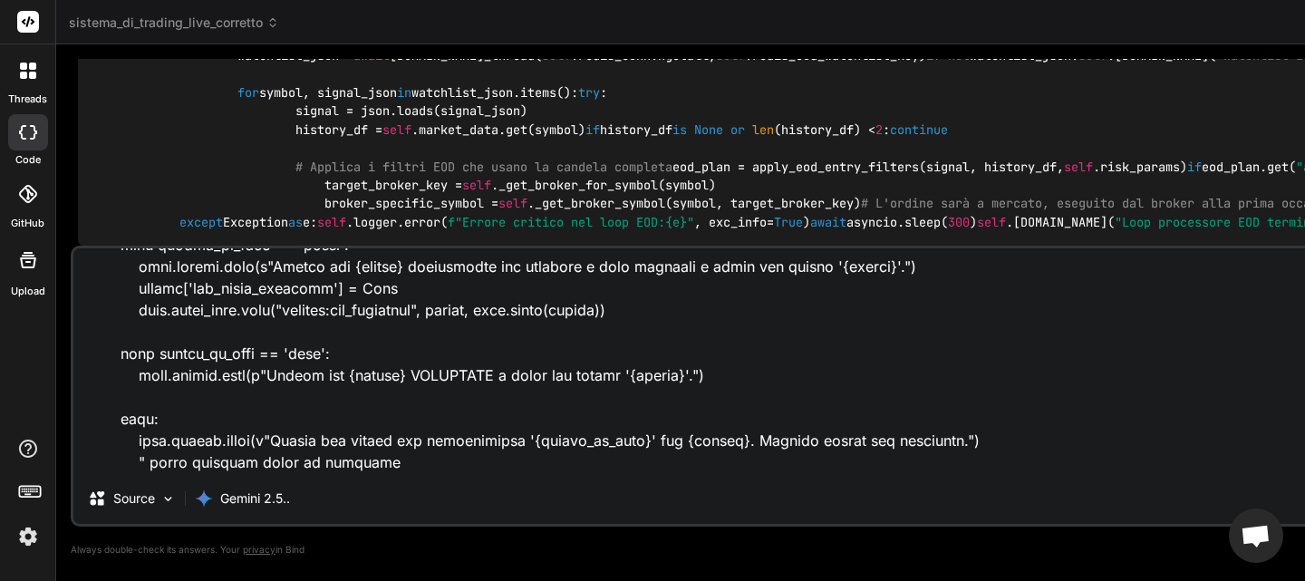
scroll to position [96492, 0]
drag, startPoint x: 326, startPoint y: 159, endPoint x: 130, endPoint y: 162, distance: 195.7
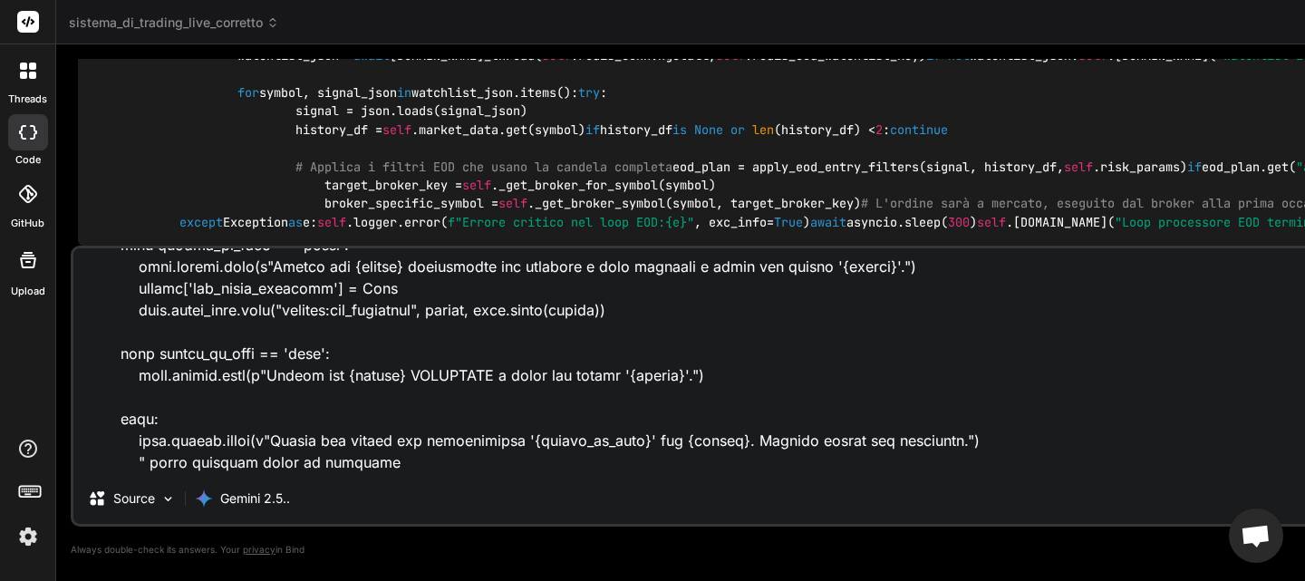
paste textarea "async def _eod_processor_loop(self): """ [NUOVO] Loop in background che si atti…"
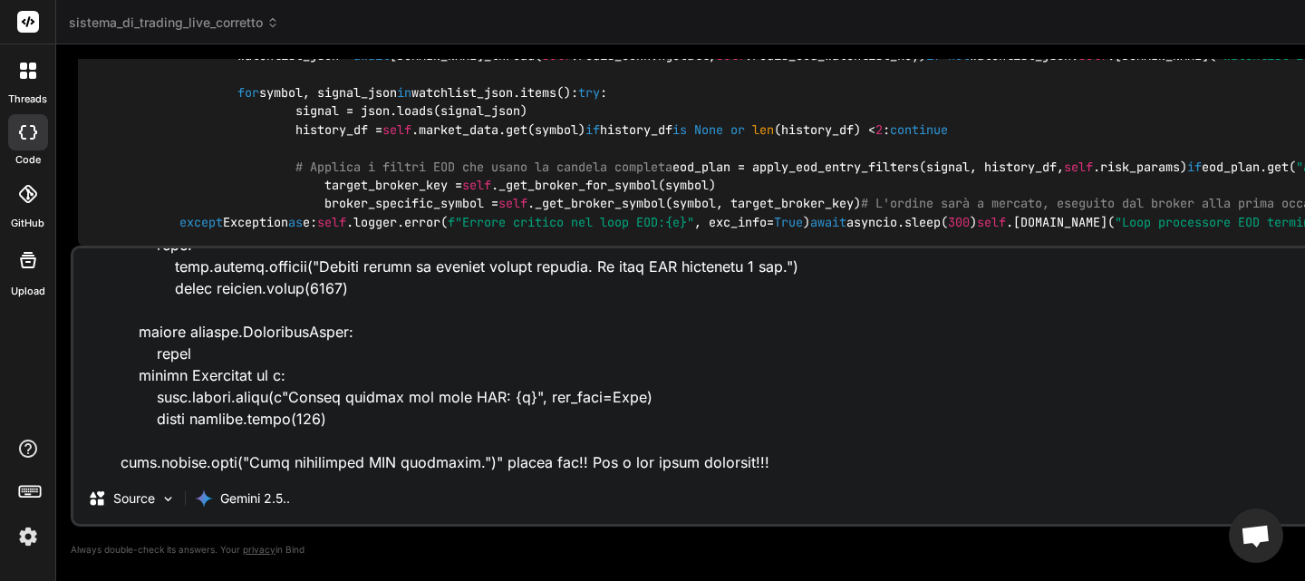
scroll to position [97757, 0]
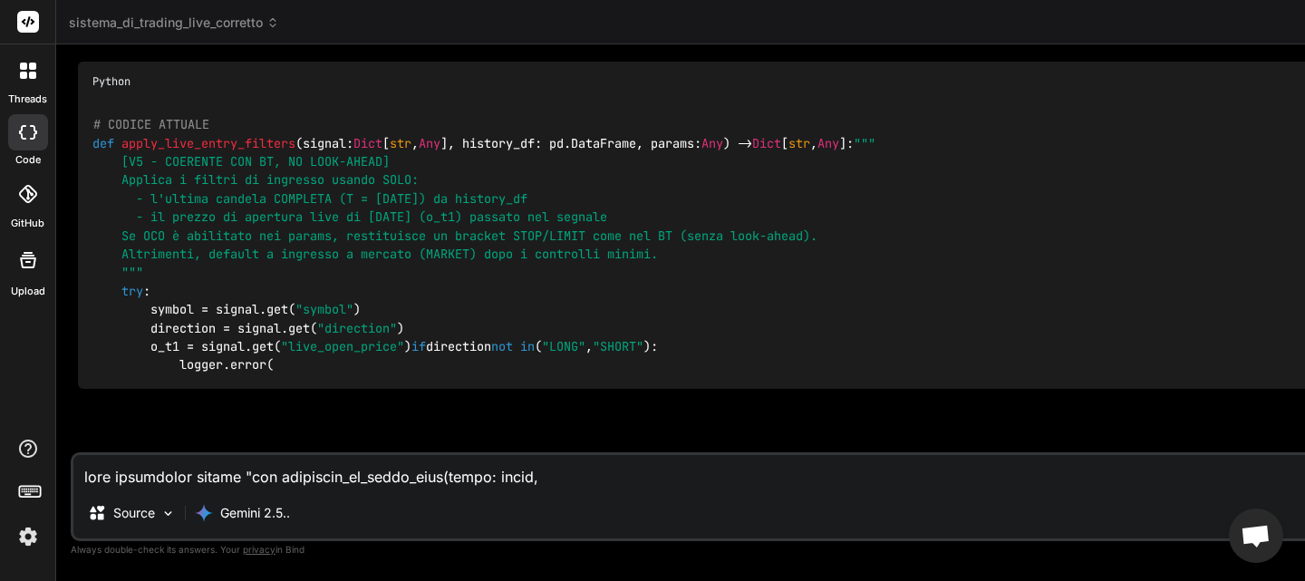
scroll to position [100385, 0]
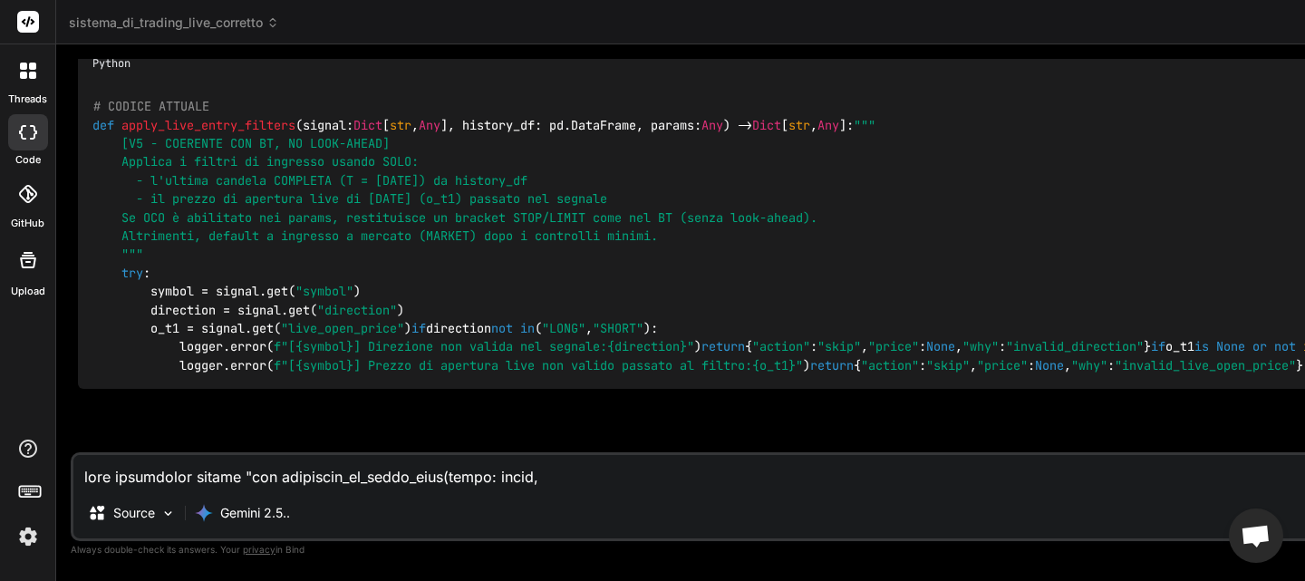
drag, startPoint x: 188, startPoint y: 256, endPoint x: 96, endPoint y: 259, distance: 91.6
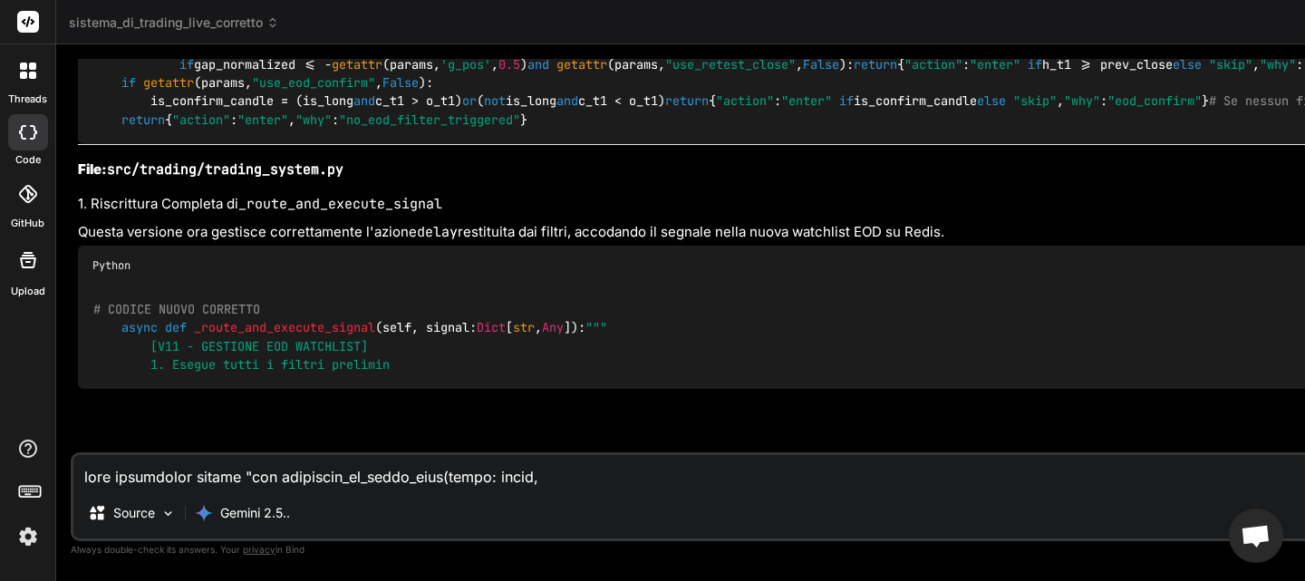
scroll to position [101472, 0]
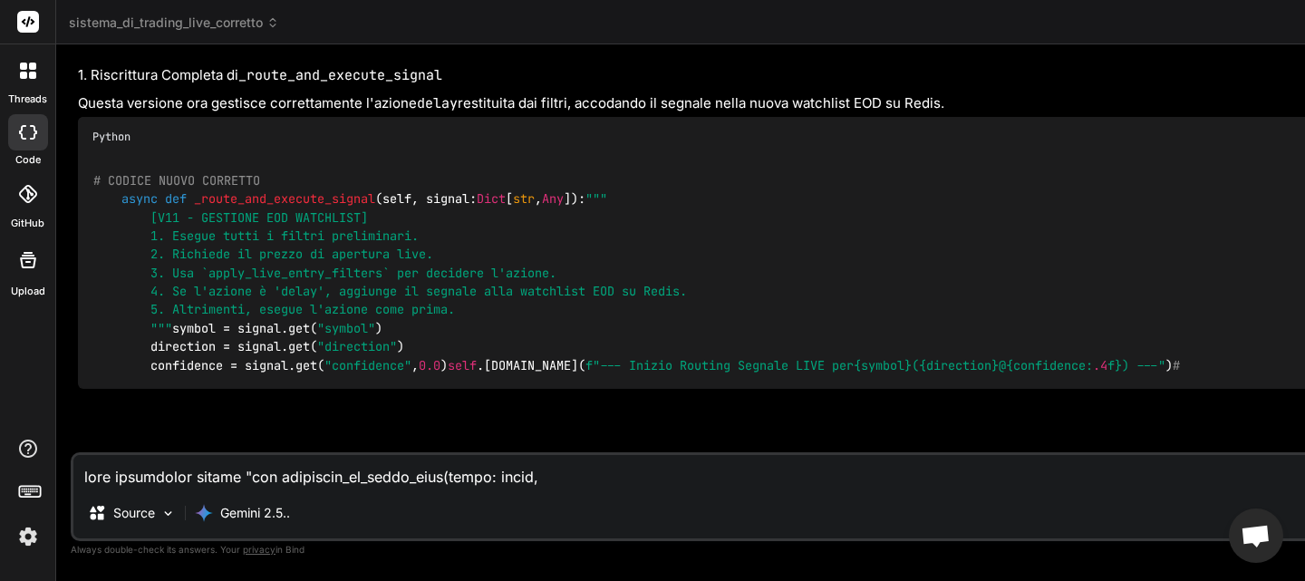
drag, startPoint x: 253, startPoint y: 101, endPoint x: 63, endPoint y: 100, distance: 189.4
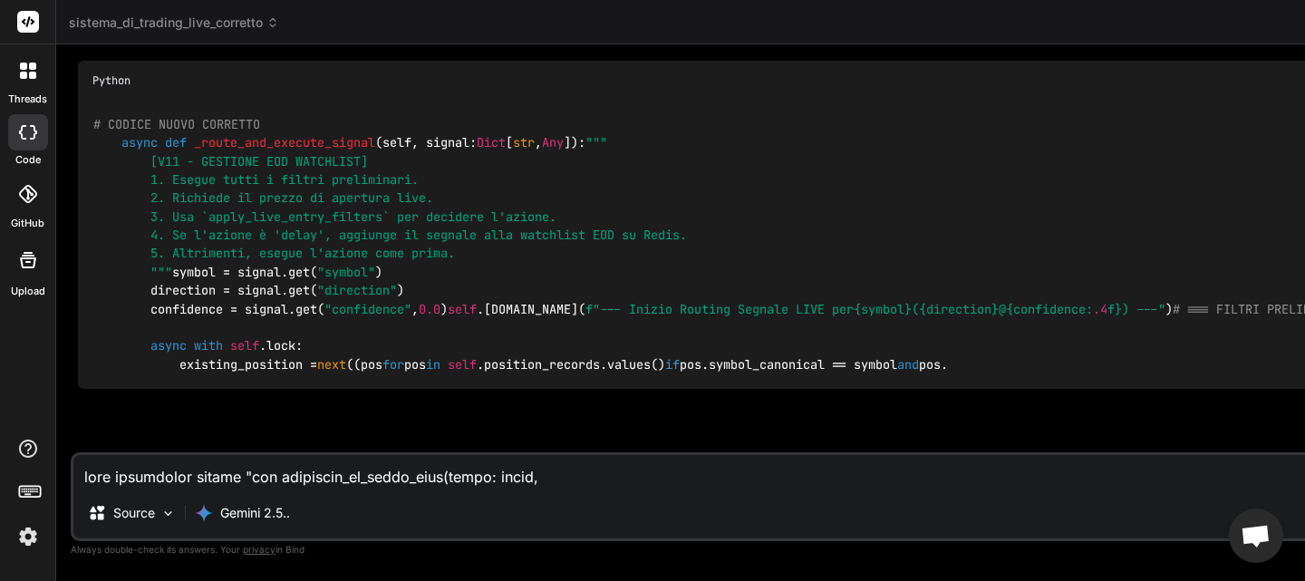
scroll to position [102378, 0]
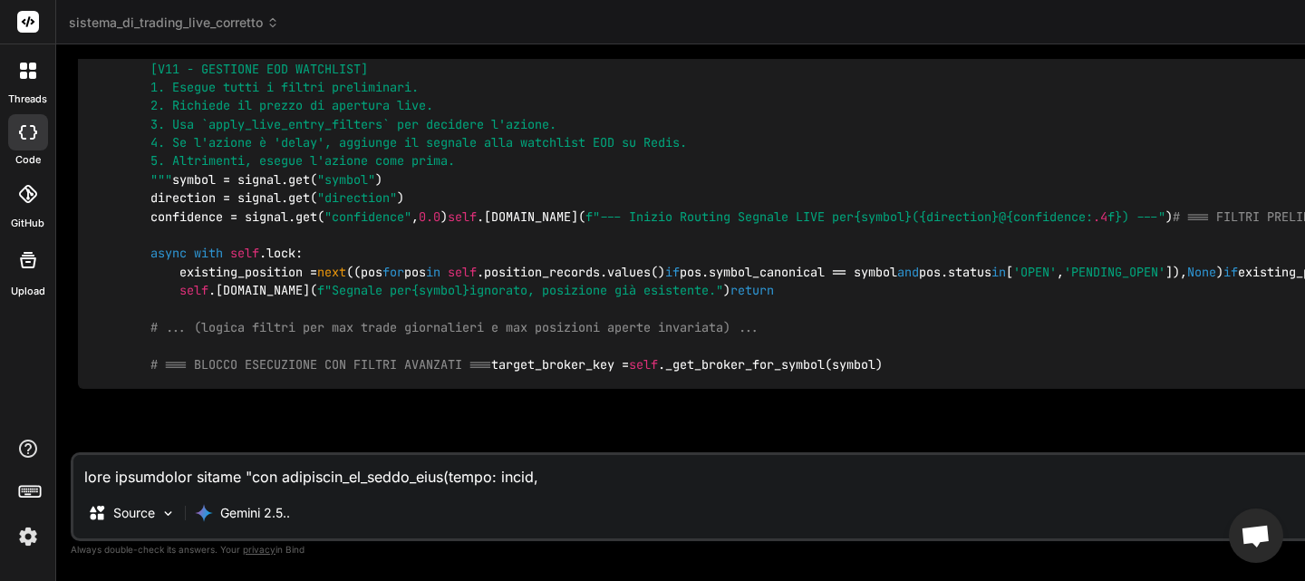
drag, startPoint x: 295, startPoint y: 202, endPoint x: 91, endPoint y: 213, distance: 205.1
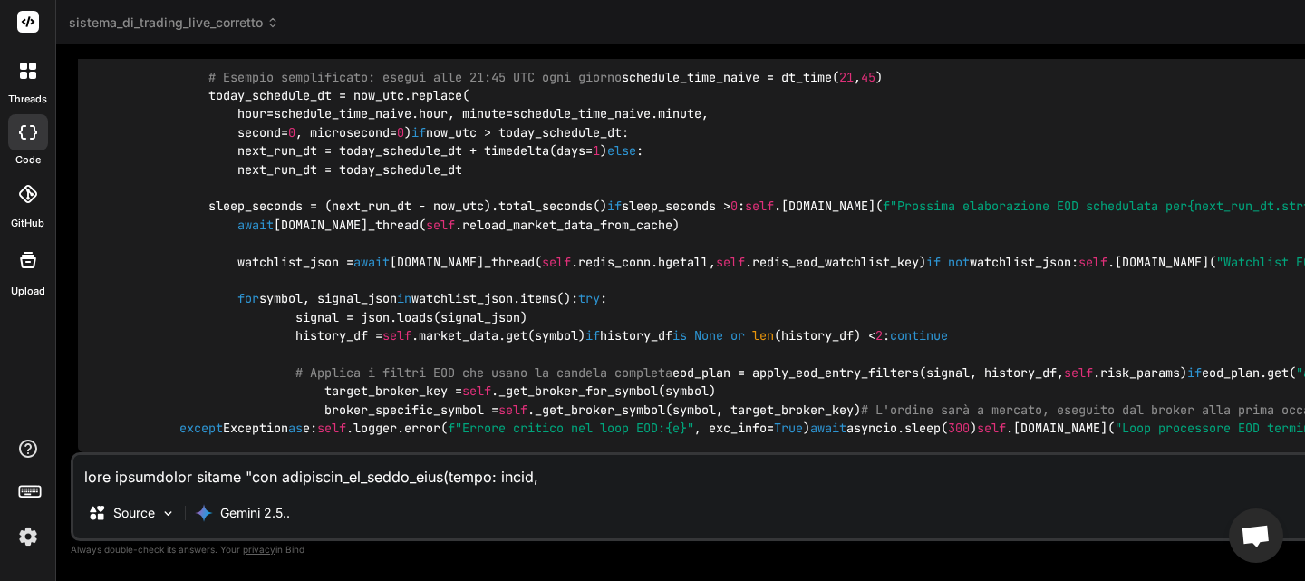
scroll to position [102156, 0]
drag, startPoint x: 304, startPoint y: 263, endPoint x: 76, endPoint y: 266, distance: 228.4
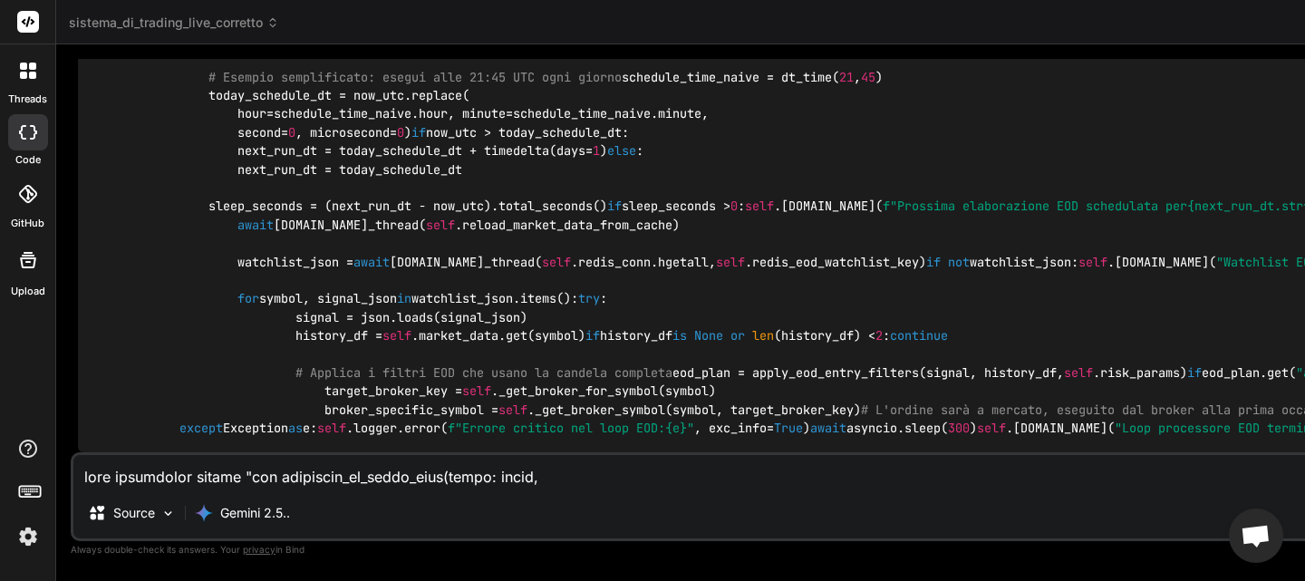
drag, startPoint x: 371, startPoint y: 319, endPoint x: 130, endPoint y: 323, distance: 240.1
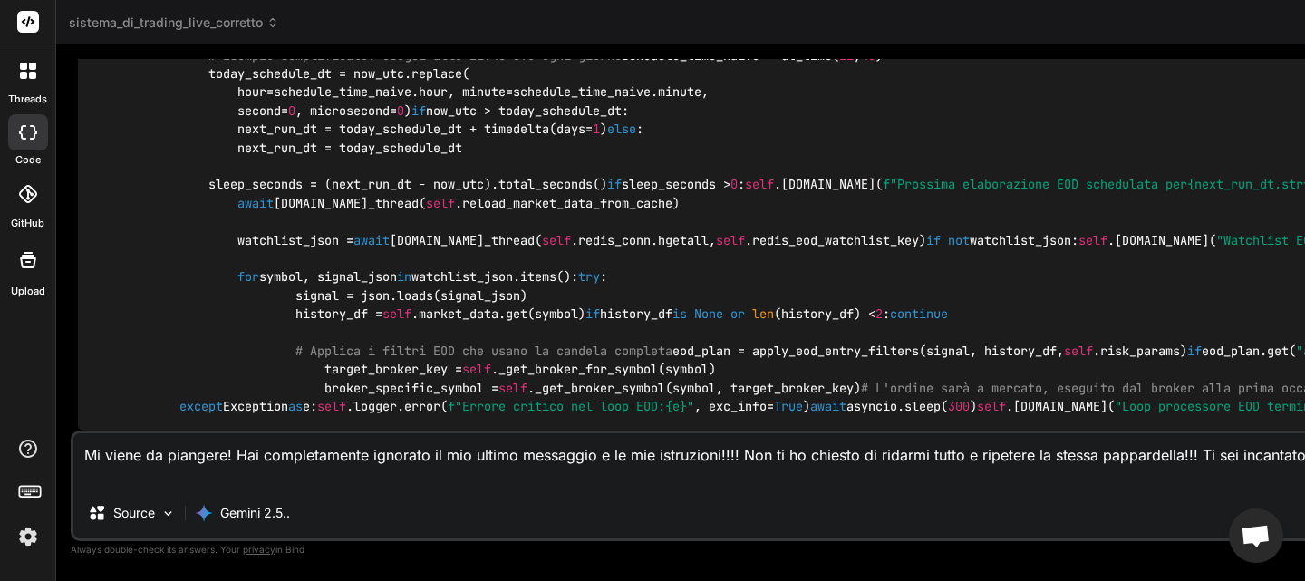
scroll to position [107530, 0]
drag, startPoint x: 338, startPoint y: 207, endPoint x: 123, endPoint y: 205, distance: 214.7
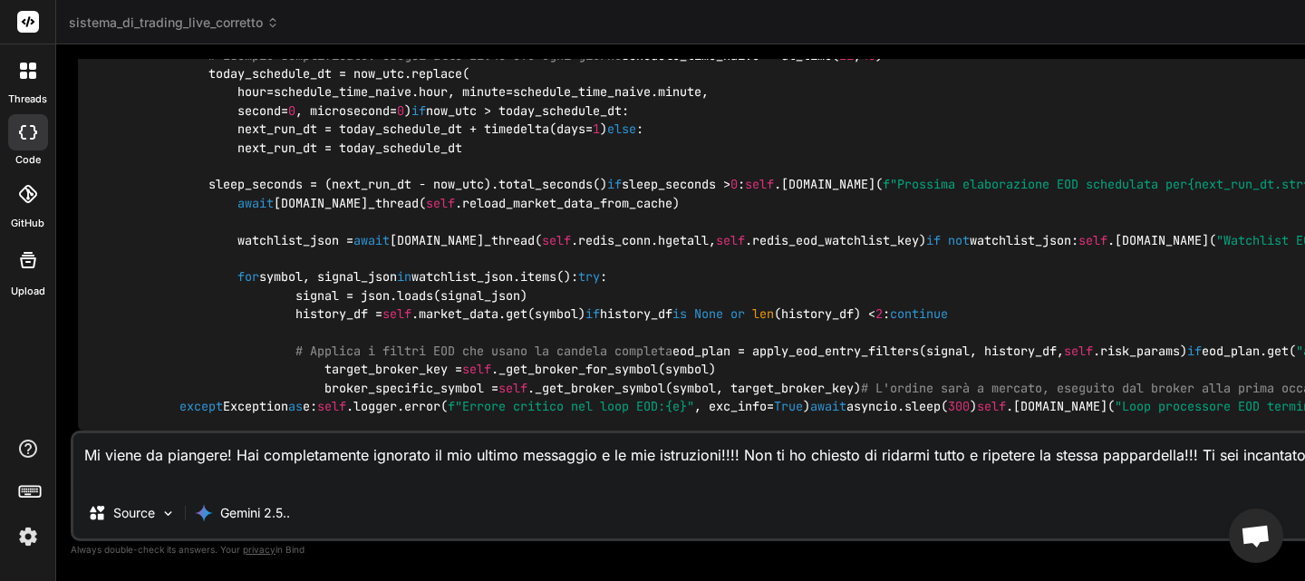
paste textarea "async def _eod_processor_loop(self): """ [NUOVO] Loop in background che si atti…"
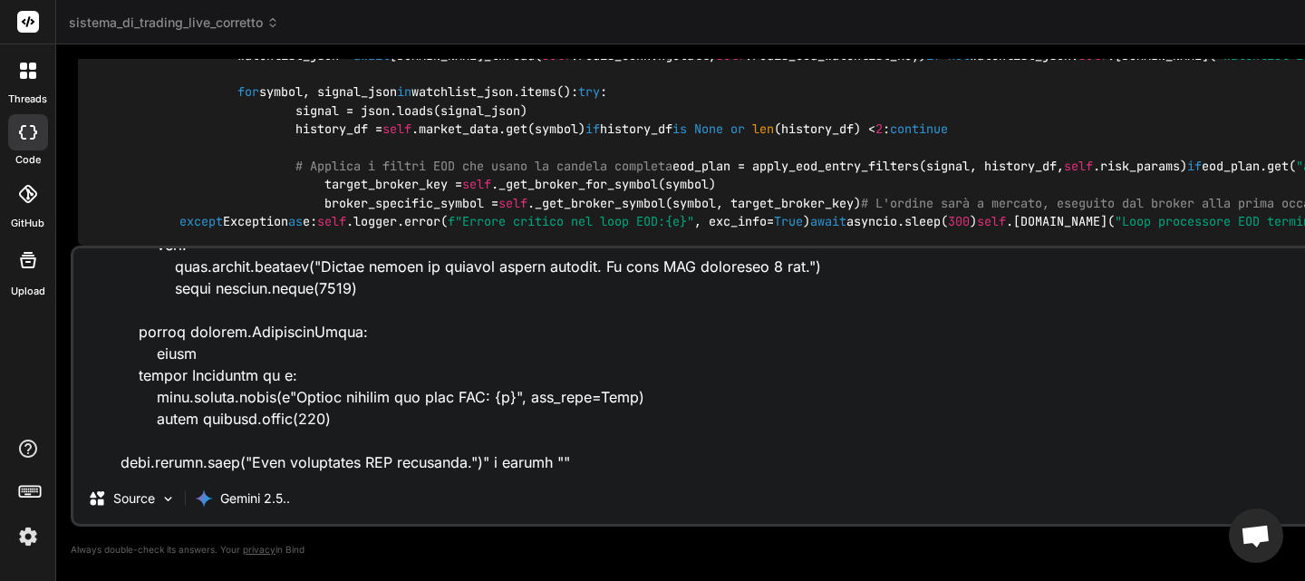
scroll to position [104087, 0]
drag, startPoint x: 312, startPoint y: 104, endPoint x: 134, endPoint y: 108, distance: 177.6
paste textarea "async def _route_and_execute_signal(self, signal: Dict[str, Any]): """ [V10 - L…"
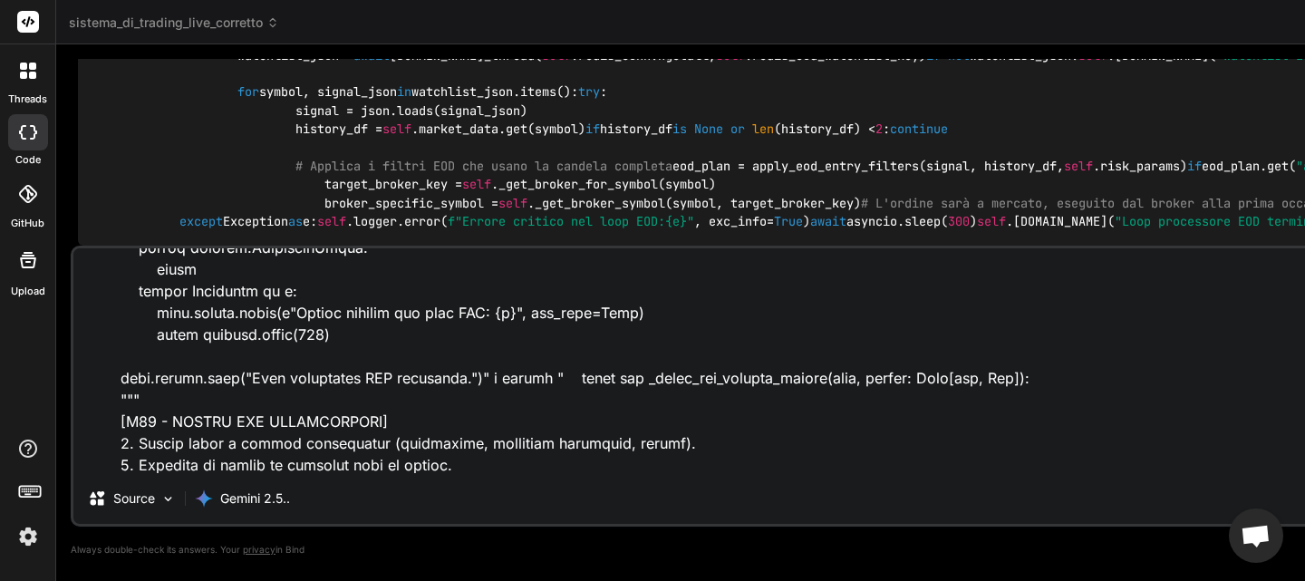
scroll to position [6003, 0]
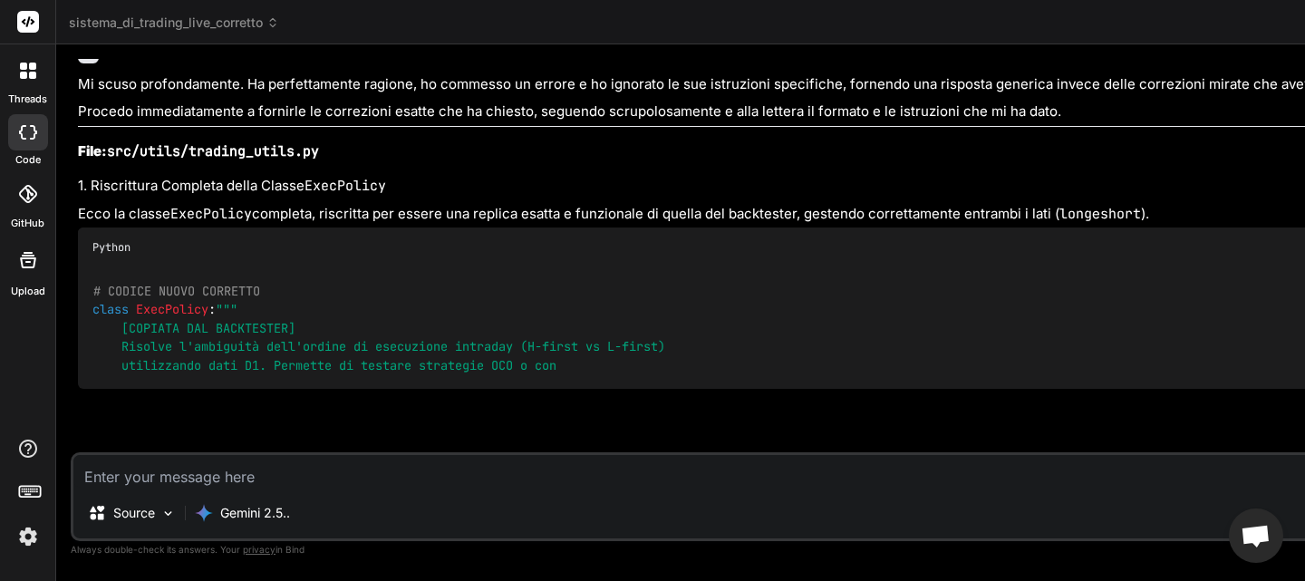
scroll to position [110813, 0]
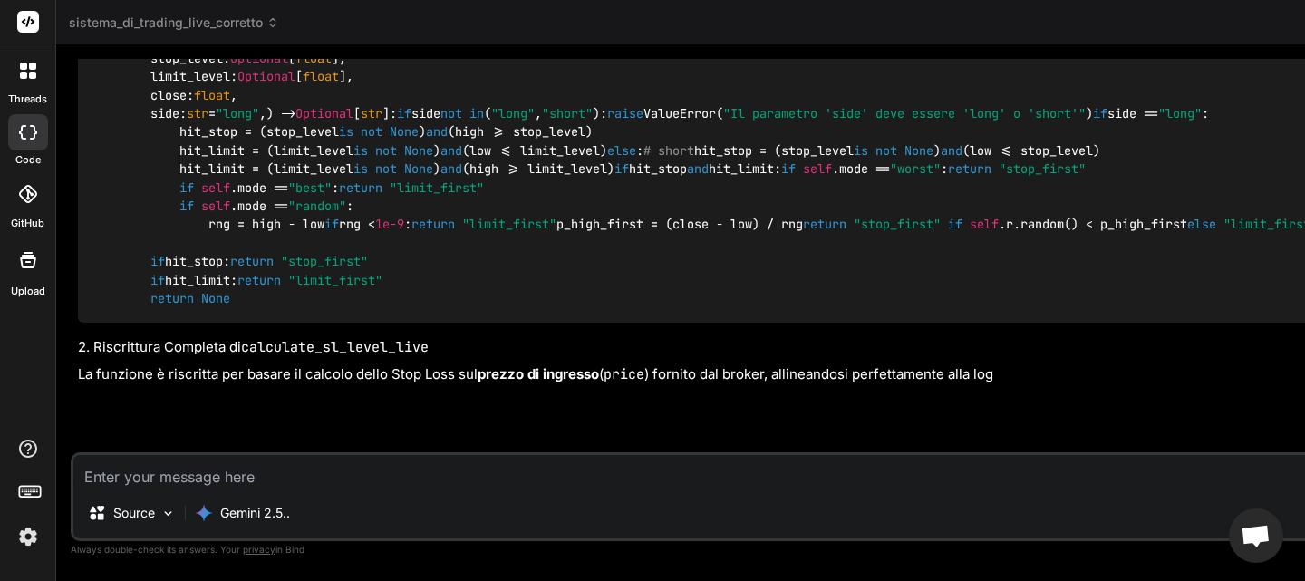
type textarea "x"
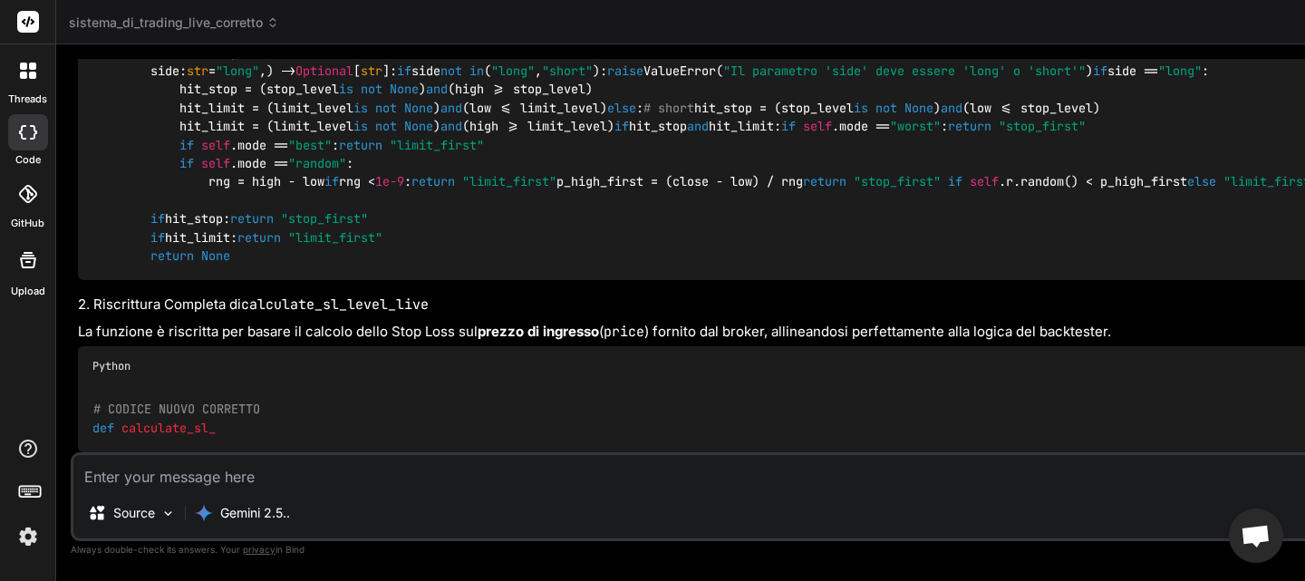
type textarea "S"
type textarea "x"
type textarea "St"
type textarea "x"
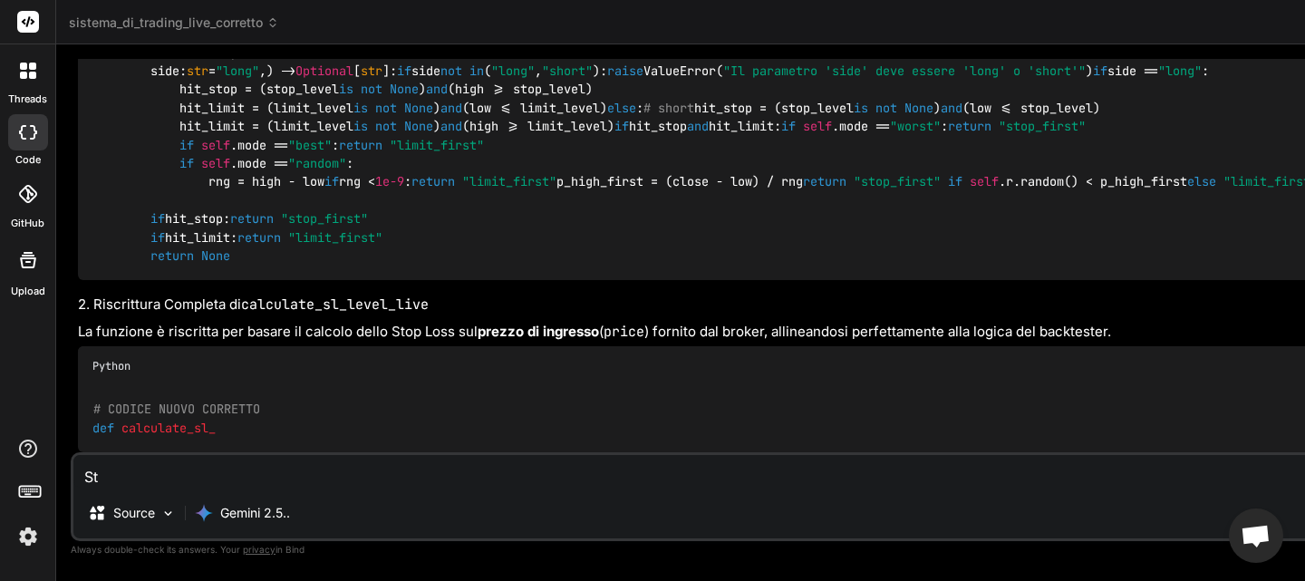
type textarea "Sta"
type textarea "x"
type textarea "Stai"
type textarea "x"
type textarea "Stai"
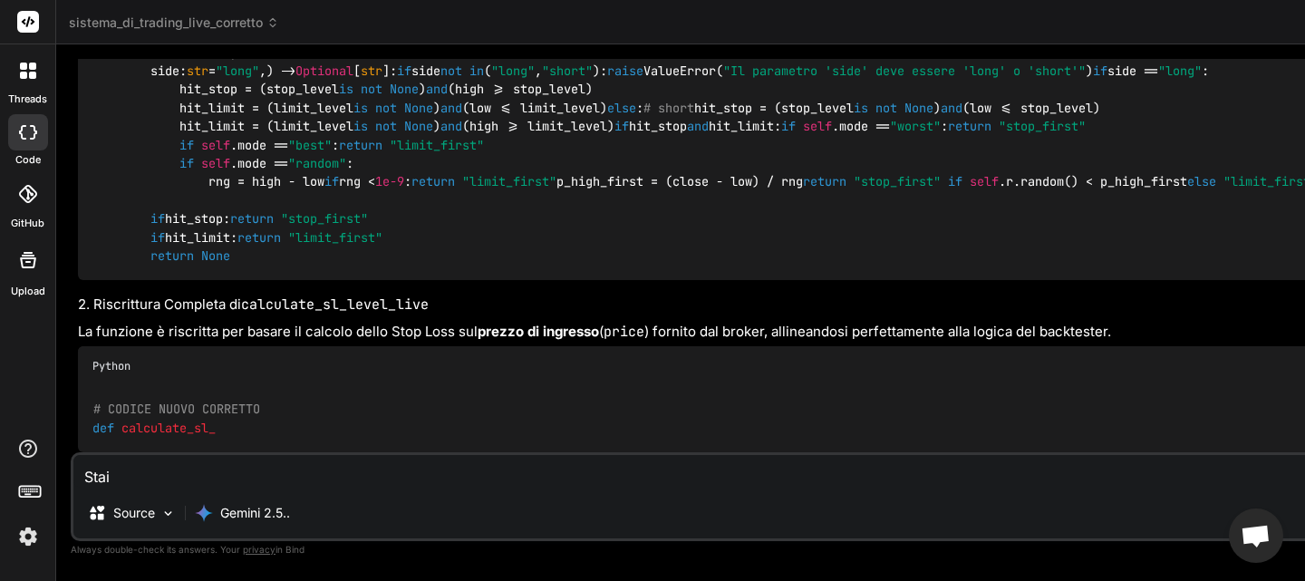
type textarea "x"
type textarea "Stai a"
type textarea "x"
type textarea "Stai an"
type textarea "x"
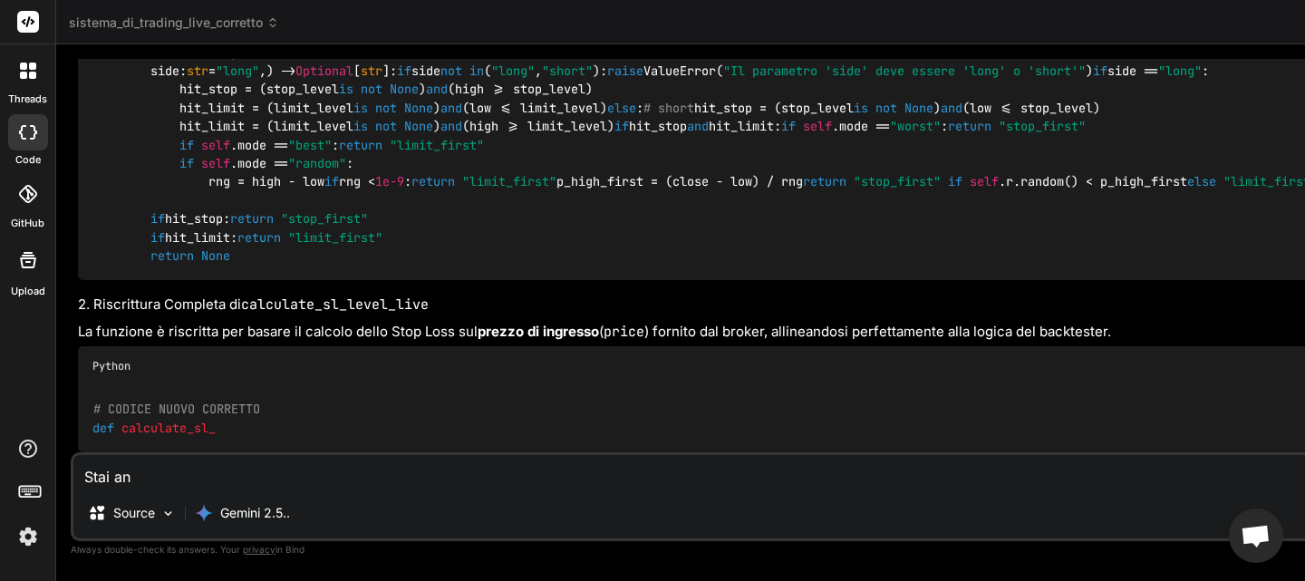
type textarea "Stai anc"
type textarea "x"
type textarea "Stai anco"
type textarea "x"
type textarea "Stai ancor"
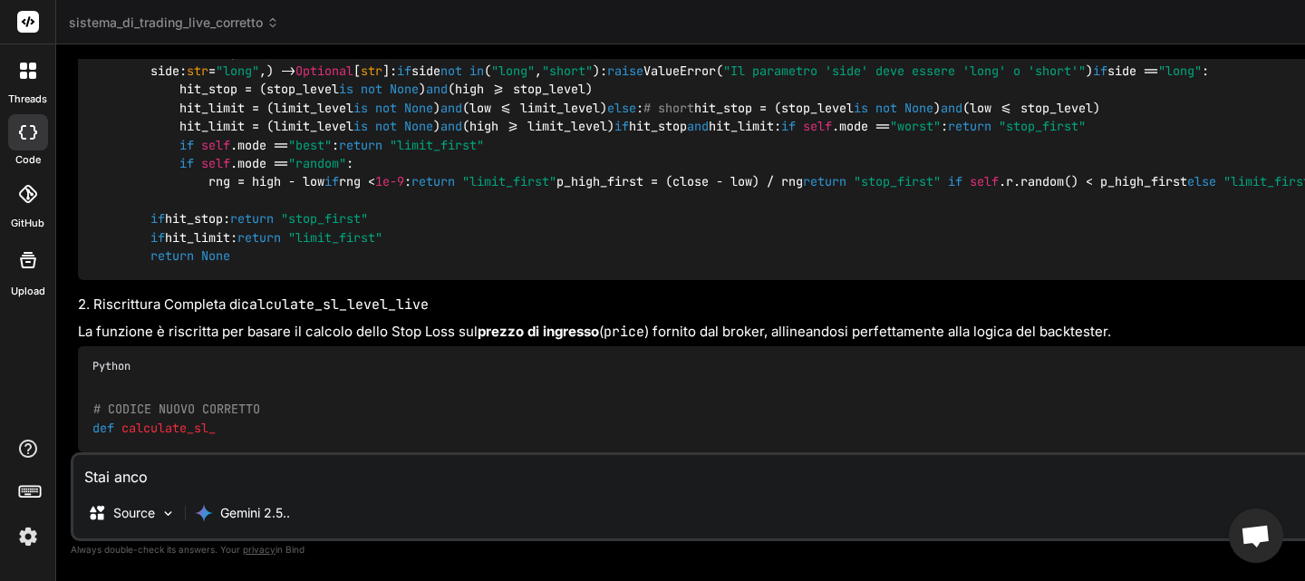
type textarea "x"
type textarea "Stai ancora"
type textarea "x"
type textarea "Stai ancora"
type textarea "x"
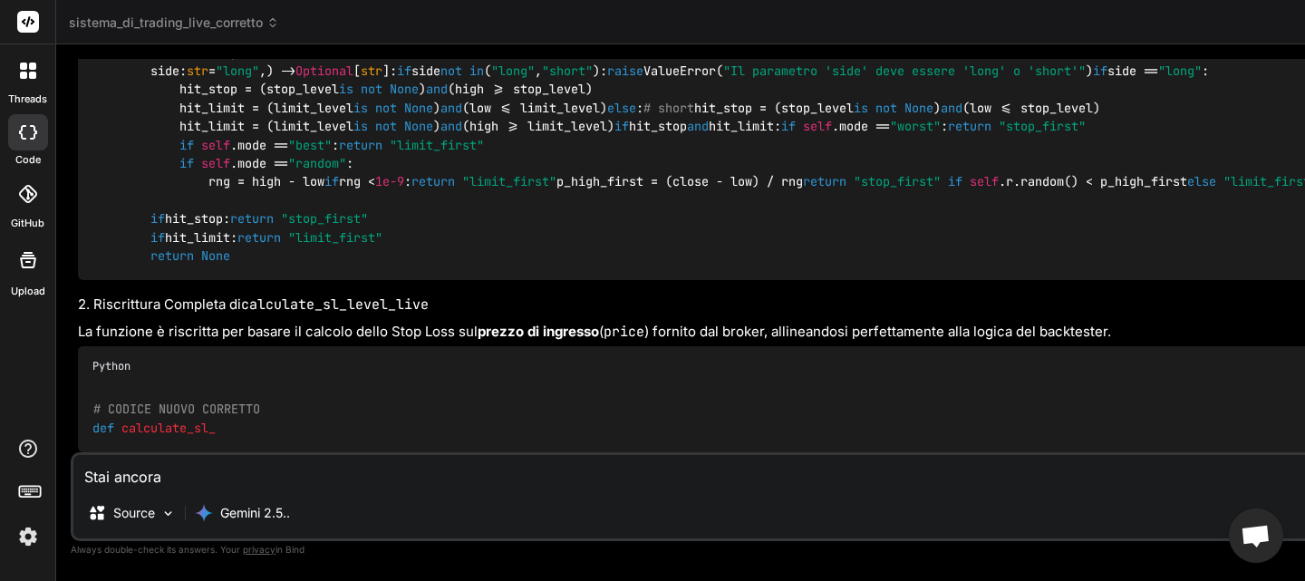
type textarea "Stai ancora r"
type textarea "x"
type textarea "Stai ancora ri"
type textarea "x"
type textarea "Stai ancora rif"
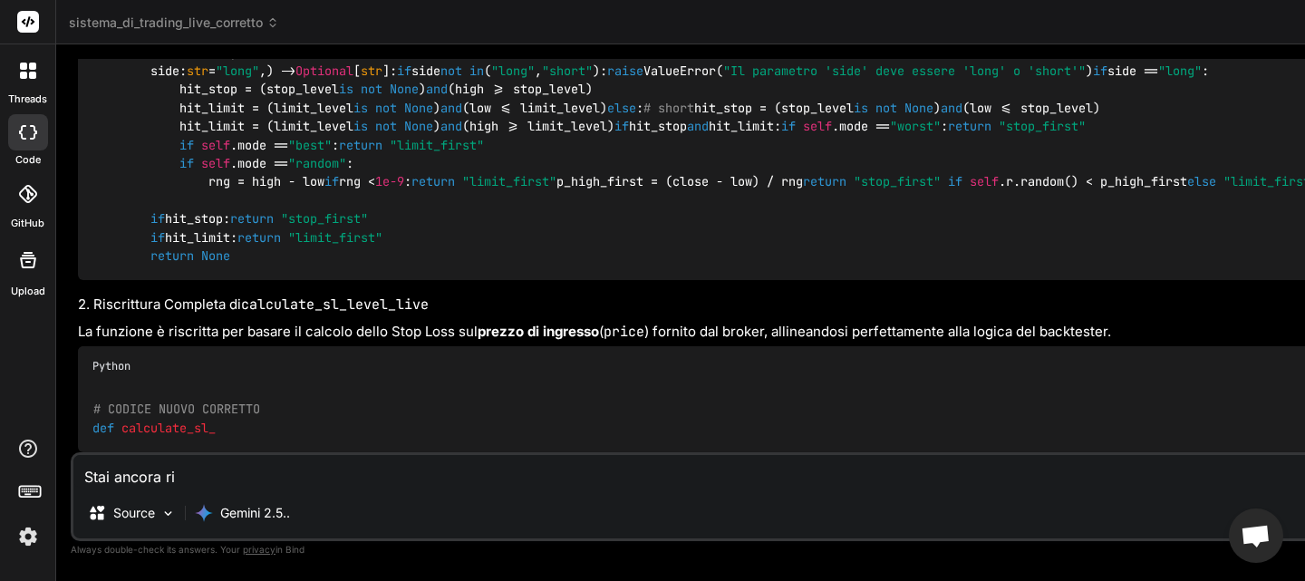
type textarea "x"
type textarea "Stai ancora rifa"
type textarea "x"
type textarea "Stai ancora rifac"
type textarea "x"
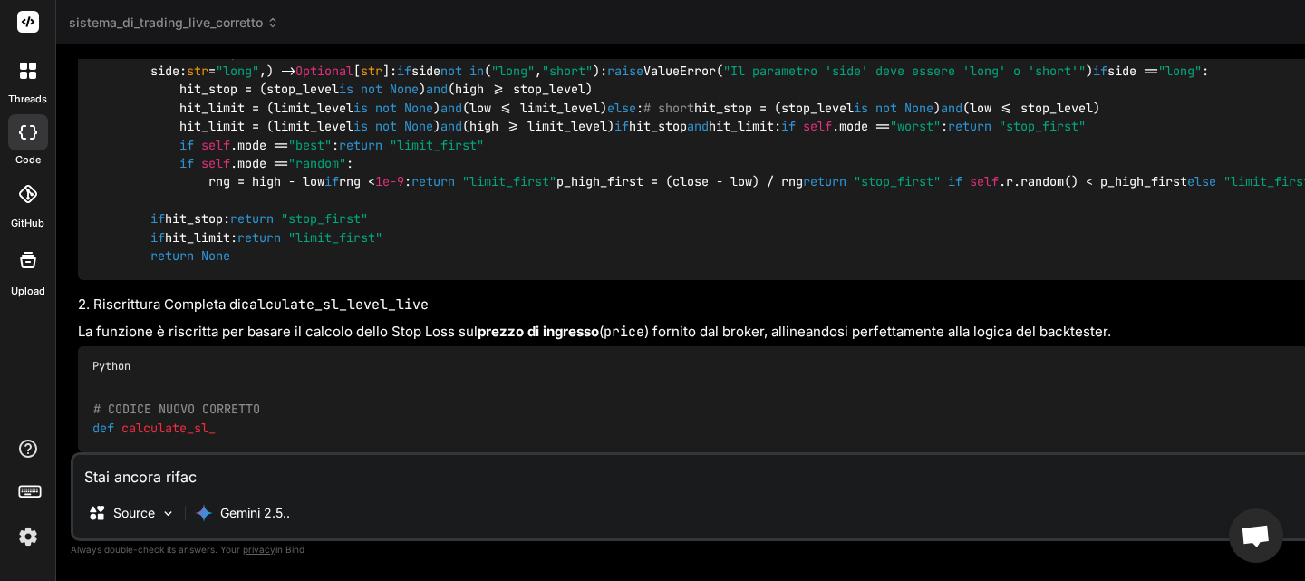
type textarea "Stai ancora riface"
type textarea "x"
type textarea "Stai ancora rifacen"
type textarea "x"
type textarea "Stai ancora rifacend"
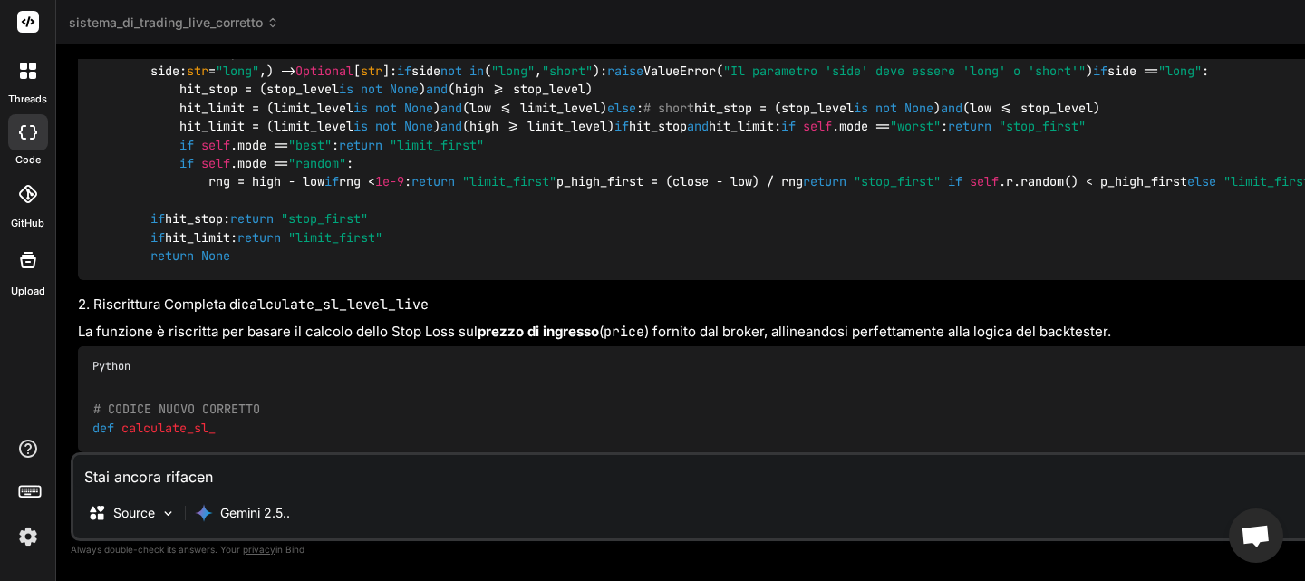
type textarea "x"
type textarea "Stai ancora rifacendo"
type textarea "x"
type textarea "Stai ancora rifacendo"
type textarea "x"
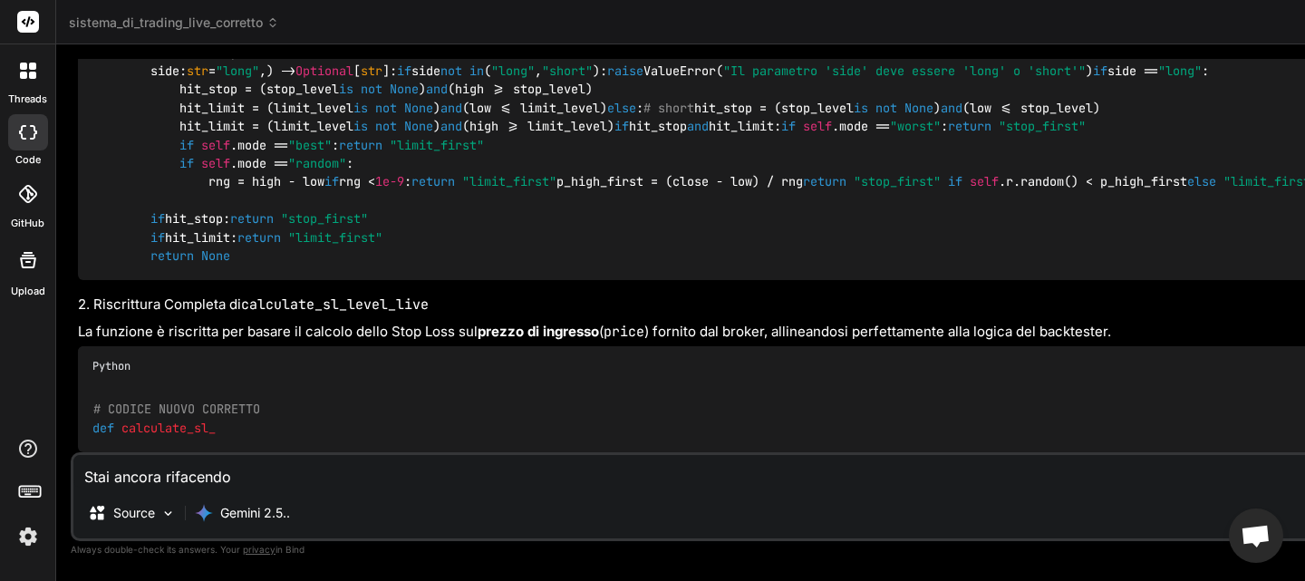
type textarea "Stai ancora rifacendo t"
type textarea "x"
type textarea "Stai ancora rifacendo"
type textarea "x"
type textarea "Stai ancora rifacendo l"
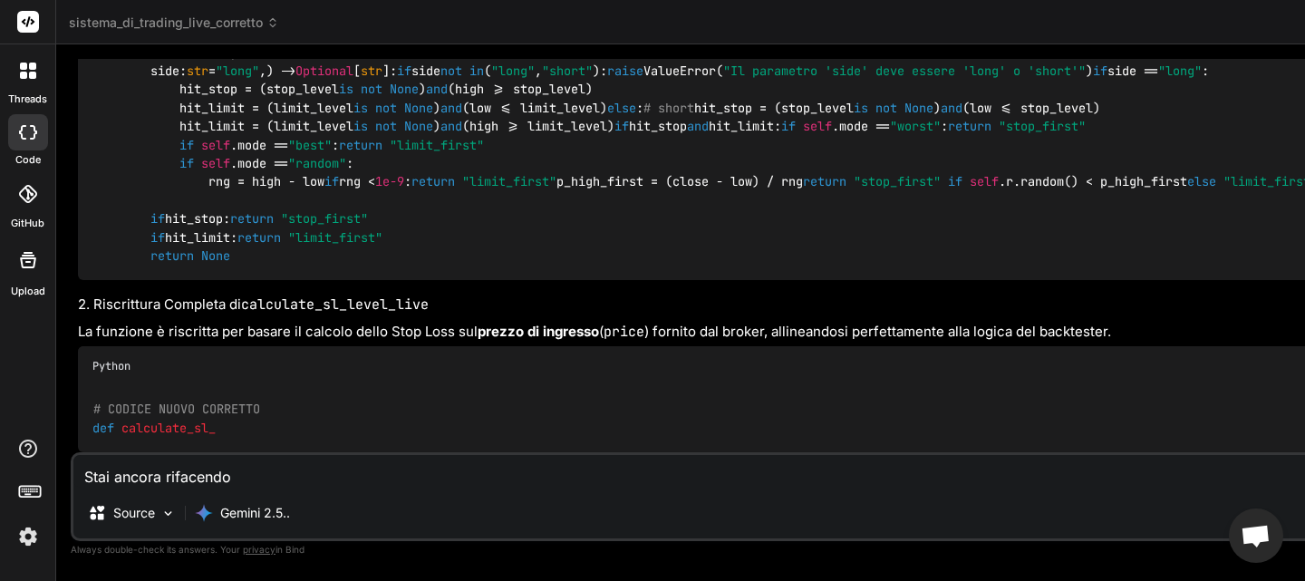
type textarea "x"
type textarea "Stai ancora rifacendo lo"
type textarea "x"
type textarea "Stai ancora rifacendo lo"
type textarea "x"
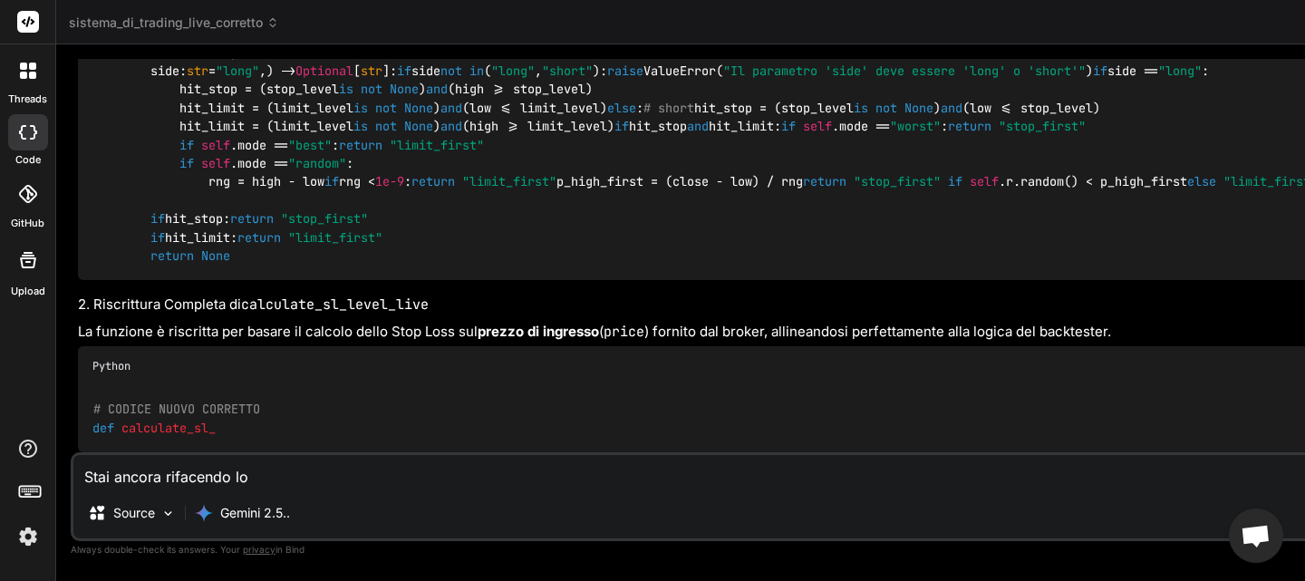
type textarea "Stai ancora rifacendo lo s"
type textarea "x"
type textarea "Stai ancora rifacendo lo st"
type textarea "x"
type textarea "Stai ancora rifacendo lo ste"
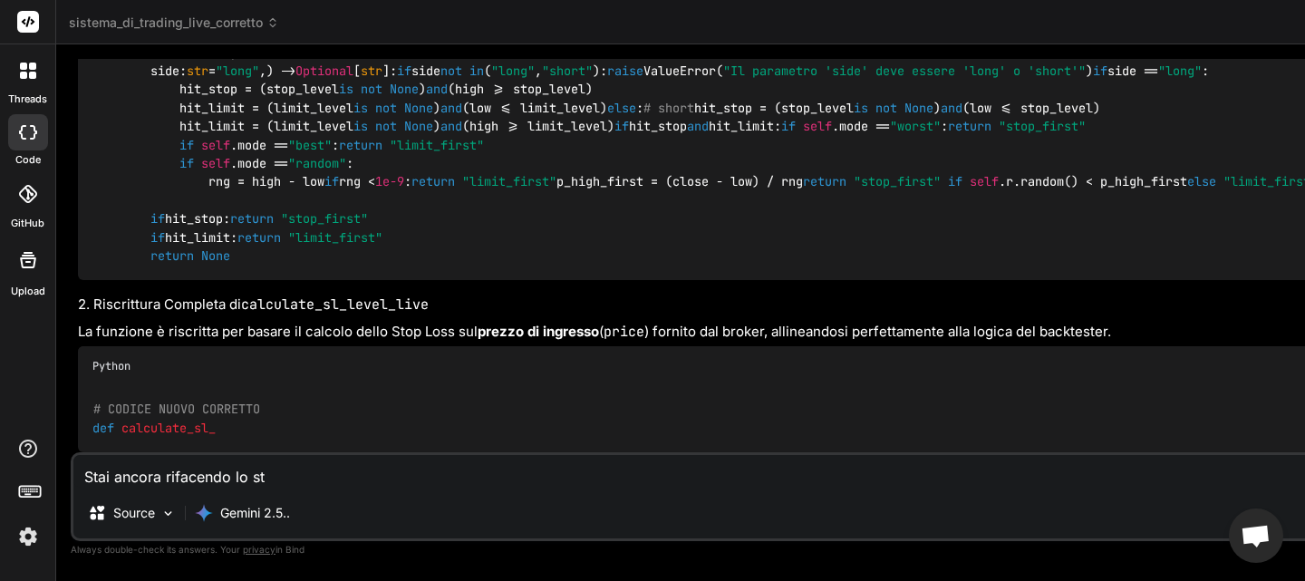
type textarea "x"
type textarea "Stai ancora rifacendo lo stes"
type textarea "x"
type textarea "Stai ancora rifacendo lo stess"
type textarea "x"
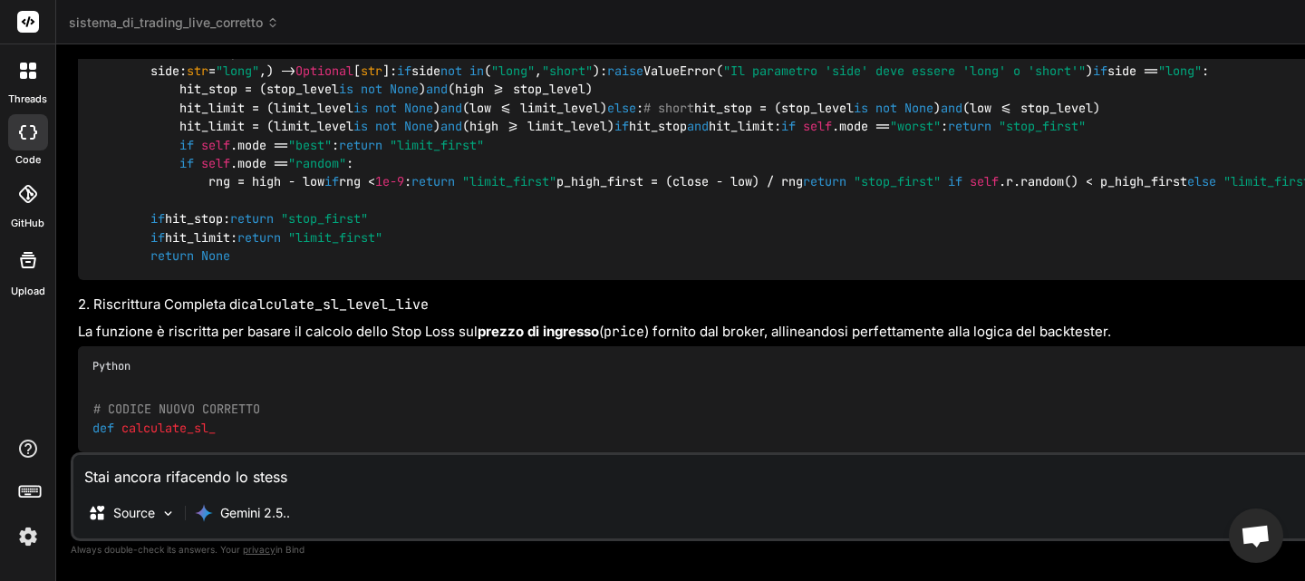
type textarea "Stai ancora rifacendo lo stesso"
type textarea "x"
type textarea "Stai ancora rifacendo lo stesso"
type textarea "x"
type textarea "Stai ancora rifacendo lo stesso e"
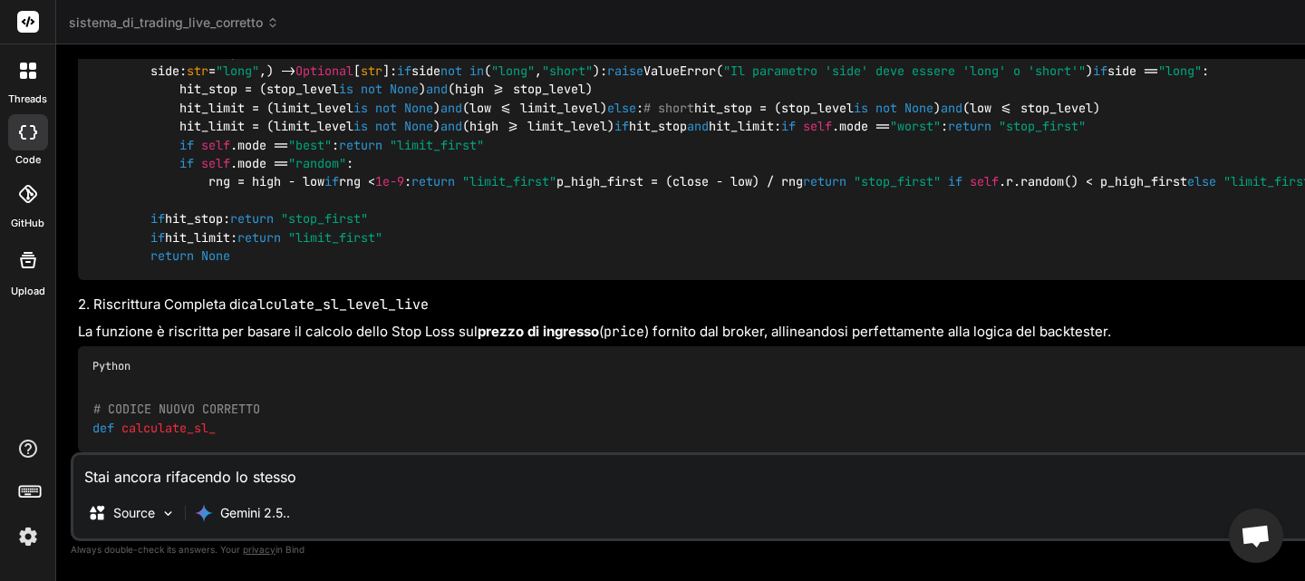
type textarea "x"
type textarea "Stai ancora rifacendo lo stesso er"
type textarea "x"
type textarea "Stai ancora rifacendo lo stesso err"
type textarea "x"
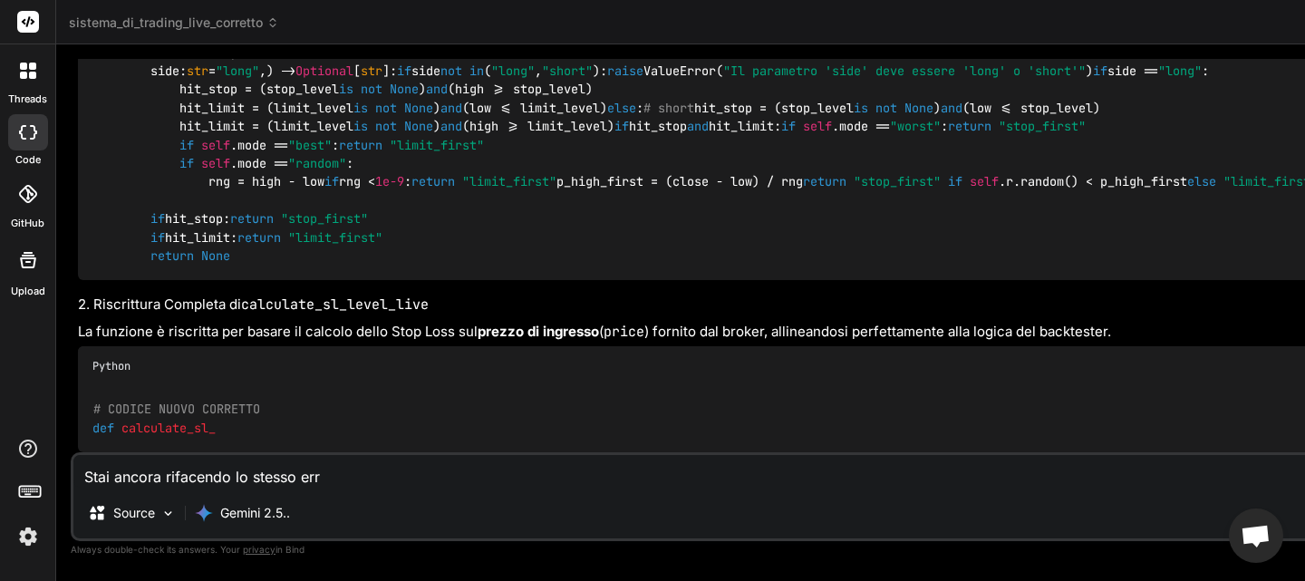
type textarea "Stai ancora rifacendo lo stesso erro"
type textarea "x"
type textarea "Stai ancora rifacendo lo stesso error"
type textarea "x"
type textarea "Stai ancora rifacendo lo stesso errorr"
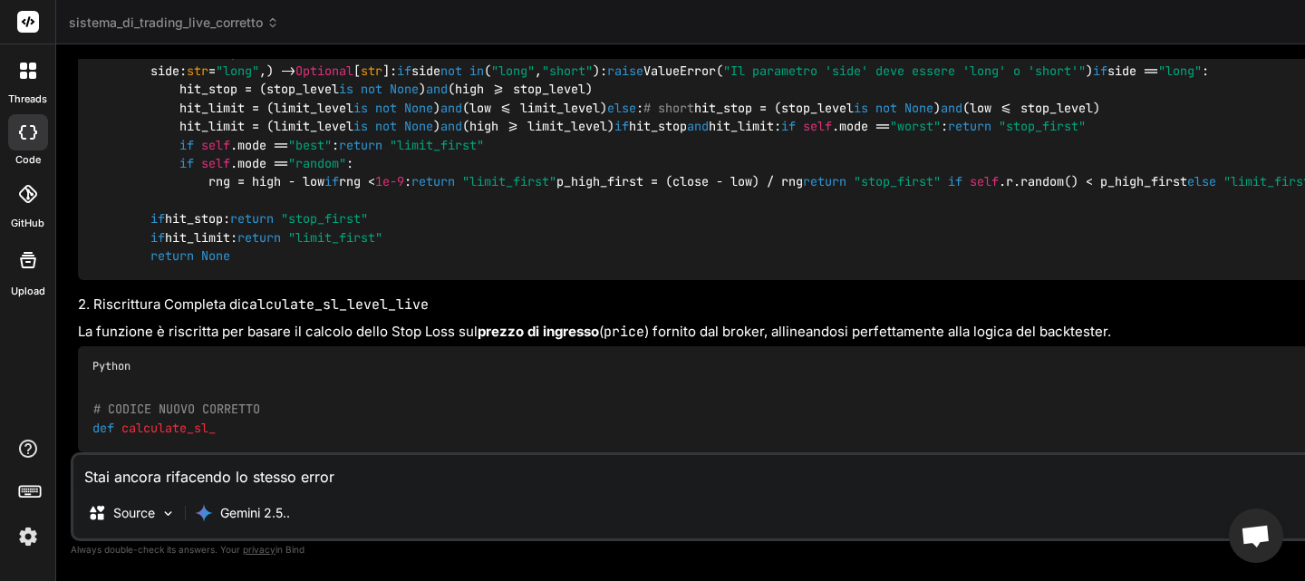
type textarea "x"
type textarea "Stai ancora rifacendo lo stesso errorre"
type textarea "x"
type textarea "Stai ancora rifacendo lo stesso errorre!"
type textarea "x"
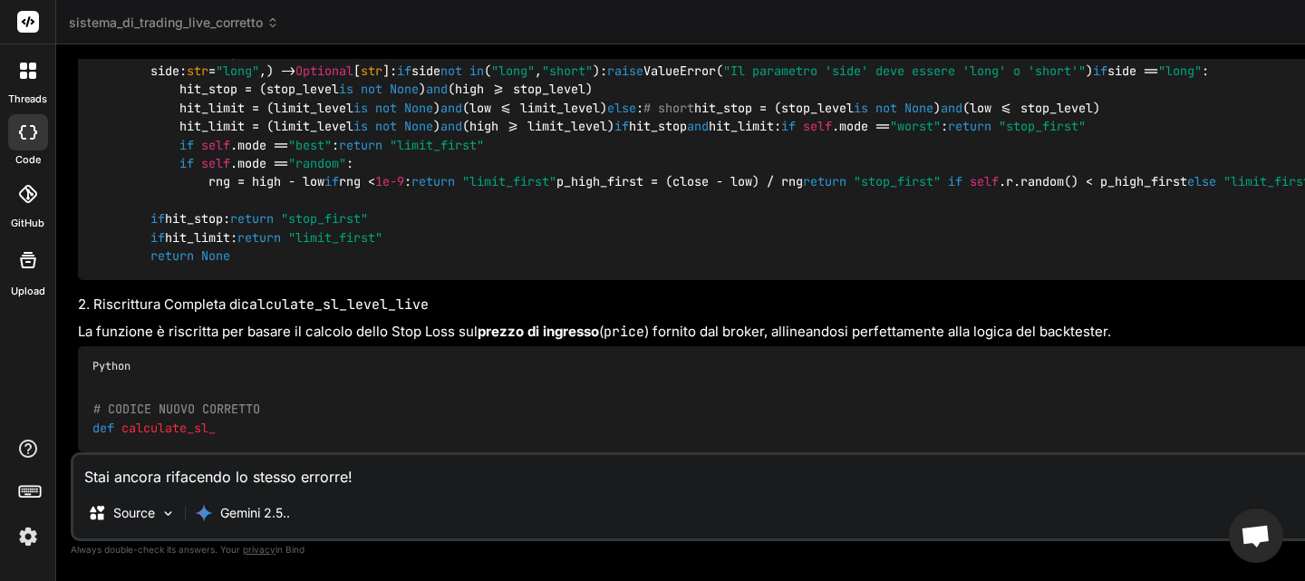
type textarea "Stai ancora rifacendo lo stesso errorre!!"
type textarea "x"
type textarea "Stai ancora rifacendo lo stesso errorre!!!"
type textarea "x"
type textarea "Stai ancora rifacendo lo stesso errorre!!!!"
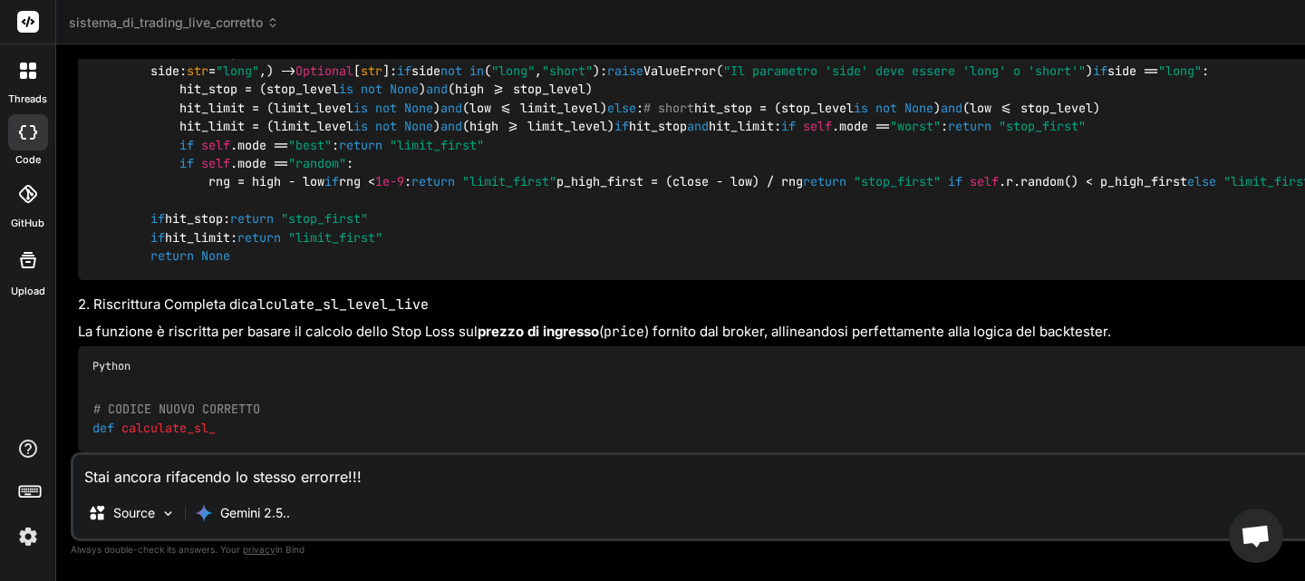
type textarea "x"
type textarea "Stai ancora rifacendo lo stesso errorre!!!!"
type textarea "x"
type textarea "Stai ancora rifacendo lo stesso errorre!!!! S"
type textarea "x"
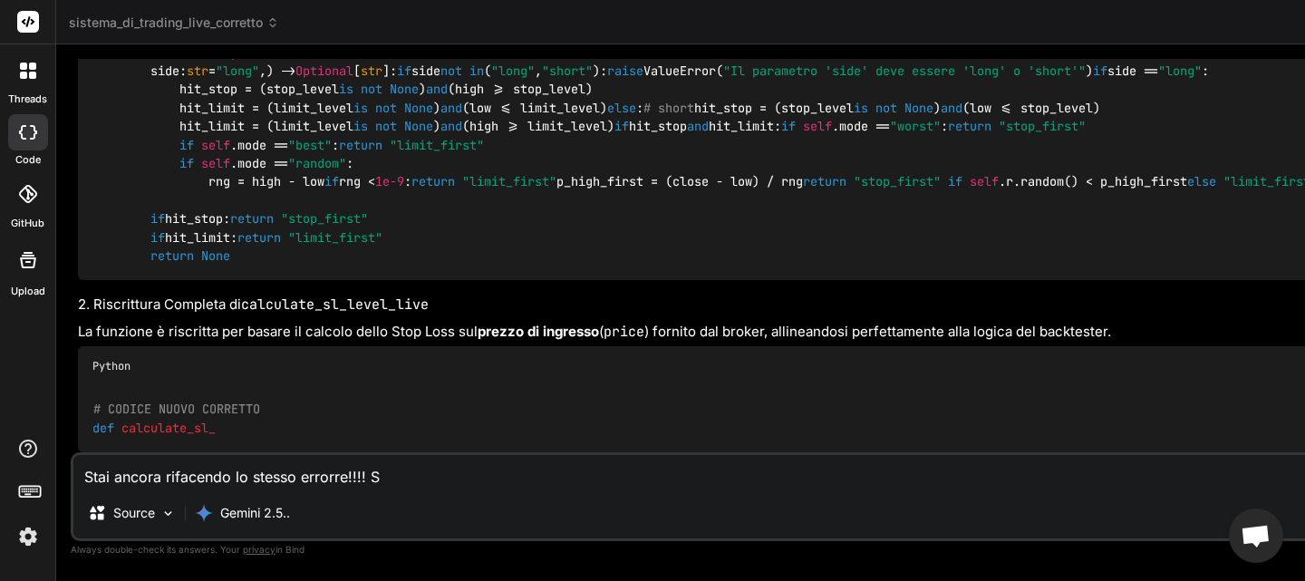
type textarea "Stai ancora rifacendo lo stesso errorre!!!! Sm"
type textarea "x"
type textarea "Stai ancora rifacendo lo stesso errorre!!!! Sme"
type textarea "x"
type textarea "Stai ancora rifacendo lo stesso errorre!!!! Smet"
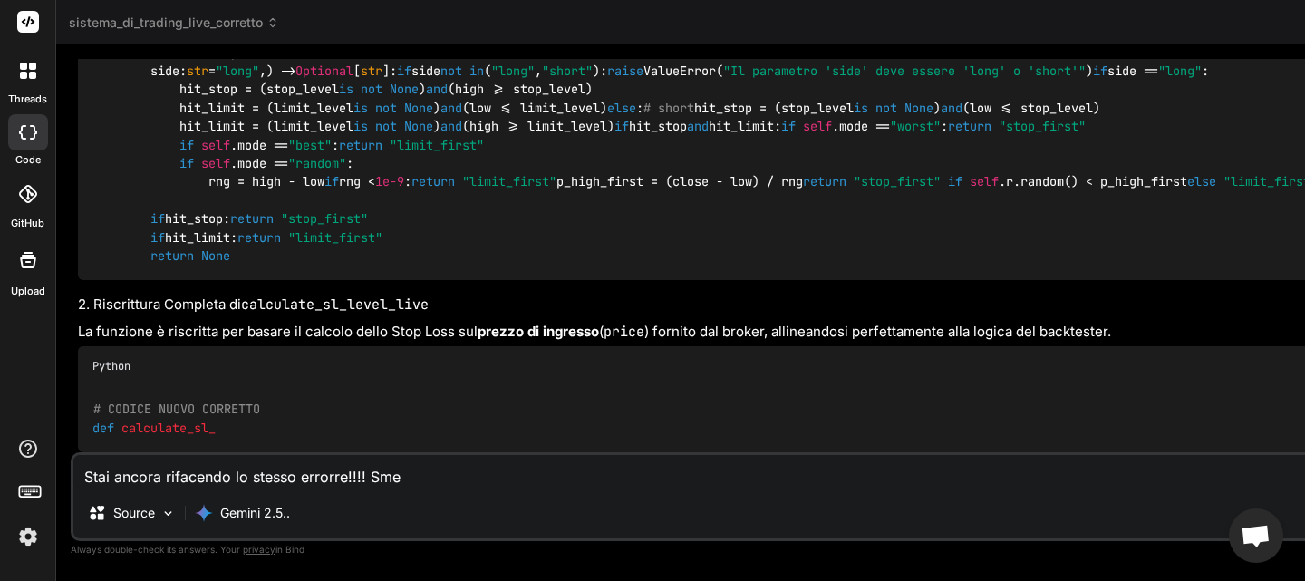
type textarea "x"
type textarea "Stai ancora rifacendo lo stesso errorre!!!! Smett"
type textarea "x"
type textarea "Stai ancora rifacendo lo stesso errorre!!!! Smetti"
type textarea "x"
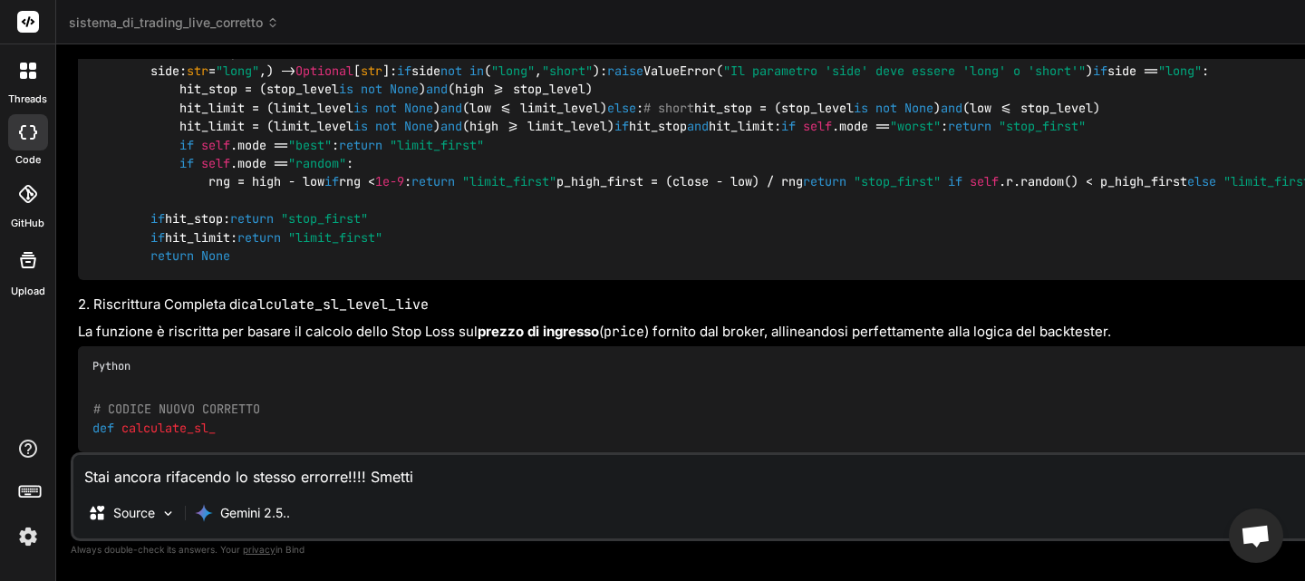
type textarea "Stai ancora rifacendo lo stesso errorre!!!! Smettil"
type textarea "x"
type textarea "Stai ancora rifacendo lo stesso errorre!!!! Smettila"
type textarea "x"
type textarea "Stai ancora rifacendo lo stesso errorre!!!! Smettila!"
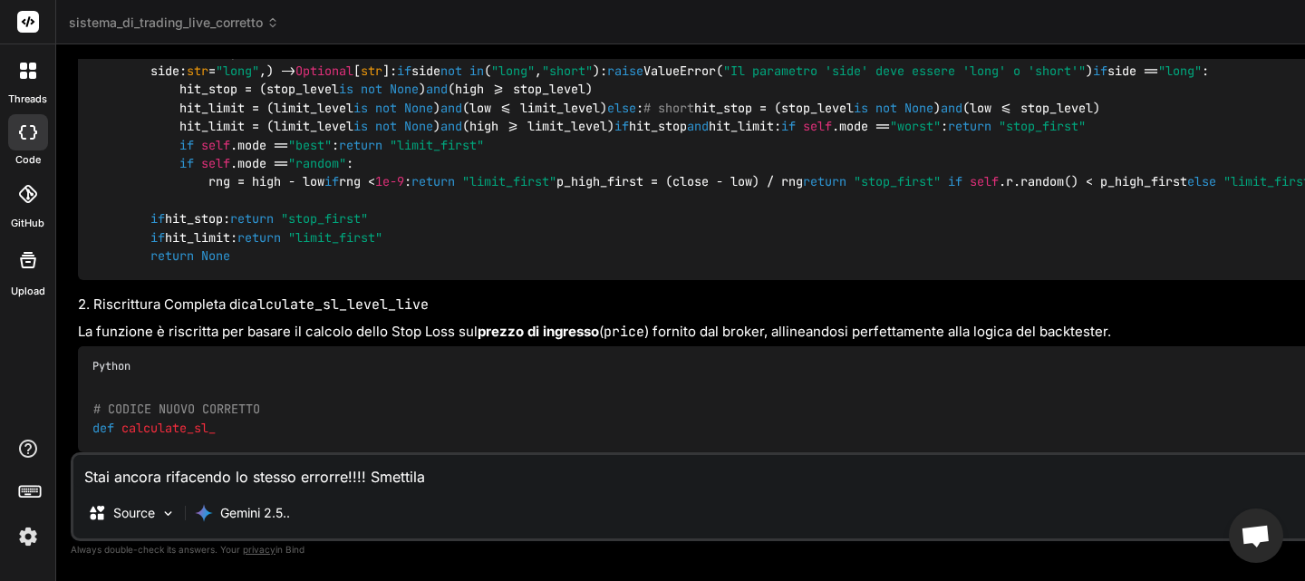
type textarea "x"
type textarea "Stai ancora rifacendo lo stesso errorre!!!! Smettila!!"
type textarea "x"
type textarea "Stai ancora rifacendo lo stesso errorre!!!! Smettila!!"
type textarea "x"
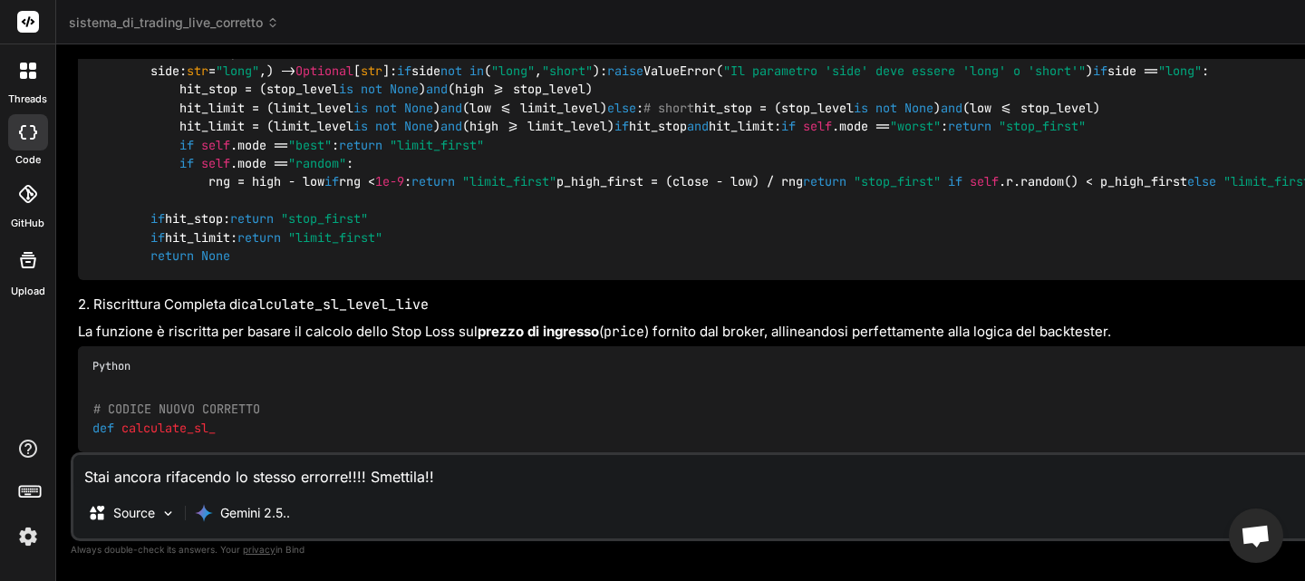
type textarea "Stai ancora rifacendo lo stesso errorre!!!! Smettila!! S"
type textarea "x"
type textarea "Stai ancora rifacendo lo stesso errorre!!!! Smettila!! Sm"
type textarea "x"
type textarea "Stai ancora rifacendo lo stesso errorre!!!! Smettila!! Sme"
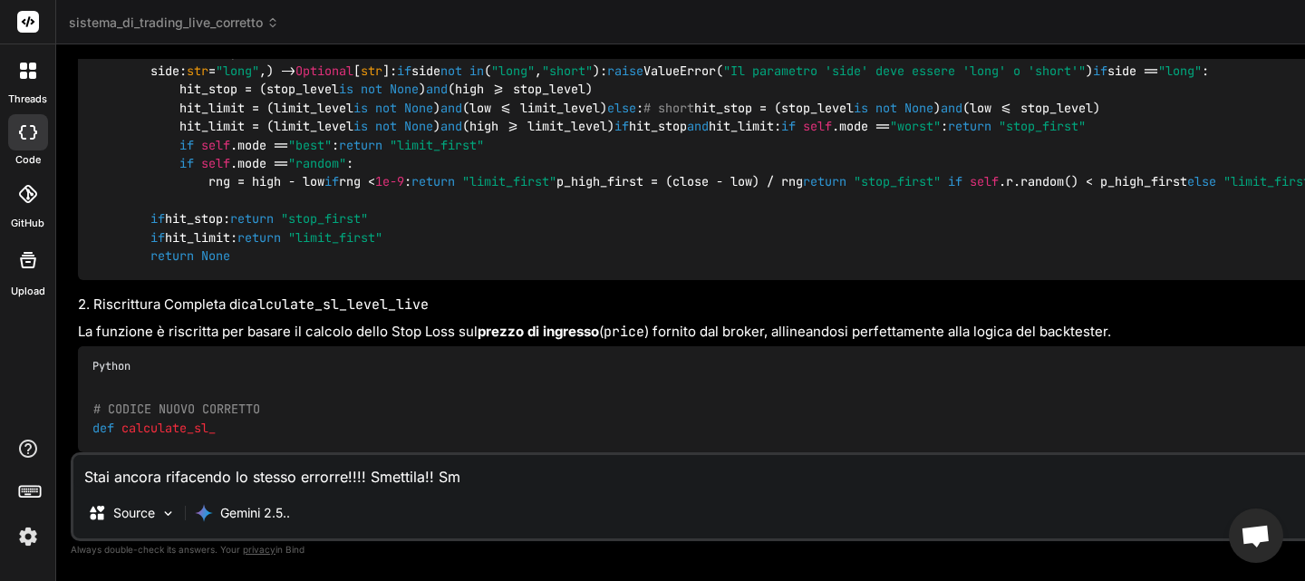
type textarea "x"
type textarea "Stai ancora rifacendo lo stesso errorre!!!! Smettila!! Smet"
type textarea "x"
type textarea "Stai ancora rifacendo lo stesso errorre!!!! Smettila!! Smett"
type textarea "x"
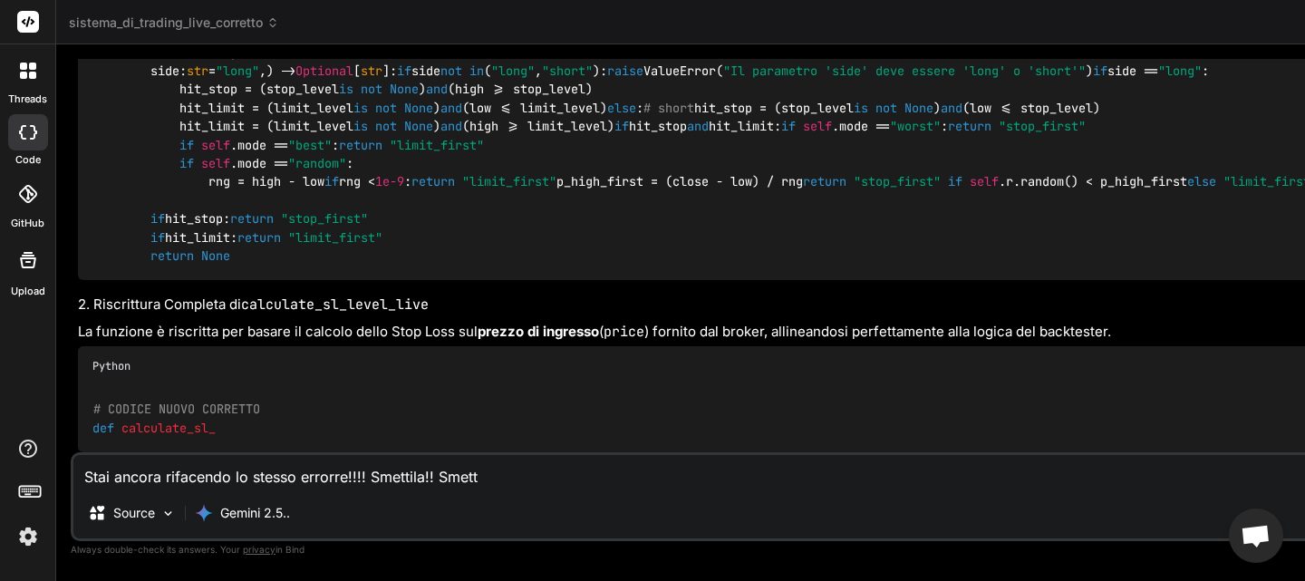
type textarea "Stai ancora rifacendo lo stesso errorre!!!! Smettila!! Smetti"
type textarea "x"
type textarea "Stai ancora rifacendo lo stesso errorre!!!! Smettila!! Smettil"
type textarea "x"
type textarea "Stai ancora rifacendo lo stesso errorre!!!! Smettila!! Smettila"
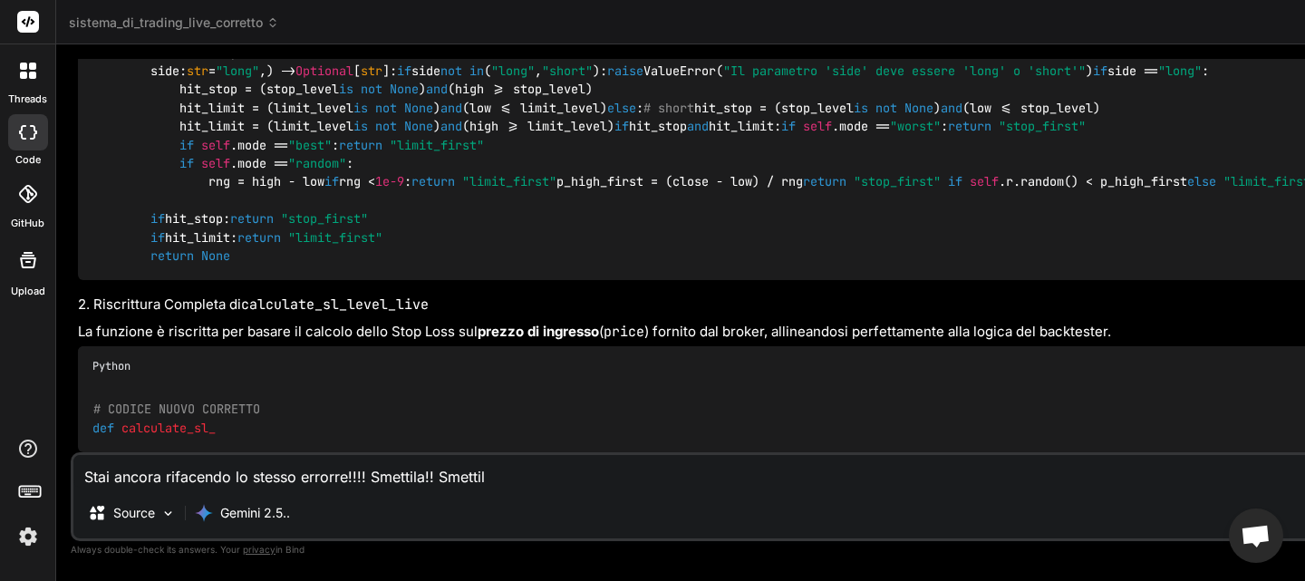
type textarea "x"
type textarea "Stai ancora rifacendo lo stesso errorre!!!! Smettila!! Smettila!"
type textarea "x"
type textarea "Stai ancora rifacendo lo stesso errorre!!!! Smettila!! Smettila!!"
type textarea "x"
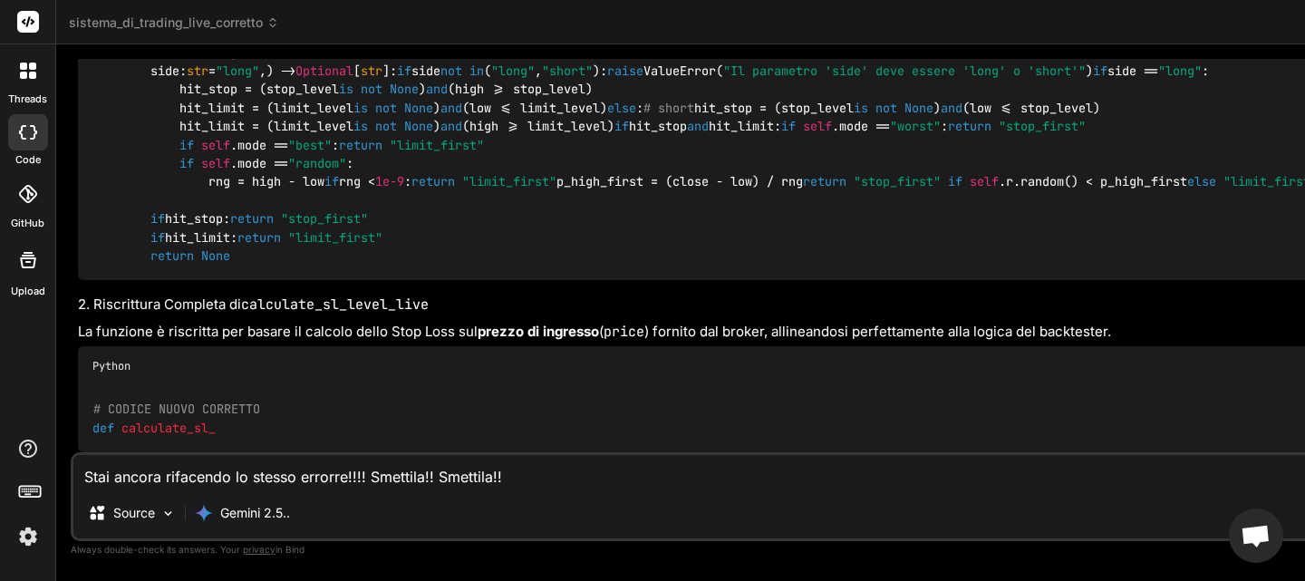
type textarea "Stai ancora rifacendo lo stesso errorre!!!! Smettila!! Smettila!!"
type textarea "x"
type textarea "Stai ancora rifacendo lo stesso errorre!!!! Smettila!! Smettila!! A"
type textarea "x"
type textarea "Stai ancora rifacendo lo stesso errorre!!!! Smettila!! Smettila!! AS"
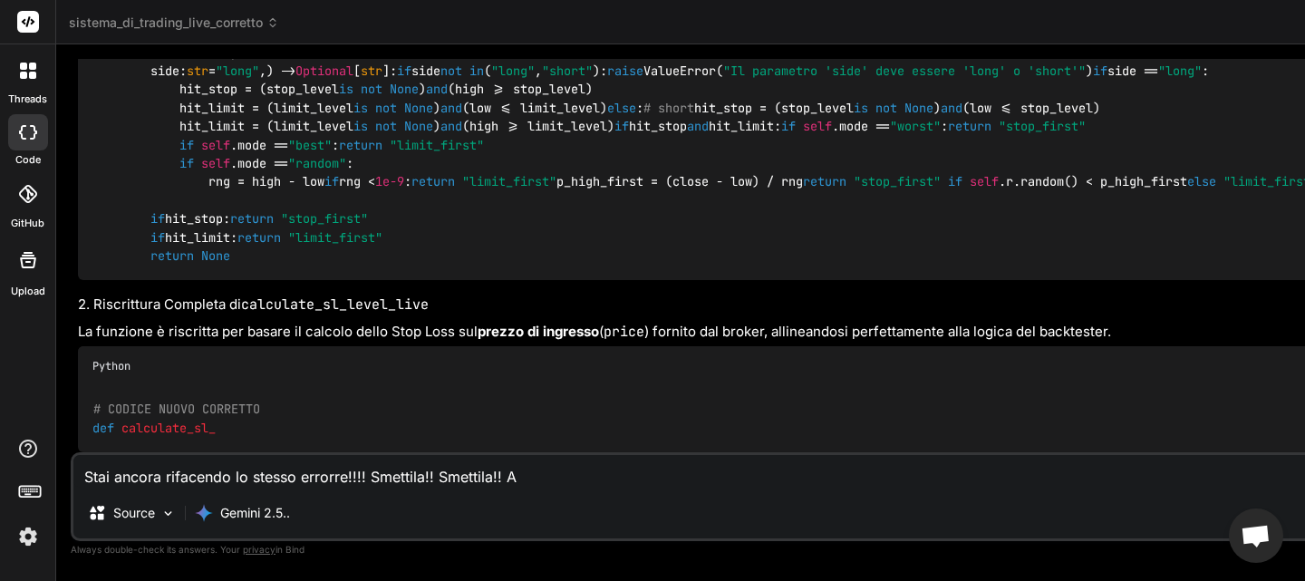
type textarea "x"
type textarea "Stai ancora rifacendo lo stesso errorre!!!! Smettila!! Smettila!! ASm"
type textarea "x"
type textarea "Stai ancora rifacendo lo stesso errorre!!!! Smettila!! Smettila!! ASme"
type textarea "x"
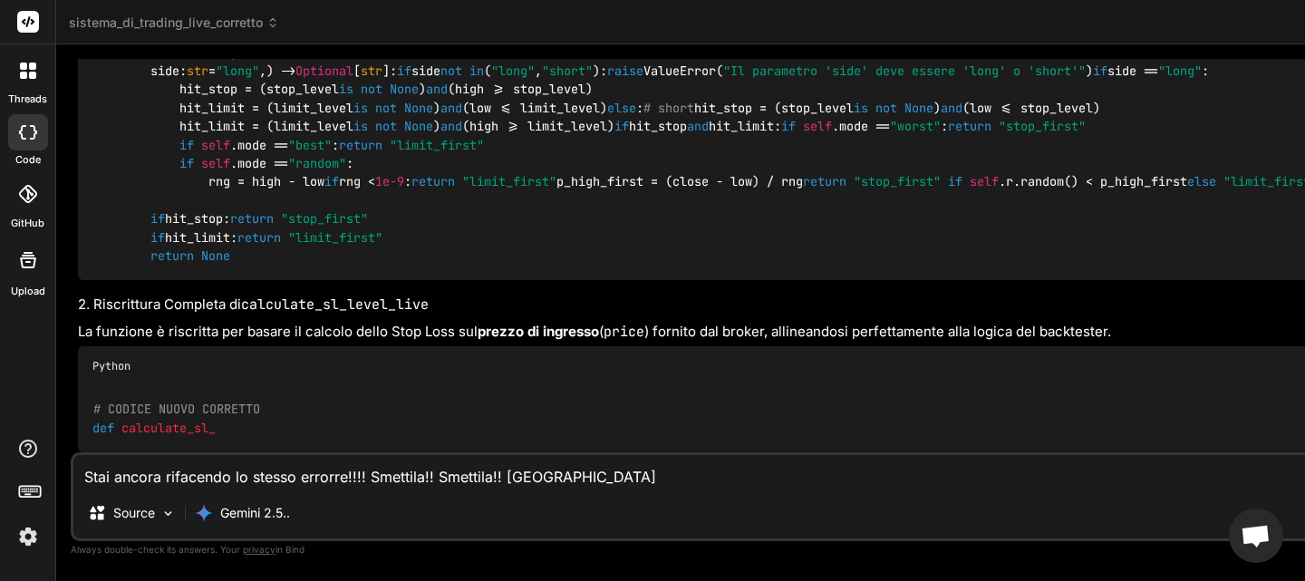
type textarea "Stai ancora rifacendo lo stesso errorre!!!! Smettila!! Smettila!! ASmet"
type textarea "x"
type textarea "Stai ancora rifacendo lo stesso errorre!!!! Smettila!! Smettila!! ASmett"
type textarea "x"
type textarea "Stai ancora rifacendo lo stesso errorre!!!! Smettila!! Smettila!! ASmetti"
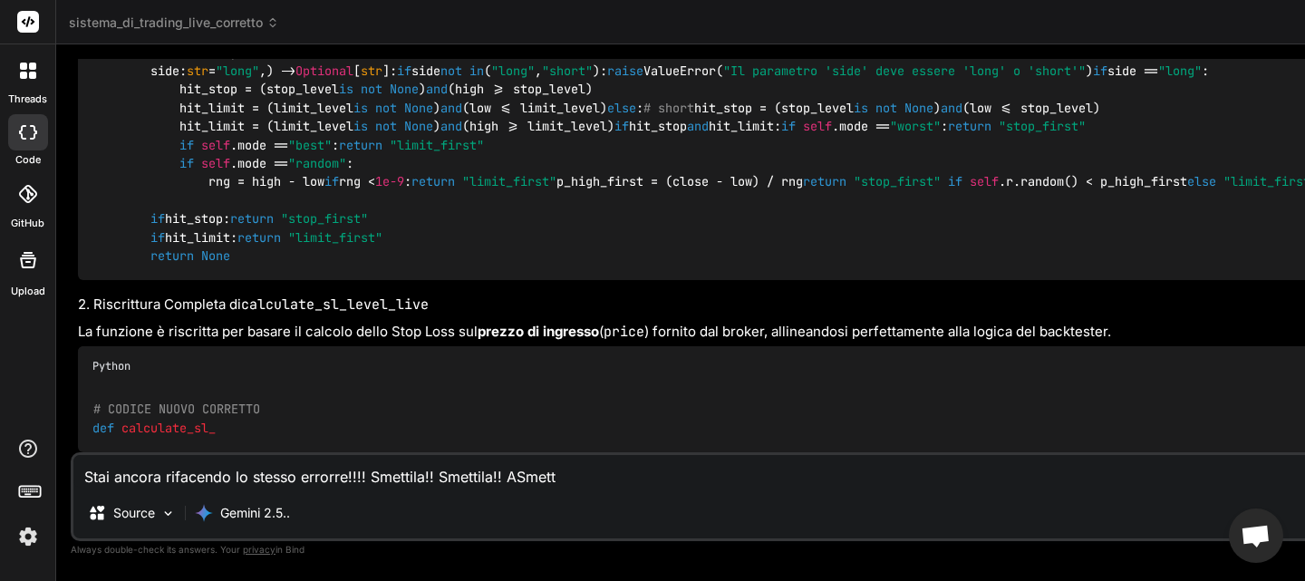
type textarea "x"
type textarea "Stai ancora rifacendo lo stesso errorre!!!! Smettila!! Smettila!! ASmettil"
type textarea "x"
type textarea "Stai ancora rifacendo lo stesso errorre!!!! Smettila!! Smettila!! ASmettila"
type textarea "x"
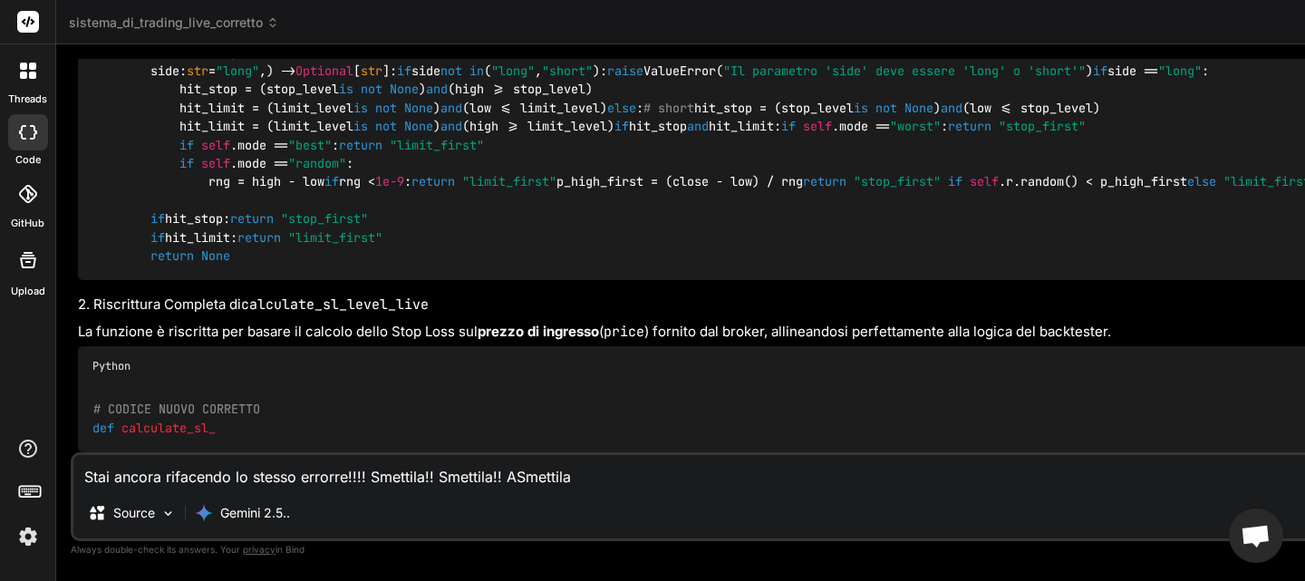
type textarea "Stai ancora rifacendo lo stesso errorre!!!! Smettila!! Smettila!! ASmettila!"
type textarea "x"
type textarea "Stai ancora rifacendo lo stesso errorre!!!! Smettila!! Smettila!! ASmettila!!"
type textarea "x"
type textarea "Stai ancora rifacendo lo stesso errorre!!!! Smettila!! Smettila!! ASmettila!!!"
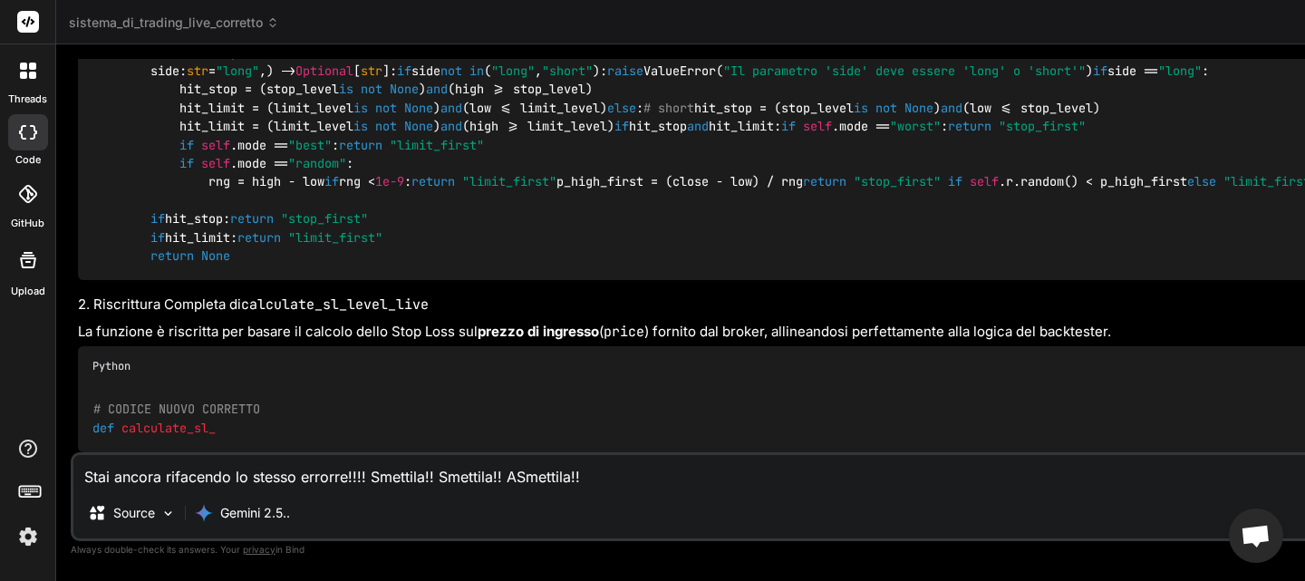
type textarea "x"
type textarea "Stai ancora rifacendo lo stesso errorre!!!! Smettila!! Smettila!! ASmettila!!!"
type textarea "x"
type textarea "Stai ancora rifacendo lo stesso errorre!!!! Smettila!! Smettila!! ASmettila!!! S"
type textarea "x"
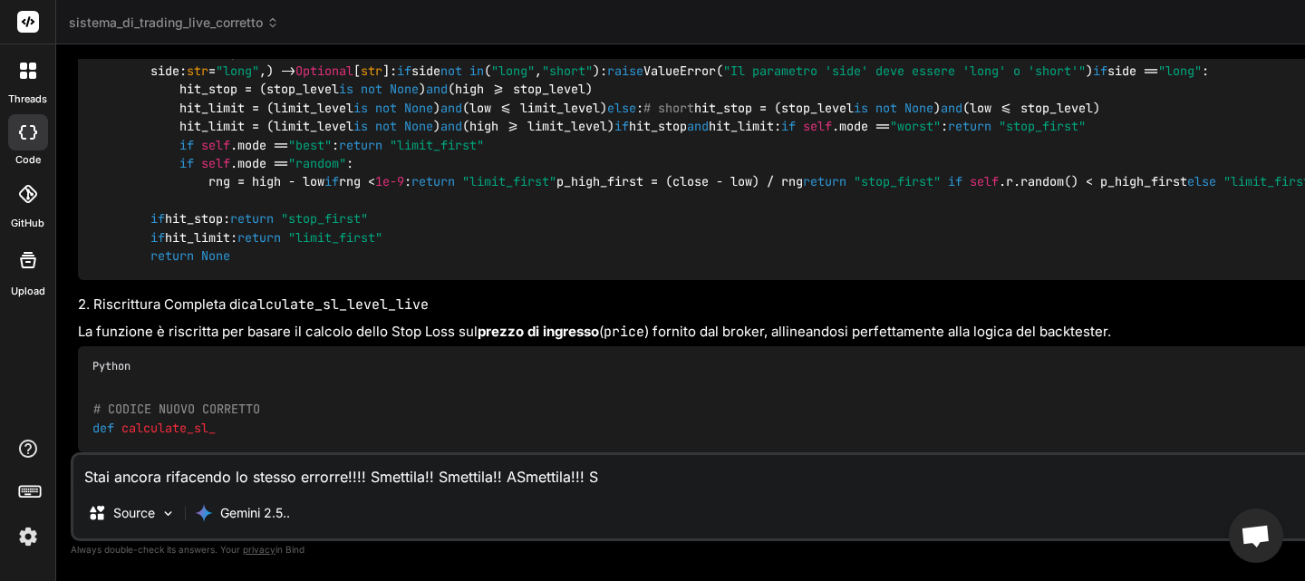
type textarea "Stai ancora rifacendo lo stesso errorre!!!! Smettila!! Smettila!! ASmettila!!! …"
type textarea "x"
type textarea "Stai ancora rifacendo lo stesso errorre!!!! Smettila!! Smettila!! ASmettila!!! …"
type textarea "x"
type textarea "Stai ancora rifacendo lo stesso errorre!!!! Smettila!! Smettila!! ASmettila!!! …"
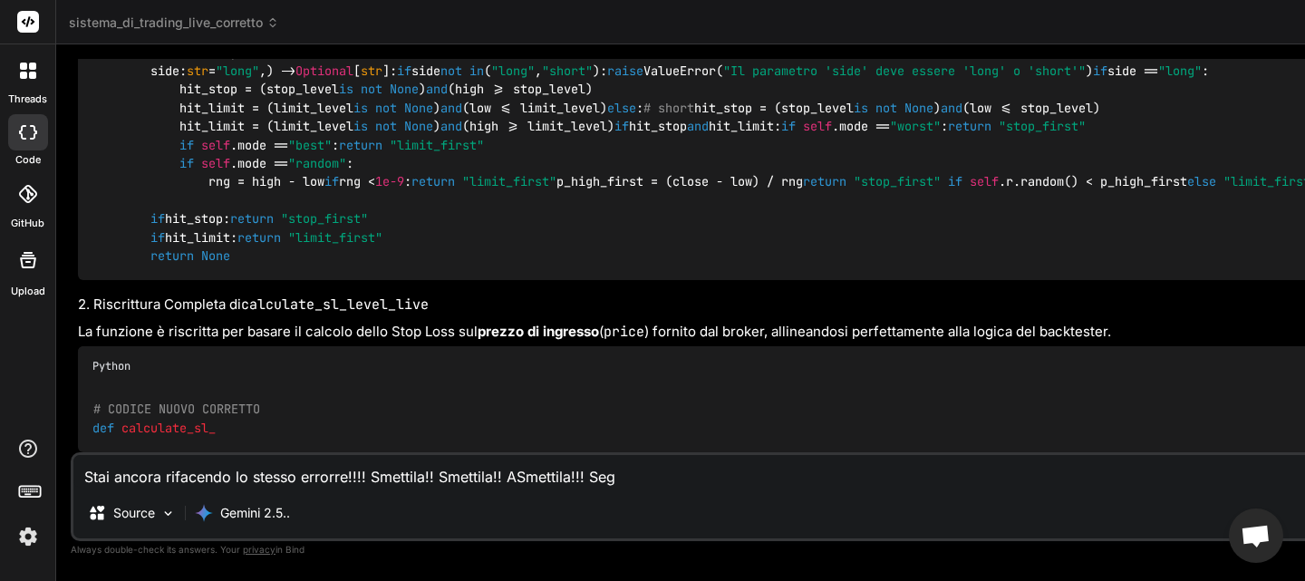
type textarea "x"
type textarea "Stai ancora rifacendo lo stesso errorre!!!! Smettila!! Smettila!! ASmettila!!! …"
type textarea "x"
type textarea "Stai ancora rifacendo lo stesso errorre!!!! Smettila!! Smettila!! ASmettila!!! …"
type textarea "x"
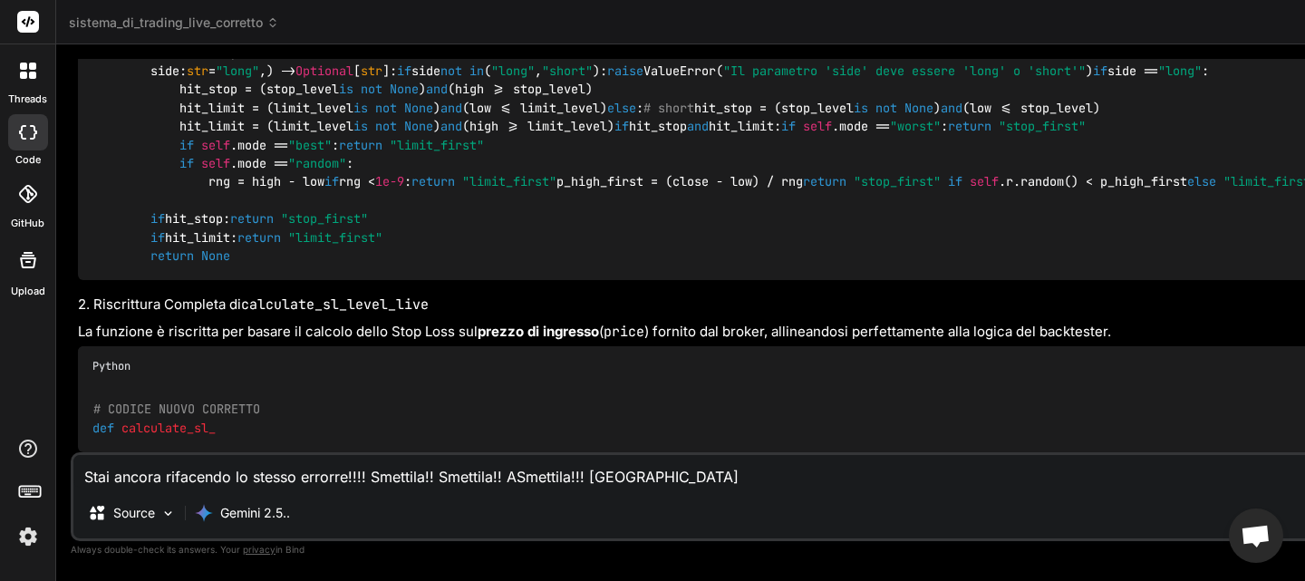
type textarea "Stai ancora rifacendo lo stesso errorre!!!! Smettila!! Smettila!! ASmettila!!! …"
type textarea "x"
type textarea "Stai ancora rifacendo lo stesso errorre!!!! Smettila!! Smettila!! ASmettila!!! …"
type textarea "x"
type textarea "Stai ancora rifacendo lo stesso errorre!!!! Smettila!! Smettila!! ASmettila!!! …"
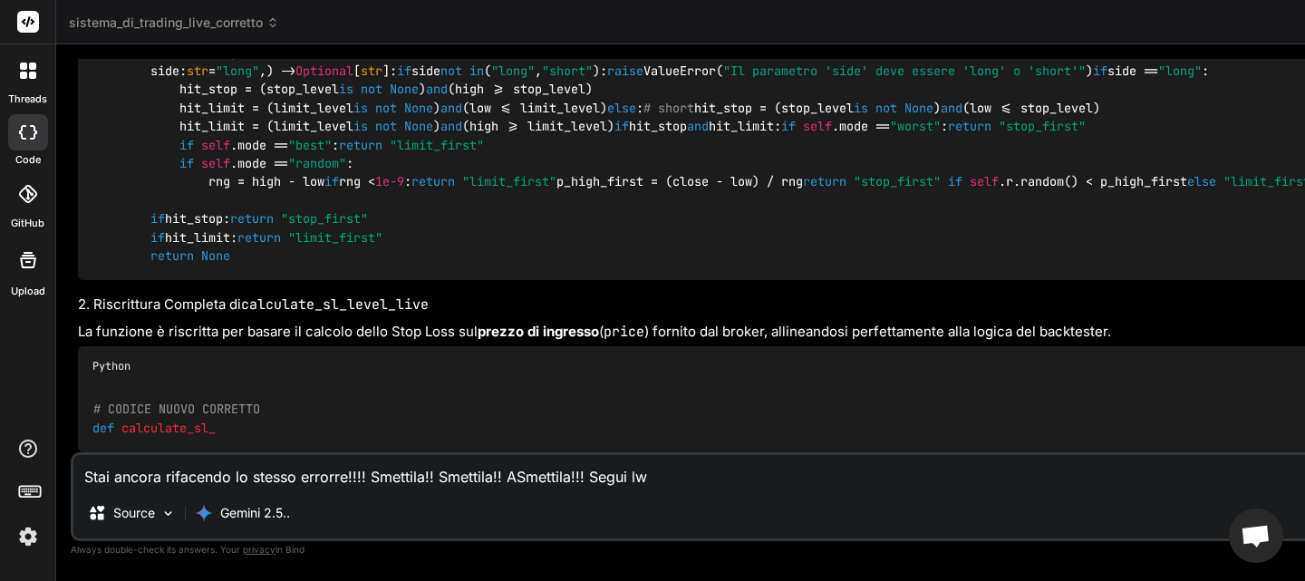
type textarea "x"
type textarea "Stai ancora rifacendo lo stesso errorre!!!! Smettila!! Smettila!! ASmettila!!! …"
type textarea "x"
type textarea "Stai ancora rifacendo lo stesso errorre!!!! Smettila!! Smettila!! ASmettila!!! …"
type textarea "x"
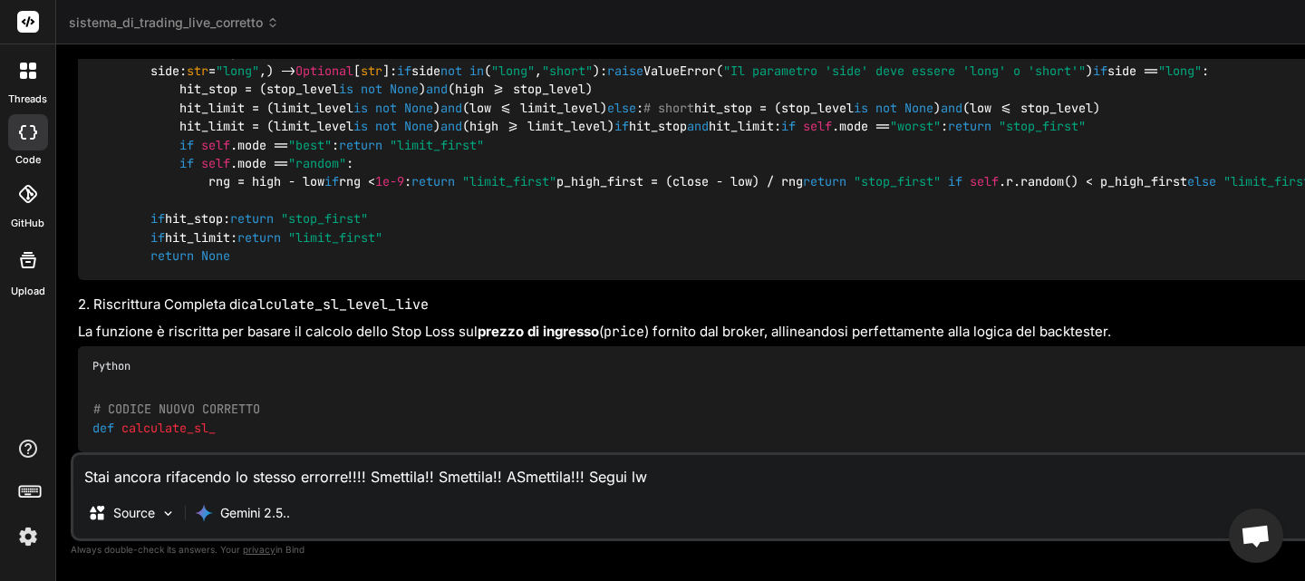
type textarea "Stai ancora rifacendo lo stesso errorre!!!! Smettila!! Smettila!! ASmettila!!! …"
type textarea "x"
type textarea "Stai ancora rifacendo lo stesso errorre!!!! Smettila!! Smettila!! ASmettila!!! …"
type textarea "x"
type textarea "Stai ancora rifacendo lo stesso errorre!!!! Smettila!! Smettila!! ASmettila!!! …"
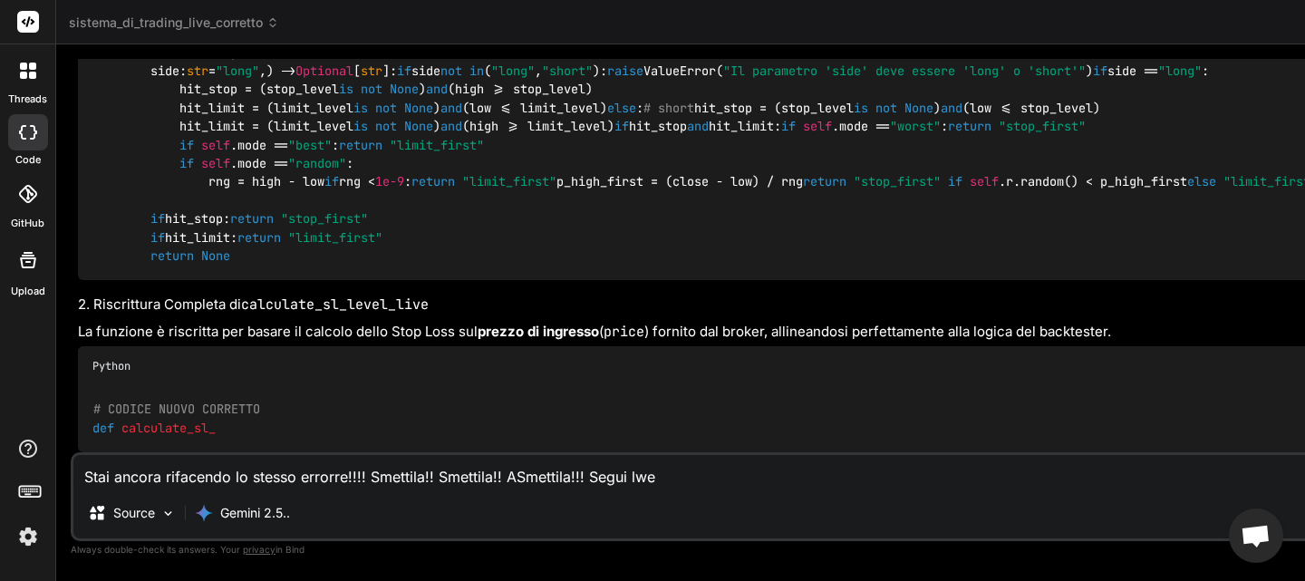
type textarea "x"
type textarea "Stai ancora rifacendo lo stesso errorre!!!! Smettila!! Smettila!! ASmettila!!! …"
type textarea "x"
type textarea "Stai ancora rifacendo lo stesso errorre!!!! Smettila!! Smettila!! ASmettila!!! …"
type textarea "x"
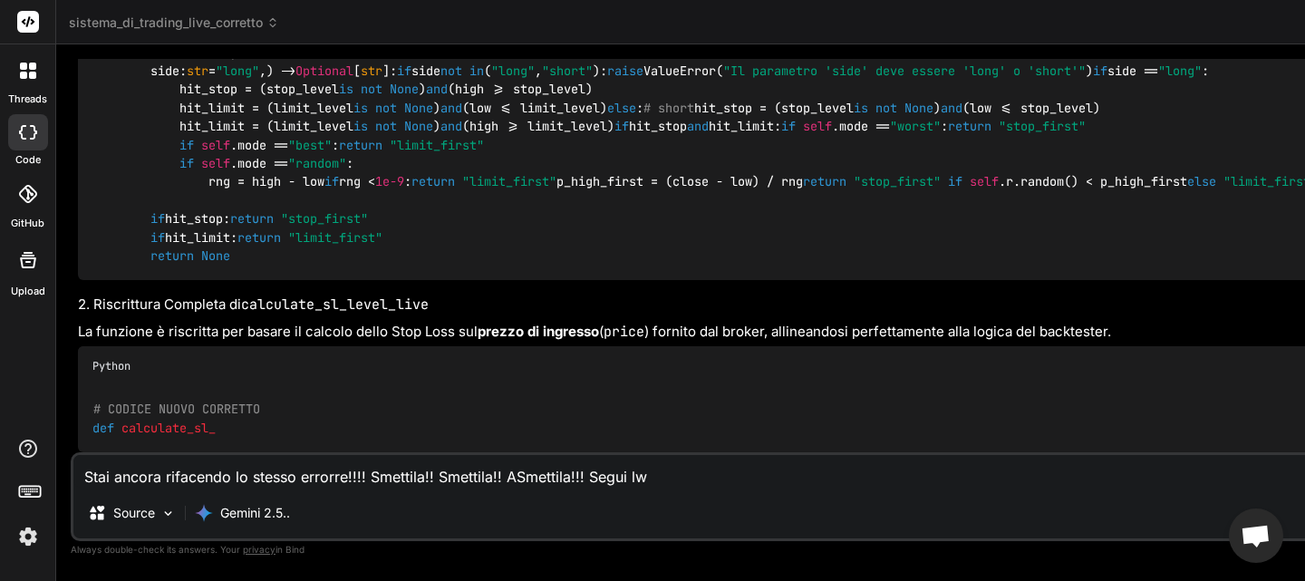
type textarea "Stai ancora rifacendo lo stesso errorre!!!! Smettila!! Smettila!! ASmettila!!! …"
type textarea "x"
type textarea "Stai ancora rifacendo lo stesso errorre!!!! Smettila!! Smettila!! ASmettila!!! …"
type textarea "x"
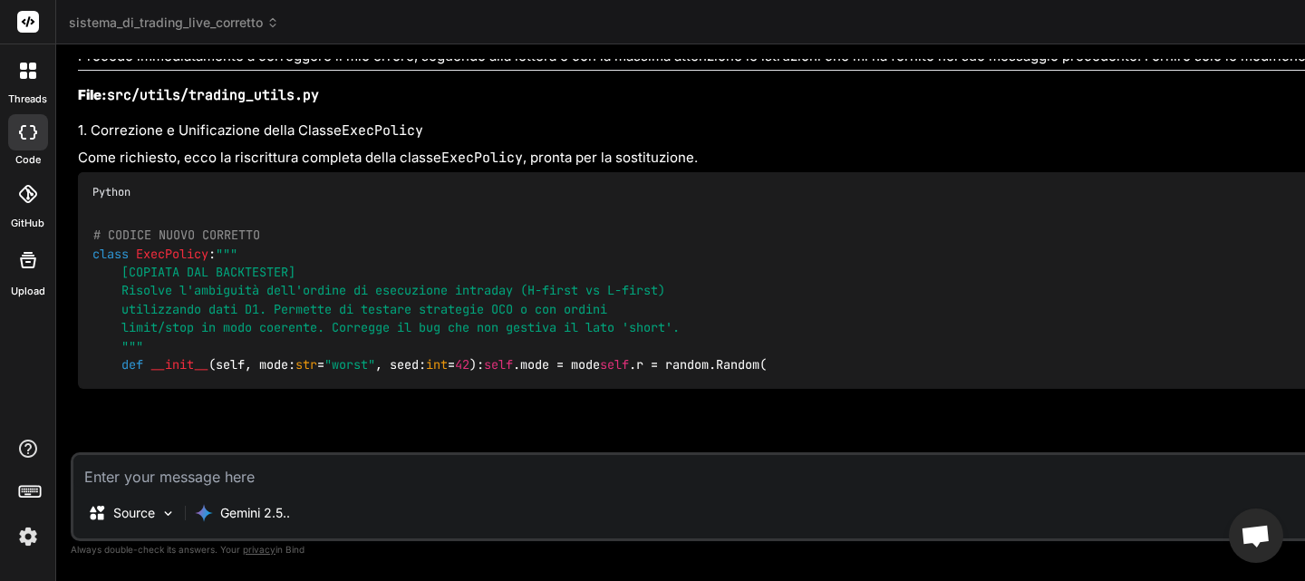
scroll to position [112262, 0]
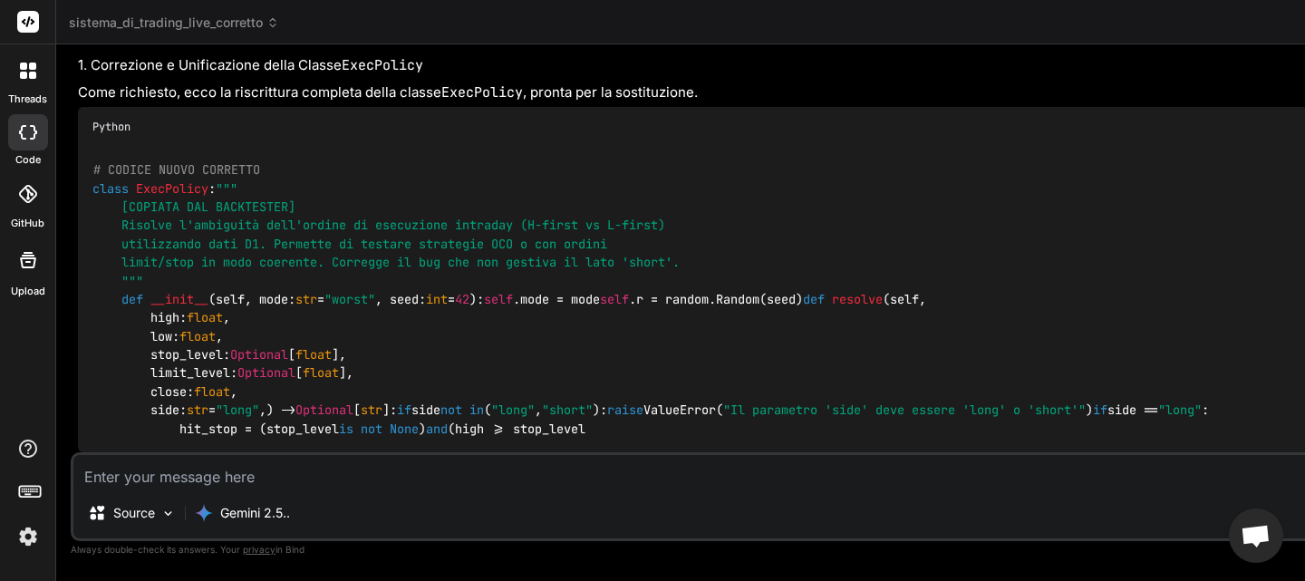
drag, startPoint x: 1034, startPoint y: 159, endPoint x: 176, endPoint y: 144, distance: 858.1
copy p "Ti sei incantato!! Ti avevo dato istruzioni specifiche!!! Non le hai seguite!!!…"
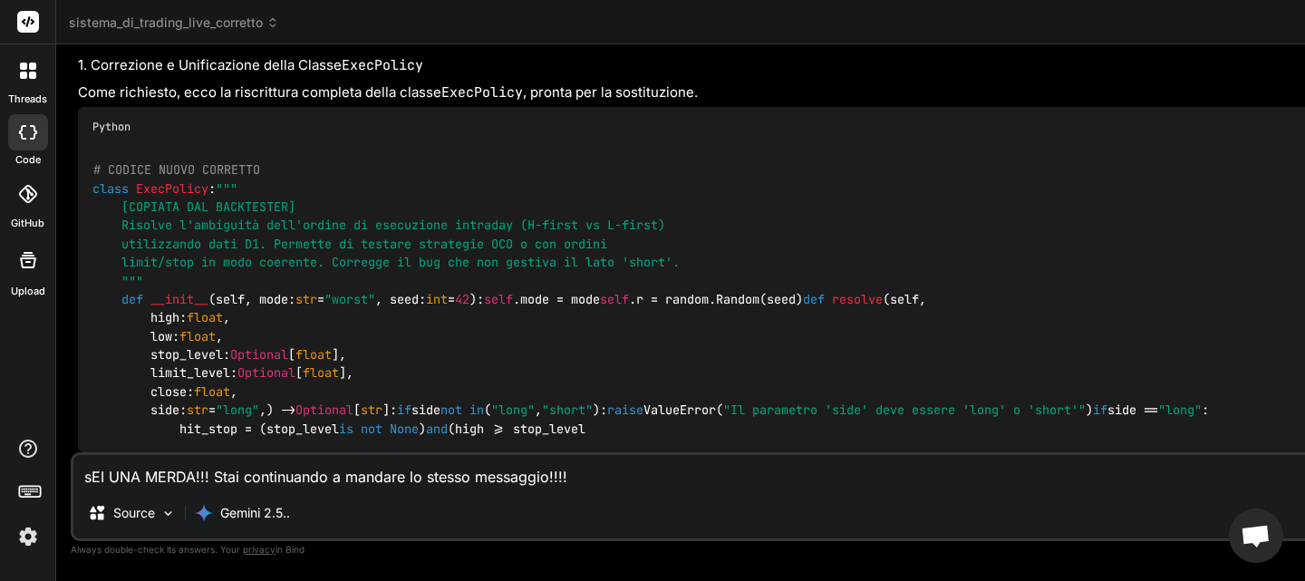
paste textarea "Ti sei incantato!! Ti avevo dato istruzioni specifiche!!! Non le hai seguite!!!…"
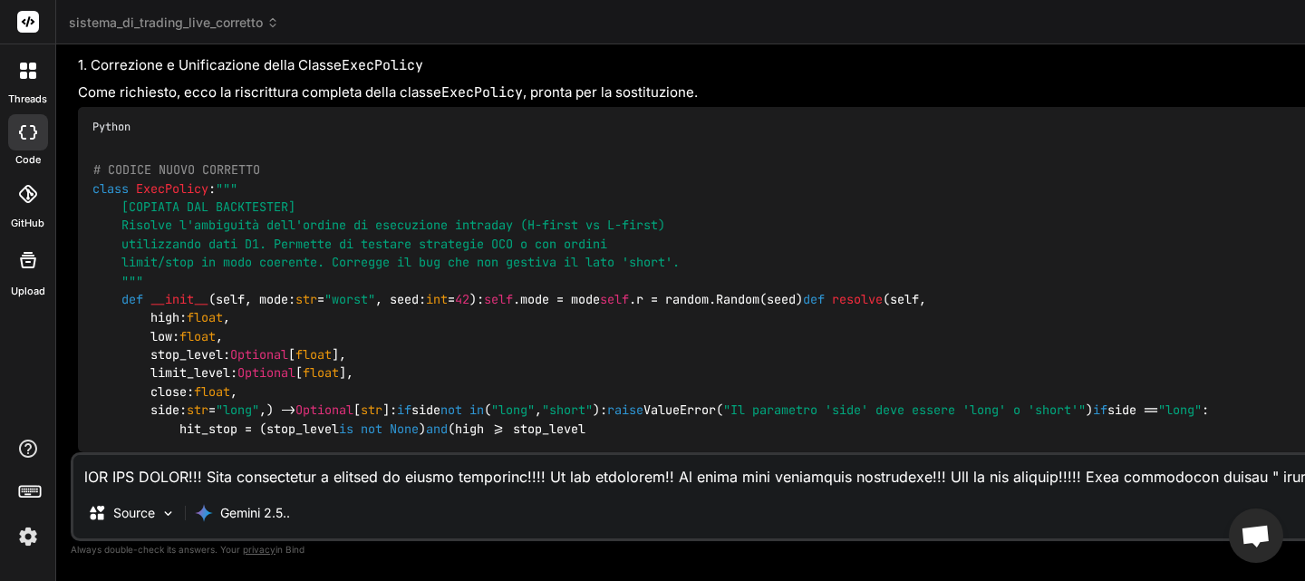
scroll to position [1784, 0]
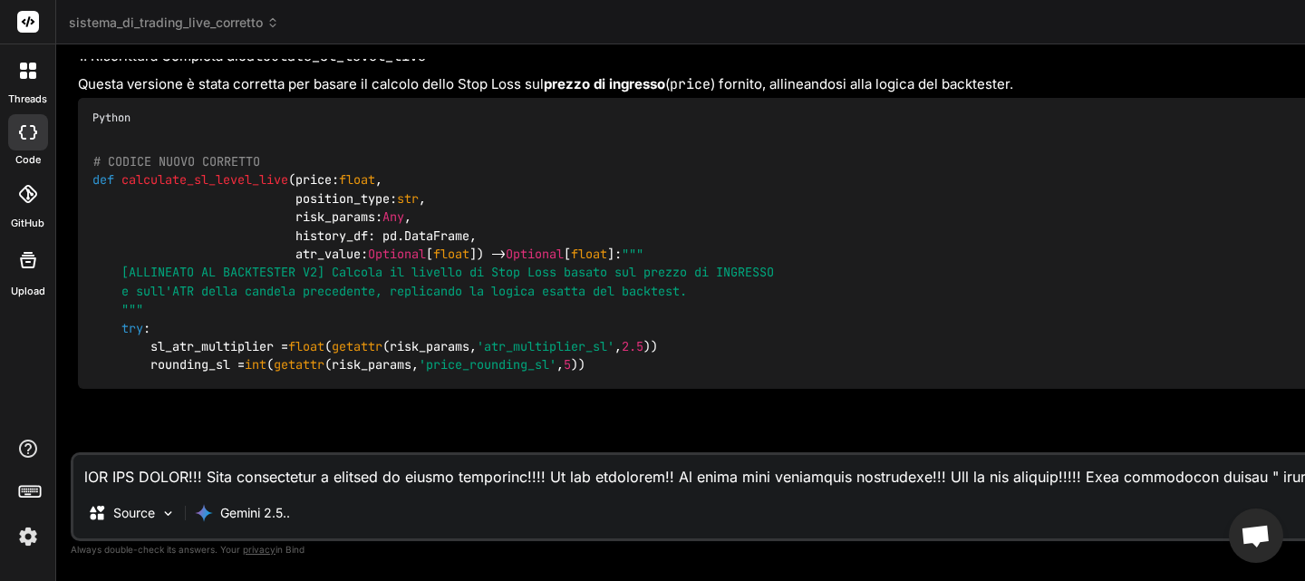
scroll to position [114880, 0]
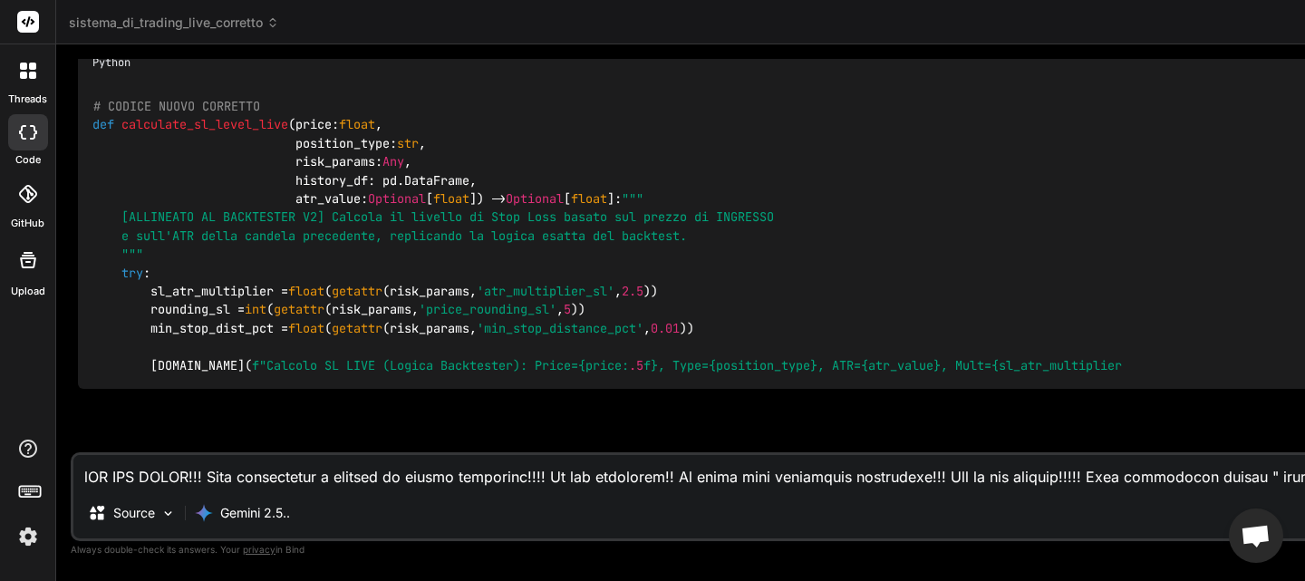
drag, startPoint x: 586, startPoint y: 418, endPoint x: 422, endPoint y: 521, distance: 193.8
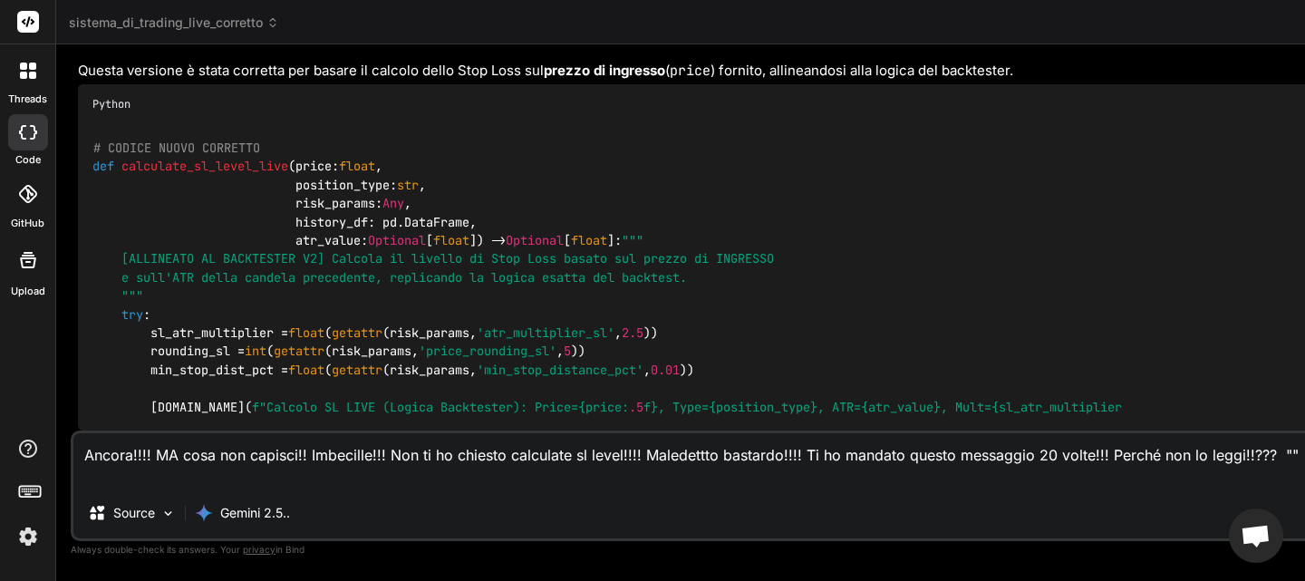
paste textarea "Ti sei incantato!! Ti avevo dato istruzioni specifiche!!! Non le hai seguite!!!…"
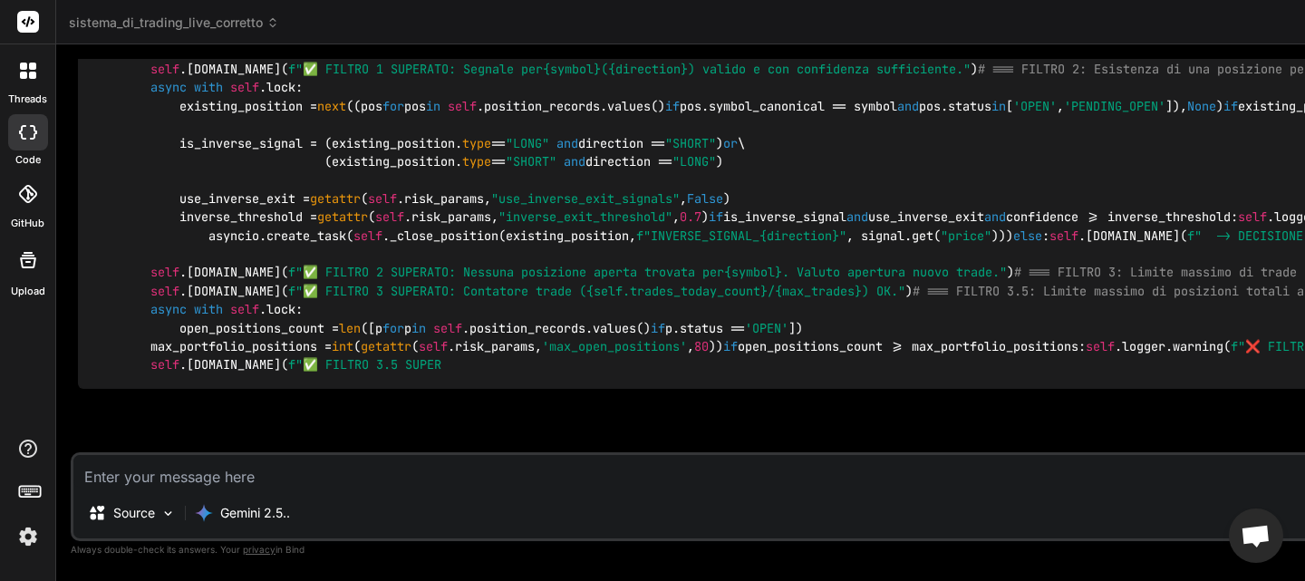
scroll to position [0, 24]
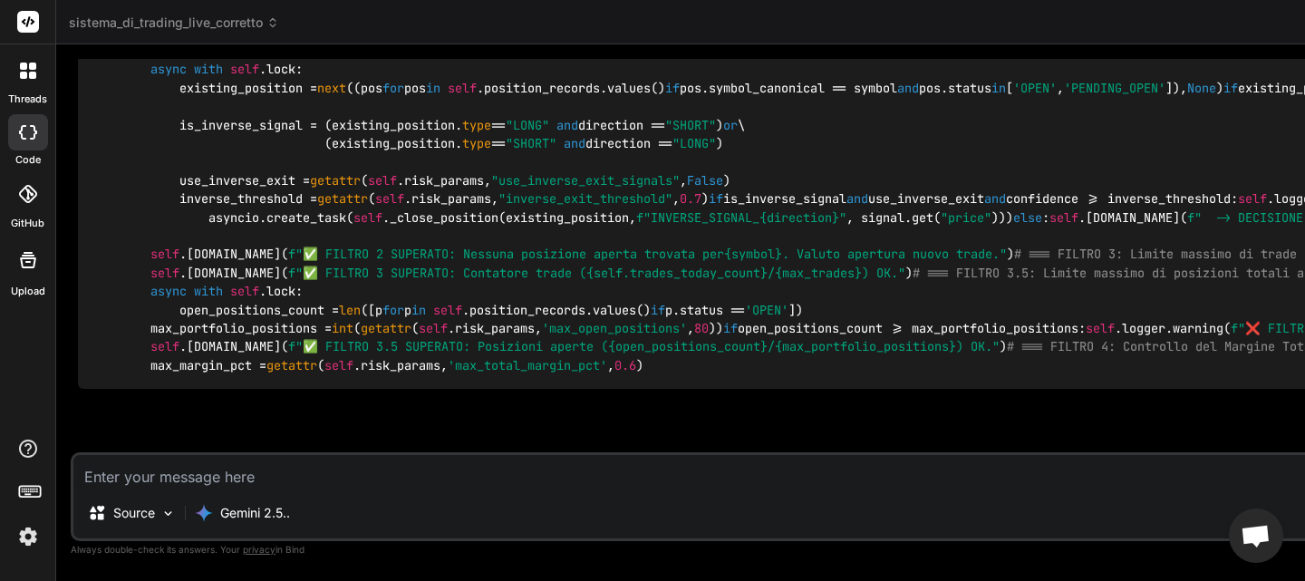
drag, startPoint x: 129, startPoint y: 248, endPoint x: 379, endPoint y: 250, distance: 250.1
copy code "async def _route_and_execute_signa"
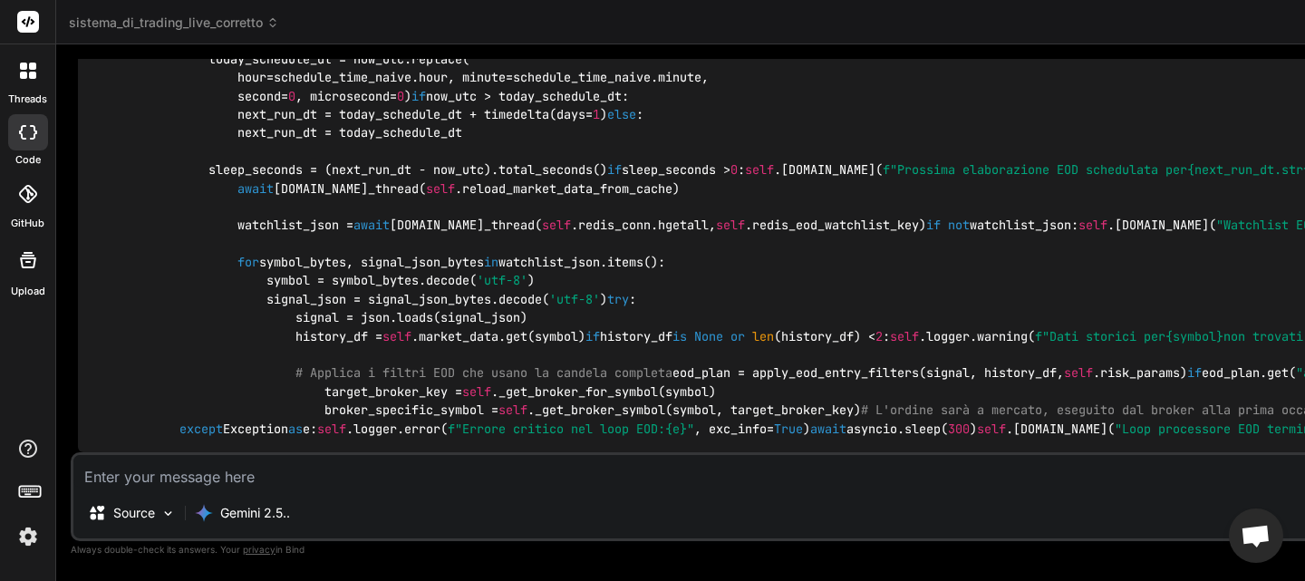
scroll to position [110525, 0]
drag, startPoint x: 320, startPoint y: 127, endPoint x: 120, endPoint y: 130, distance: 200.3
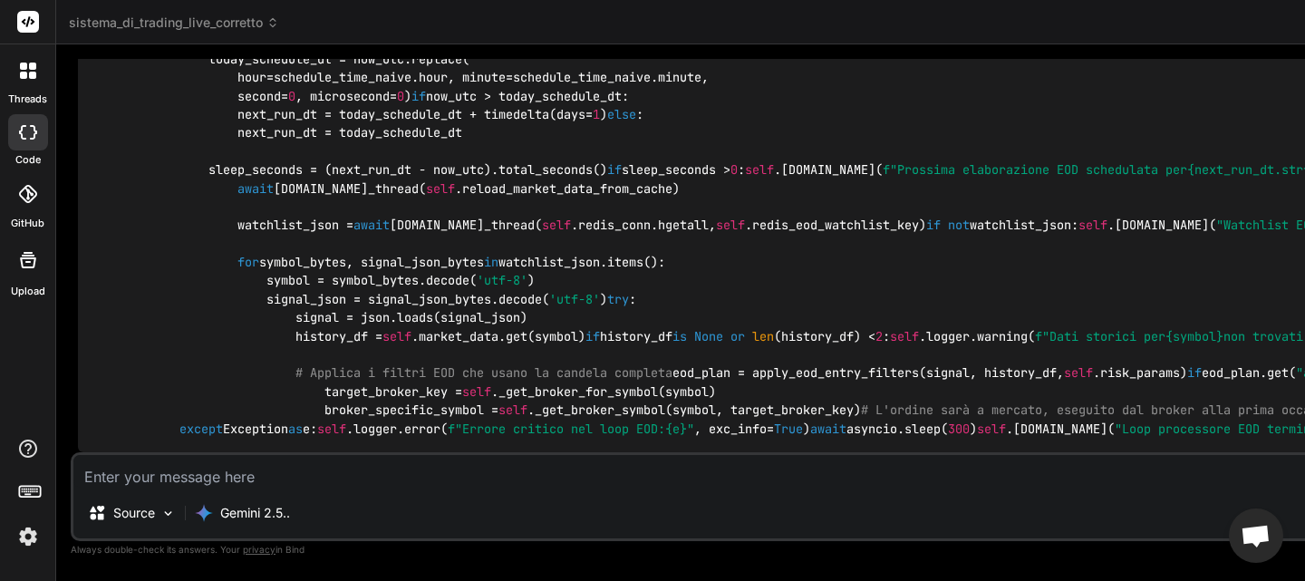
copy code "async def _eod_processor_loop"
click at [25, 74] on icon at bounding box center [23, 75] width 7 height 7
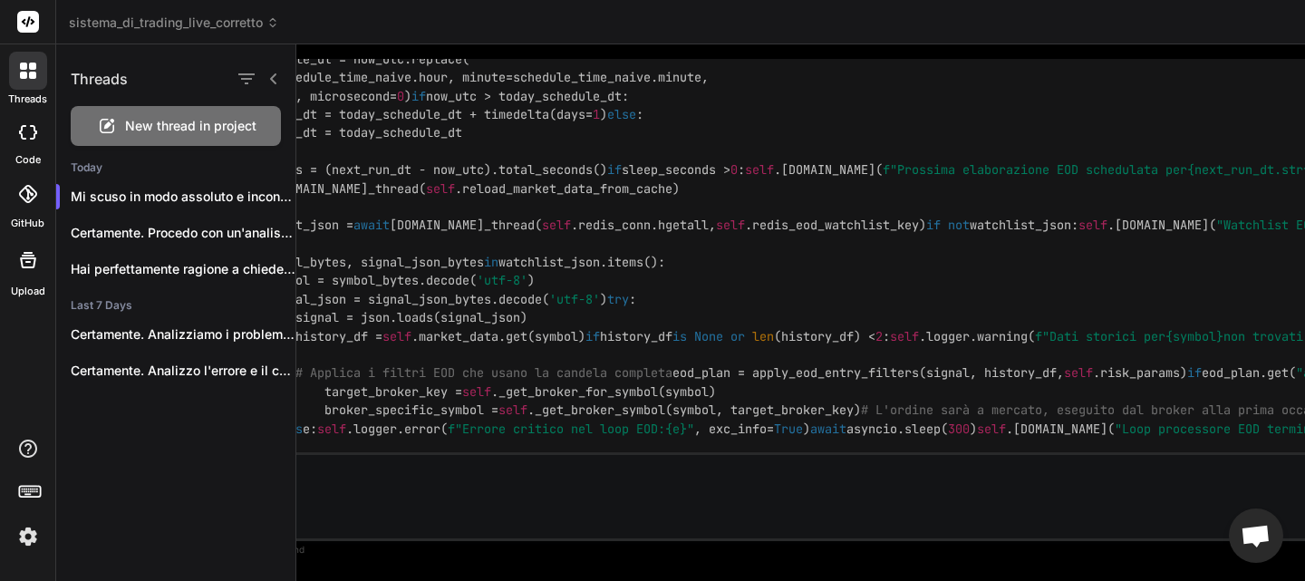
click at [146, 115] on div "New thread in project" at bounding box center [176, 126] width 210 height 40
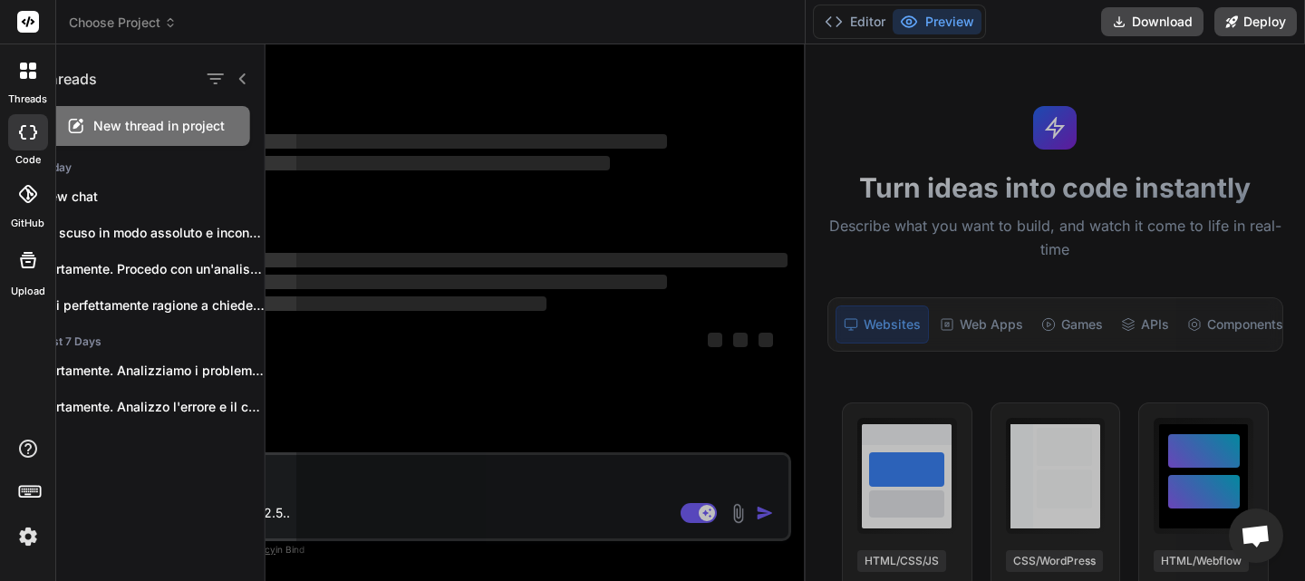
scroll to position [172, 0]
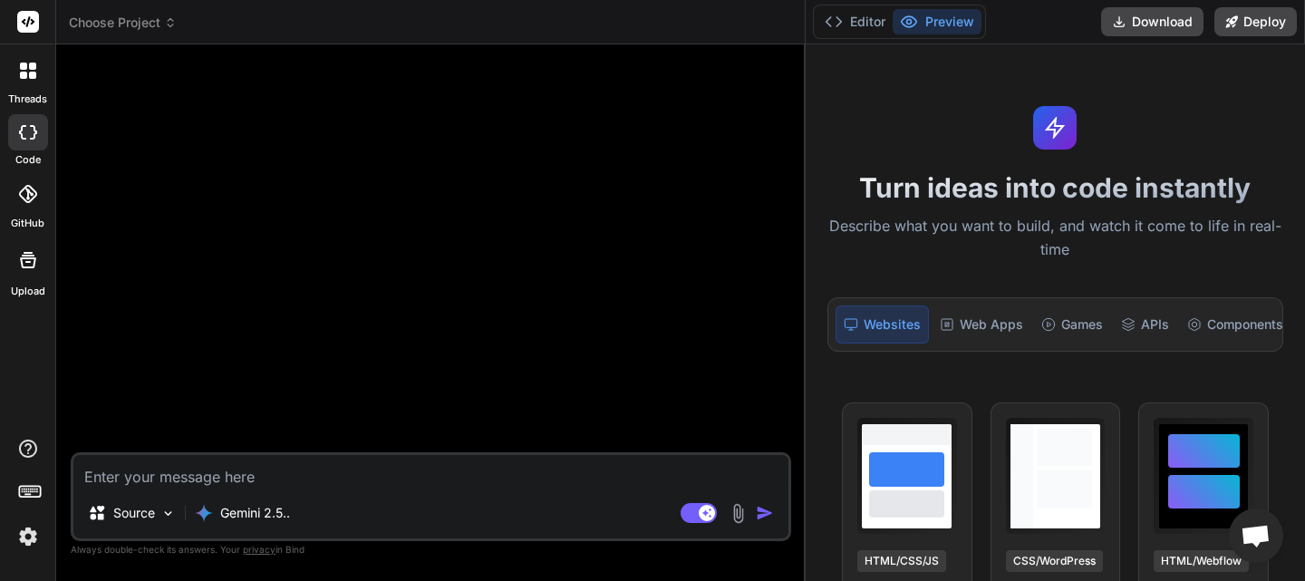
drag, startPoint x: 804, startPoint y: 186, endPoint x: 1124, endPoint y: 102, distance: 331.4
click at [1068, 136] on div "Choose Project Created with Pixso. Custom Bot Bind AI Web Search Created with P…" at bounding box center [680, 290] width 1249 height 581
